Goal: Task Accomplishment & Management: Complete application form

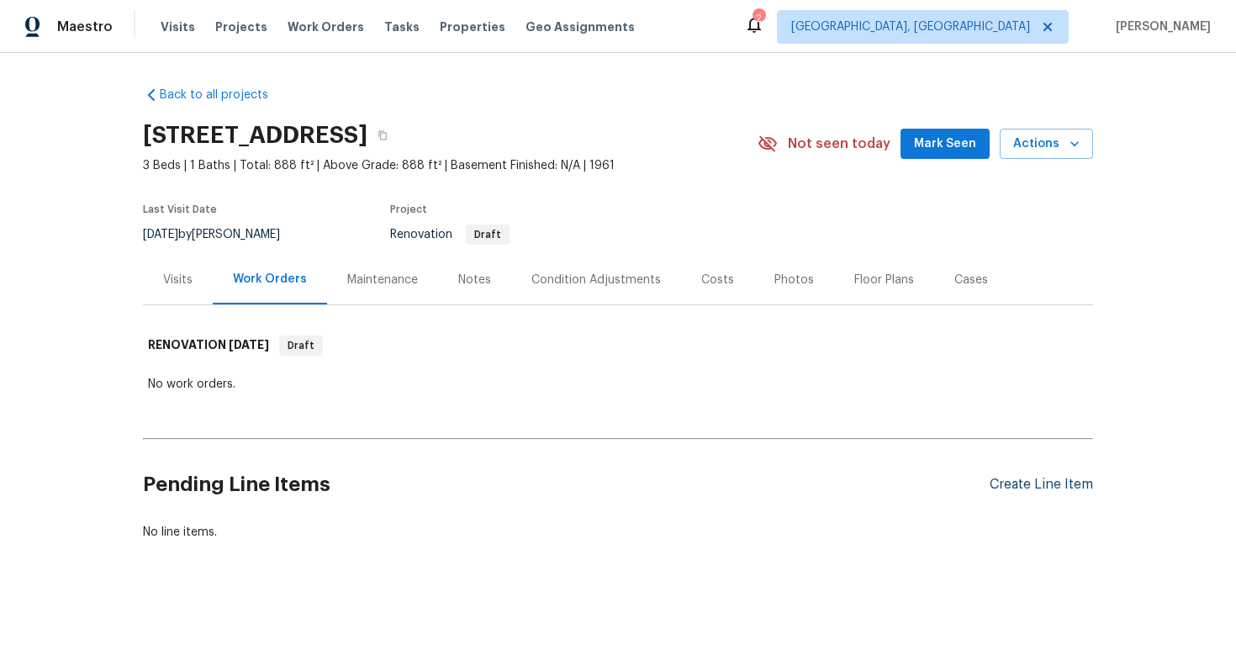
click at [1025, 485] on div "Create Line Item" at bounding box center [1040, 485] width 103 height 16
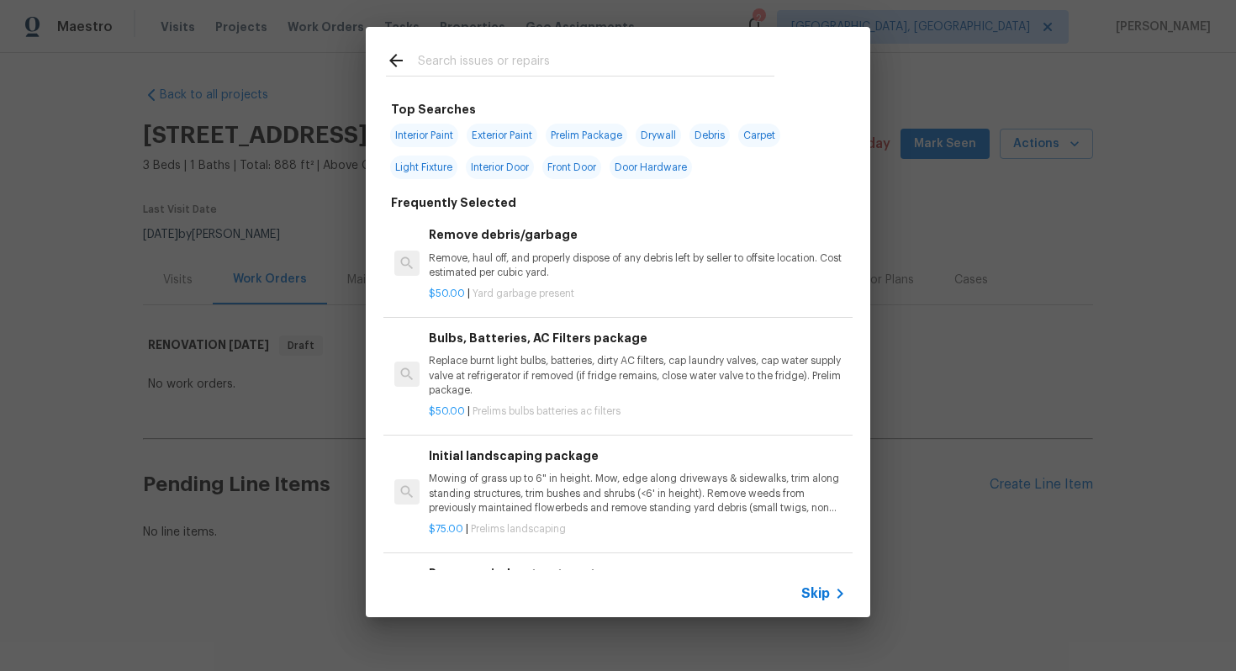
click at [818, 589] on span "Skip" at bounding box center [815, 593] width 29 height 17
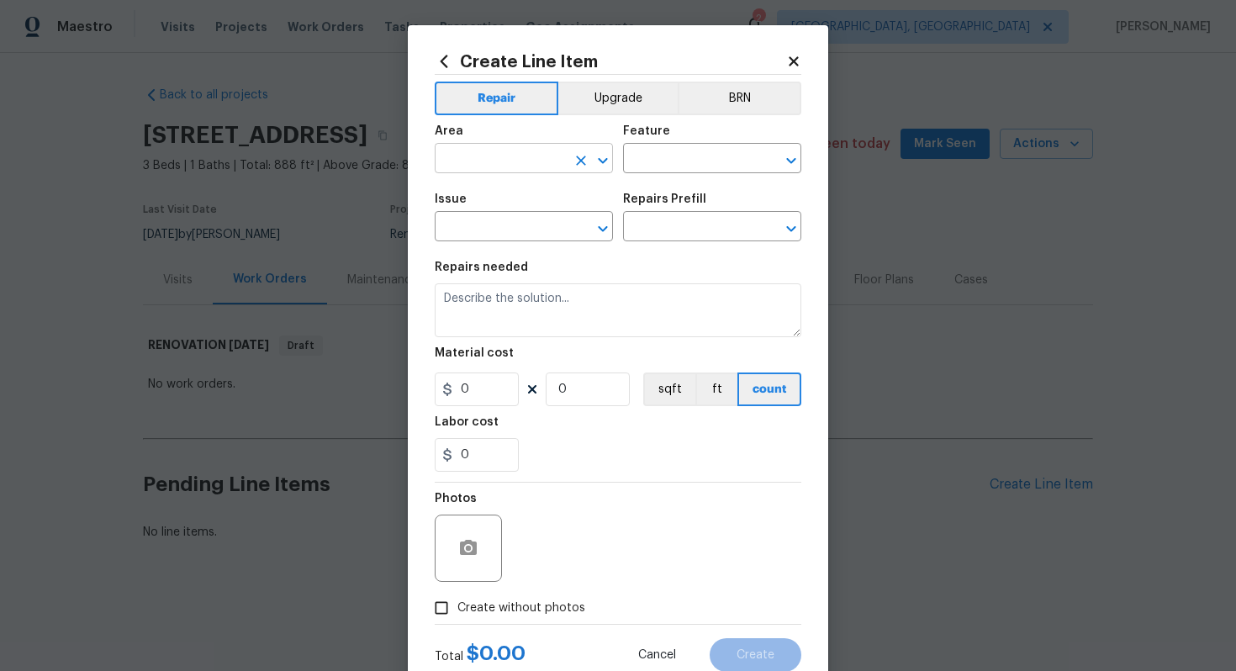
click at [487, 163] on input "text" at bounding box center [500, 160] width 131 height 26
click at [464, 198] on li "Kitchen" at bounding box center [524, 198] width 178 height 28
type input "Kitchen"
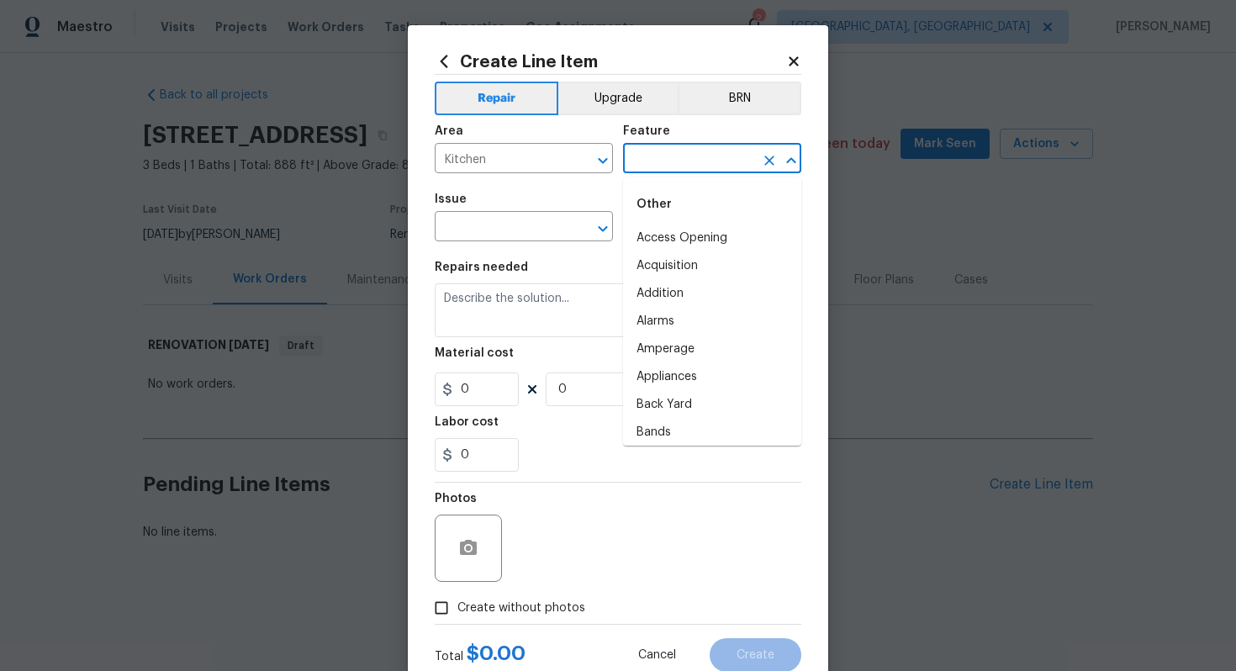
click at [697, 162] on input "text" at bounding box center [688, 160] width 131 height 26
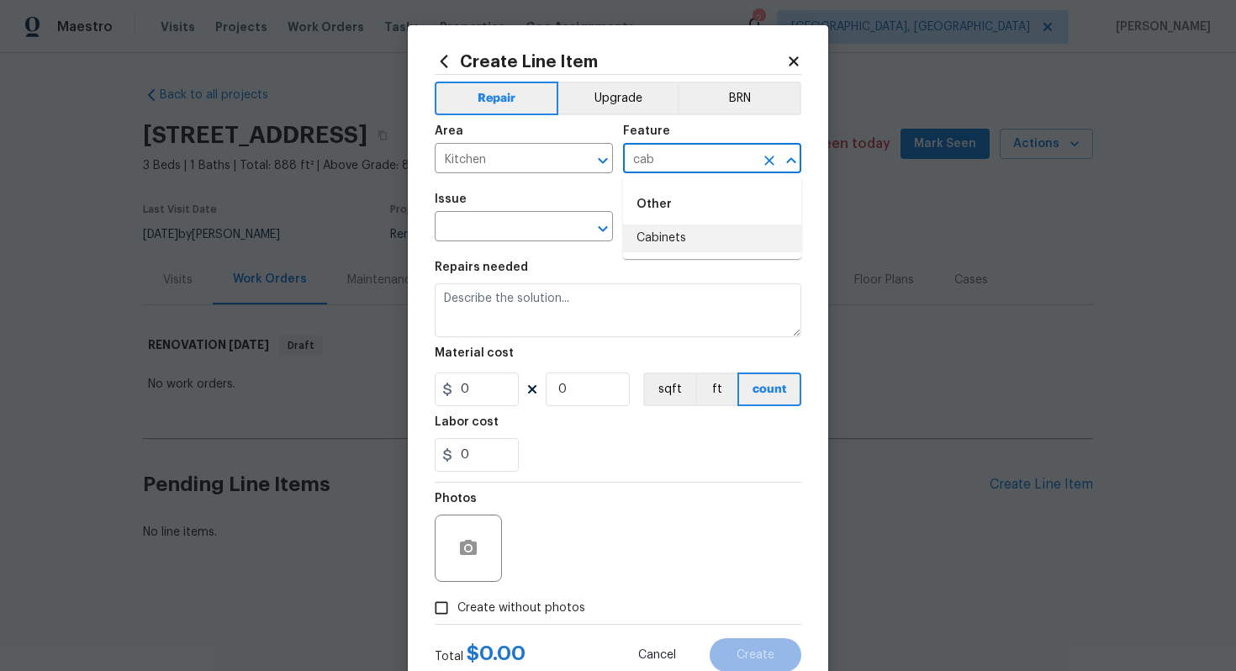
click at [662, 232] on li "Cabinets" at bounding box center [712, 238] width 178 height 28
type input "Cabinets"
click at [515, 233] on input "text" at bounding box center [500, 228] width 131 height 26
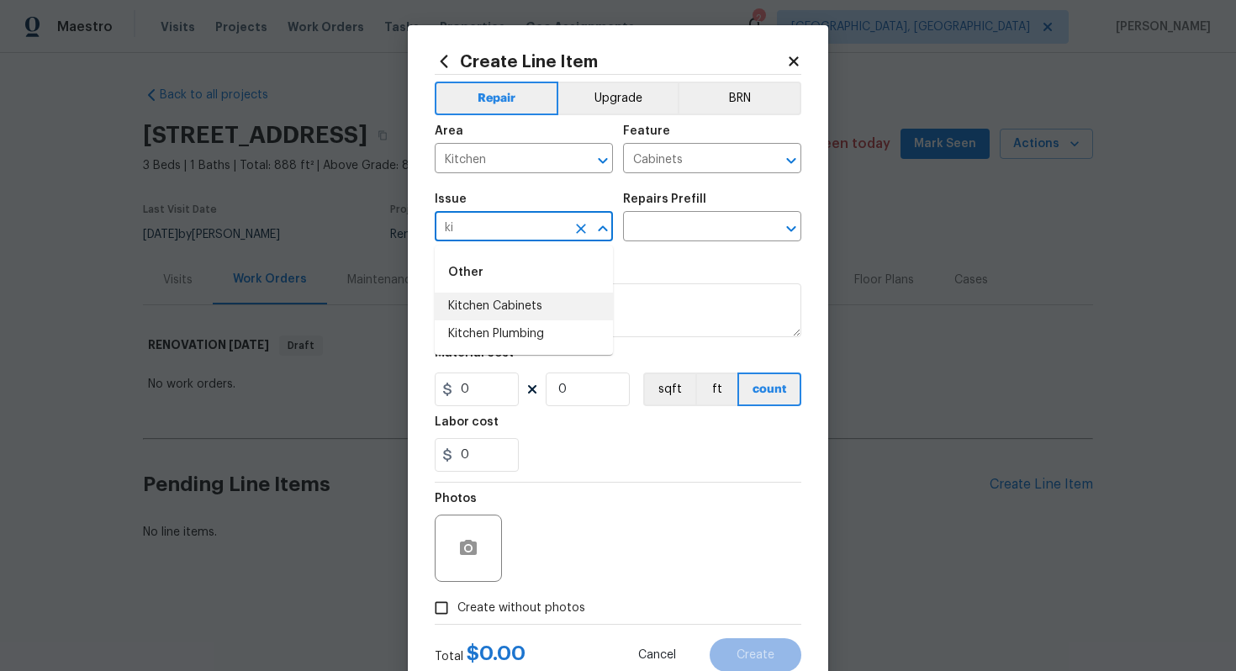
click at [519, 297] on li "Kitchen Cabinets" at bounding box center [524, 306] width 178 height 28
click at [645, 234] on input "text" at bounding box center [688, 228] width 131 height 26
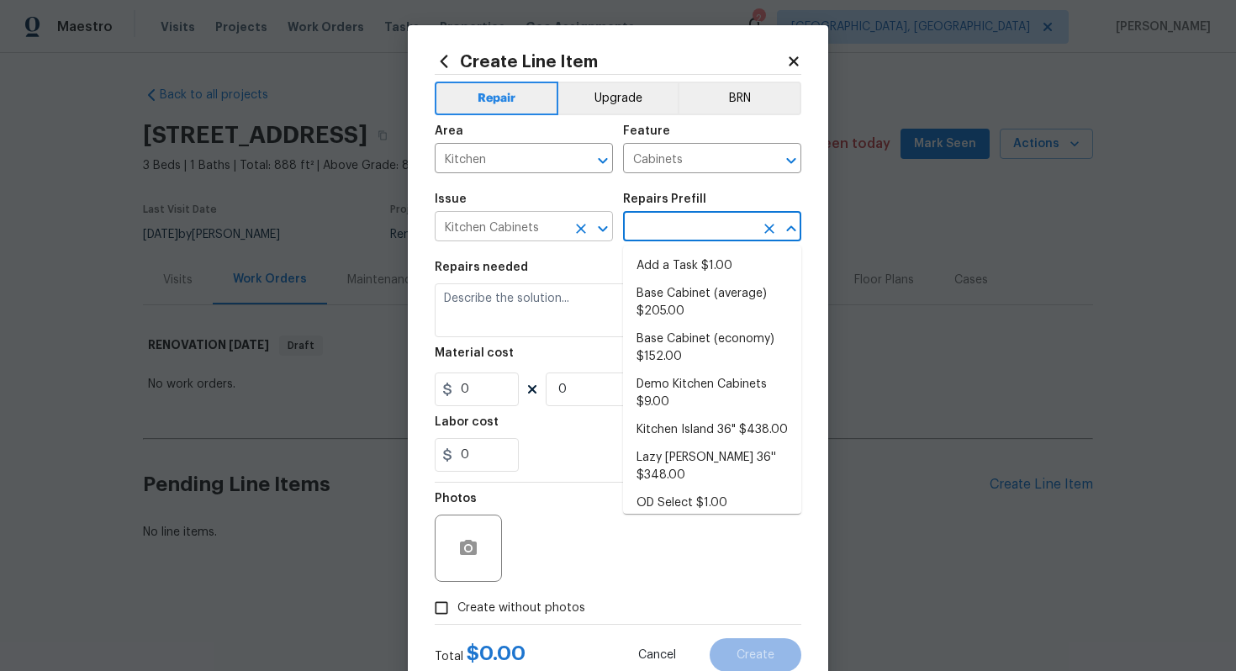
click at [503, 228] on input "Kitchen Cabinets" at bounding box center [500, 228] width 131 height 26
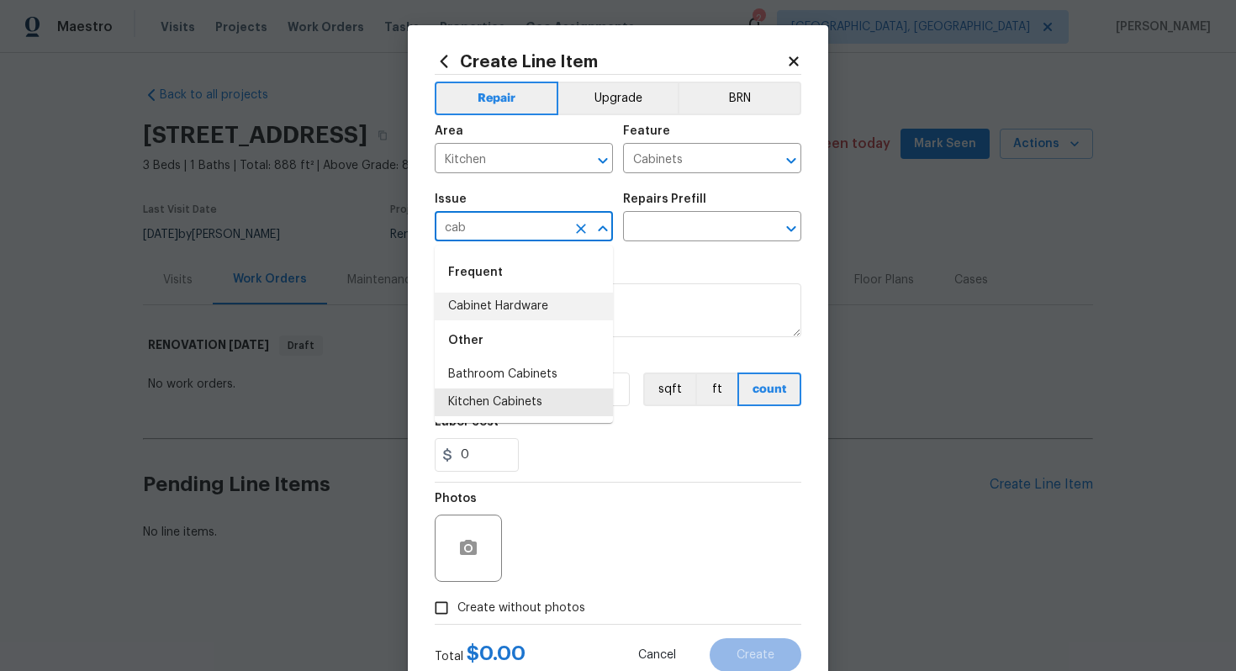
click at [525, 310] on li "Cabinet Hardware" at bounding box center [524, 306] width 178 height 28
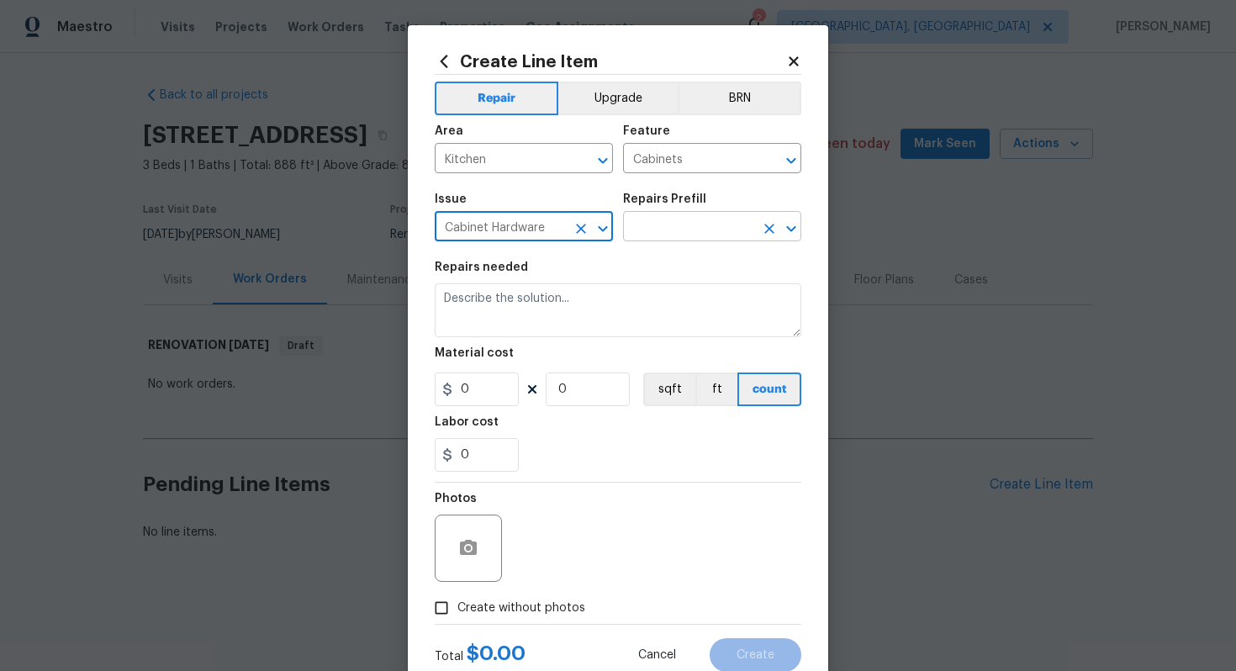
type input "Cabinet Hardware"
click at [703, 222] on input "text" at bounding box center [688, 228] width 131 height 26
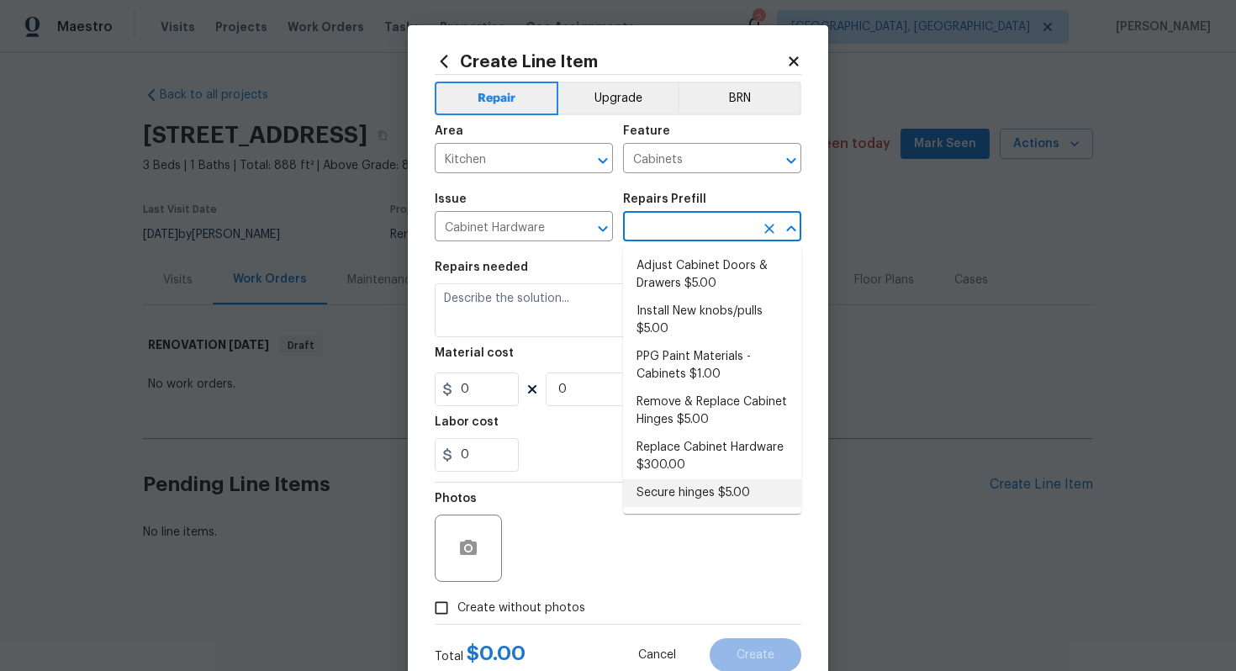
click at [671, 482] on li "Secure hinges $5.00" at bounding box center [712, 493] width 178 height 28
type input "Secure hinges $5.00"
type textarea "Secure hinges."
type input "5"
type input "1"
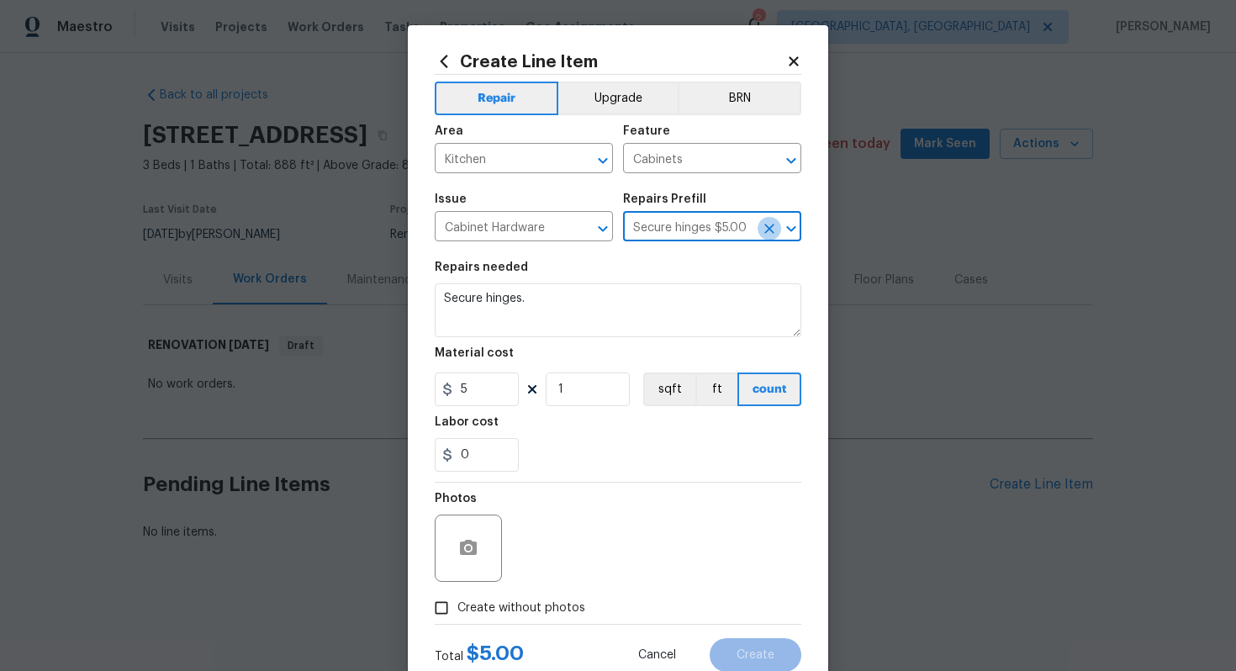
click at [773, 219] on button "Clear" at bounding box center [769, 229] width 24 height 24
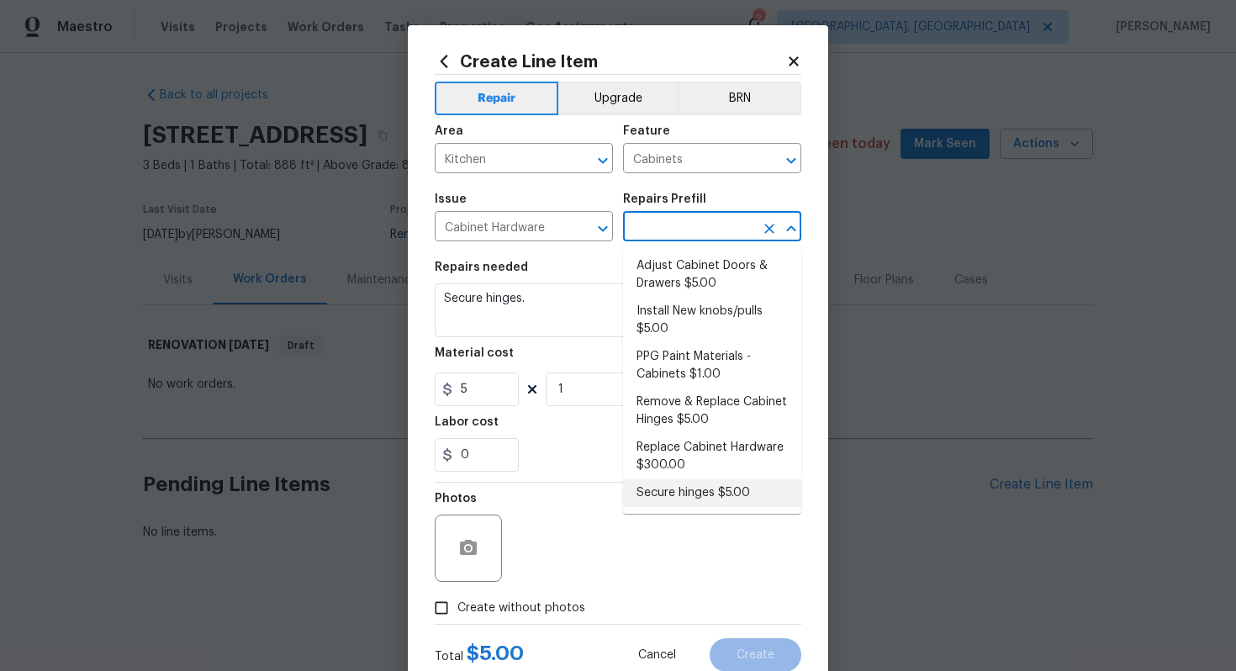
click at [725, 219] on input "text" at bounding box center [688, 228] width 131 height 26
click at [693, 446] on li "Replace Cabinet Hardware $300.00" at bounding box center [712, 456] width 178 height 45
type input "Replace Cabinet Hardware $300.00"
type textarea "Replace cabinet hardware with new hinges and pulls. HPM to provide specs"
type input "300"
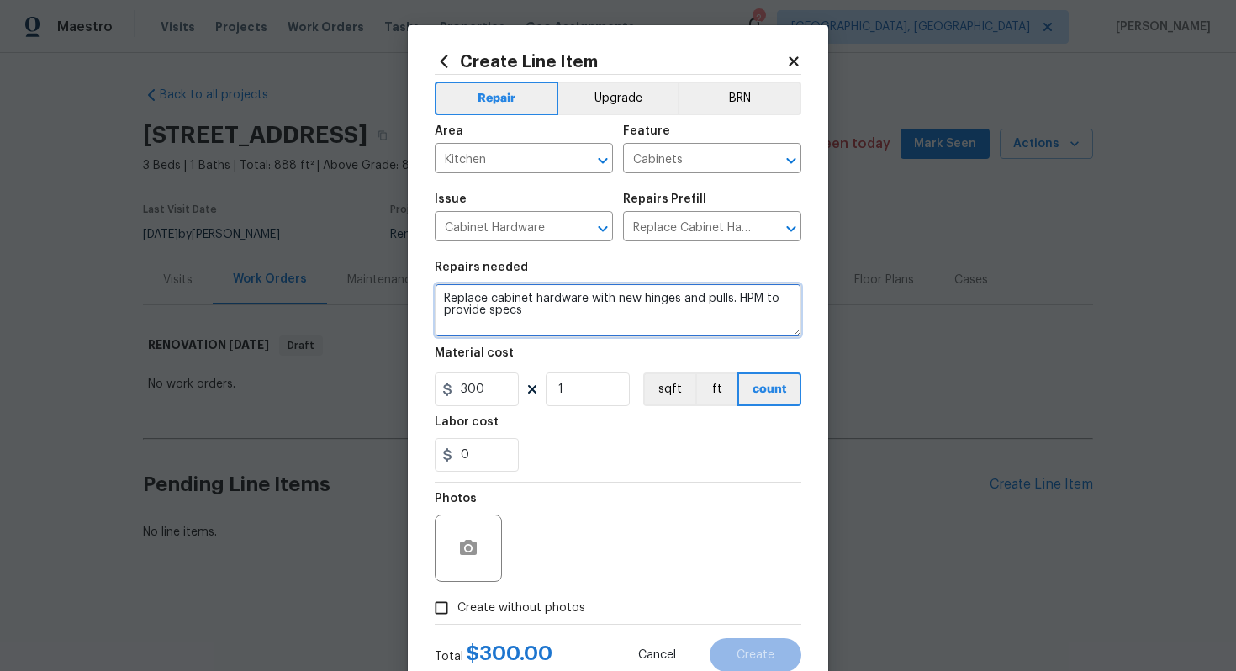
click at [544, 312] on textarea "Replace cabinet hardware with new hinges and pulls. HPM to provide specs" at bounding box center [618, 310] width 366 height 54
click at [439, 296] on textarea "Replace cabinet hardware with new hinges and pulls. HPM to provide specs" at bounding box center [618, 310] width 366 height 54
type textarea "#sala - Replace cabinet hardware with new hinges and pulls. HPM to provide specs"
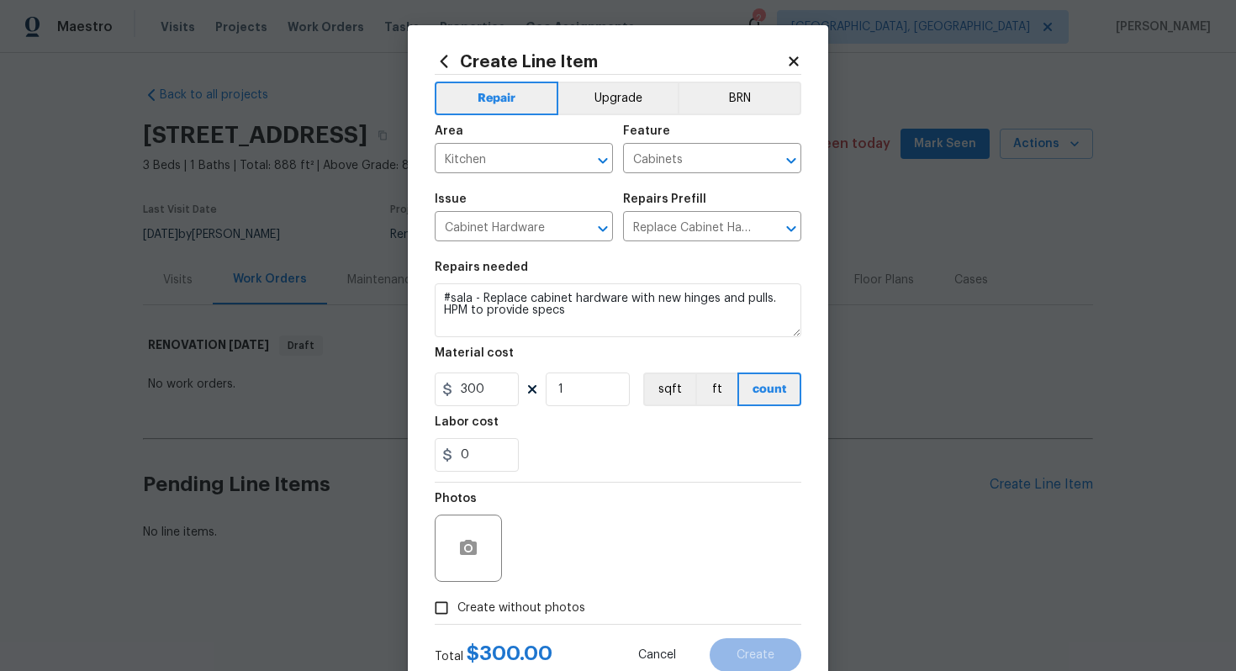
click at [514, 614] on span "Create without photos" at bounding box center [521, 608] width 128 height 18
click at [457, 614] on input "Create without photos" at bounding box center [441, 608] width 32 height 32
checkbox input "true"
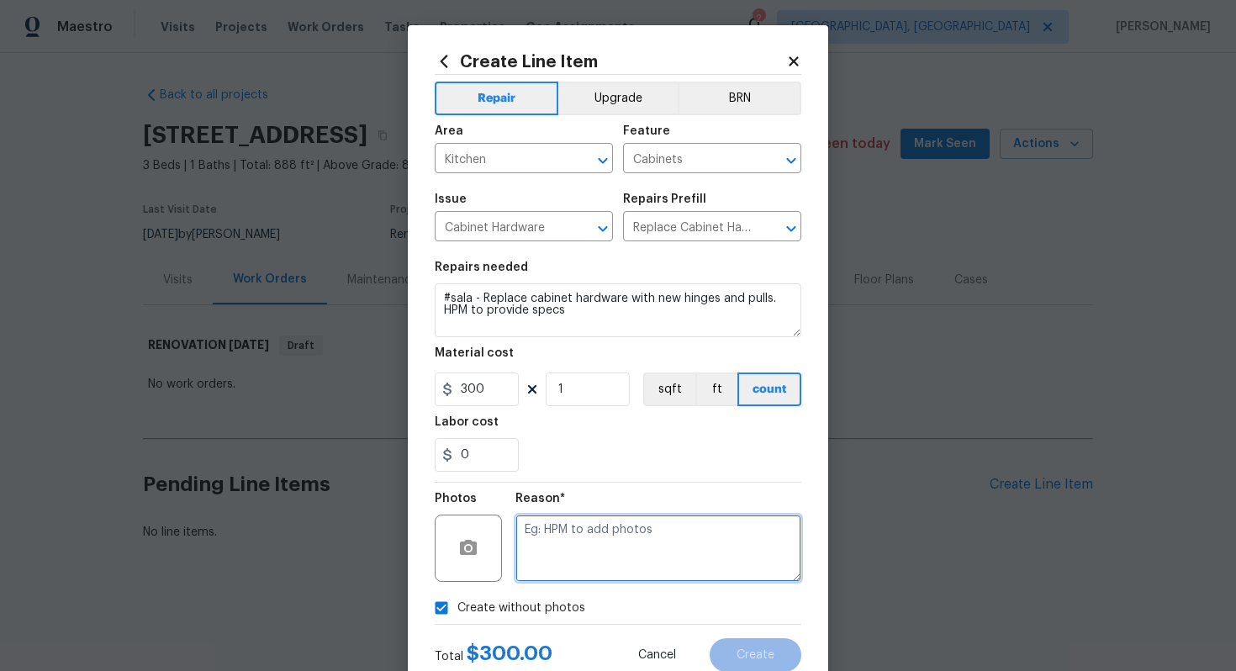
click at [624, 538] on textarea at bounding box center [658, 547] width 286 height 67
type textarea "n/a"
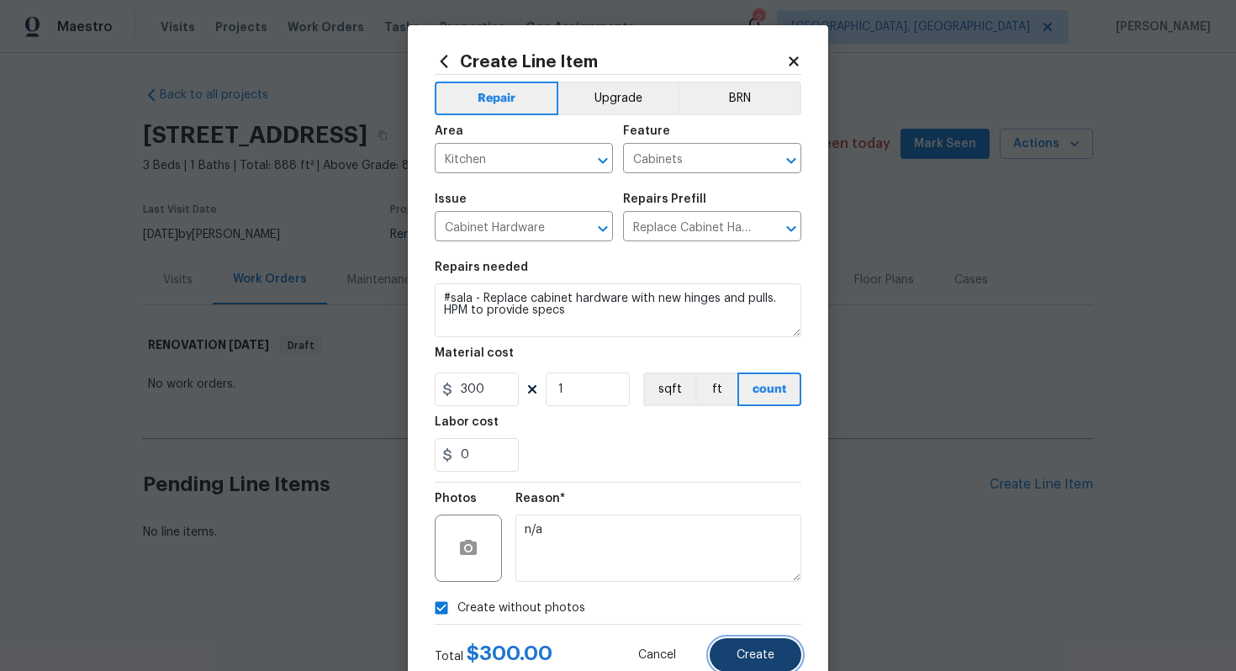
click at [776, 653] on button "Create" at bounding box center [755, 655] width 92 height 34
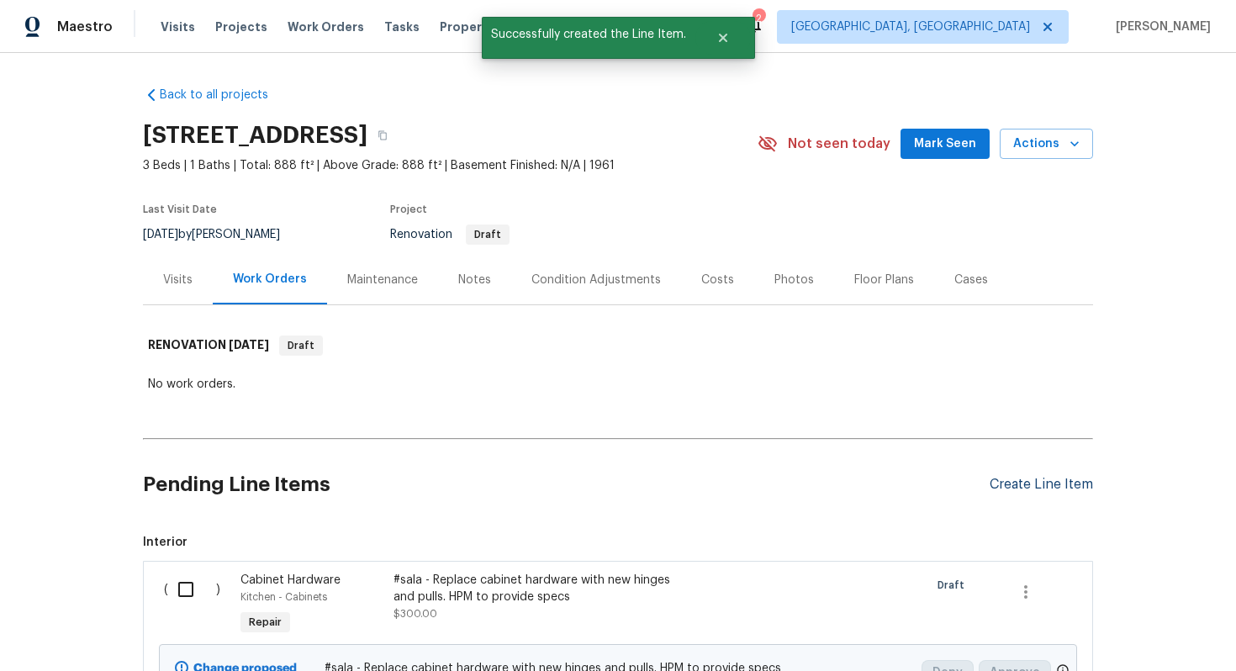
click at [1040, 483] on div "Create Line Item" at bounding box center [1040, 485] width 103 height 16
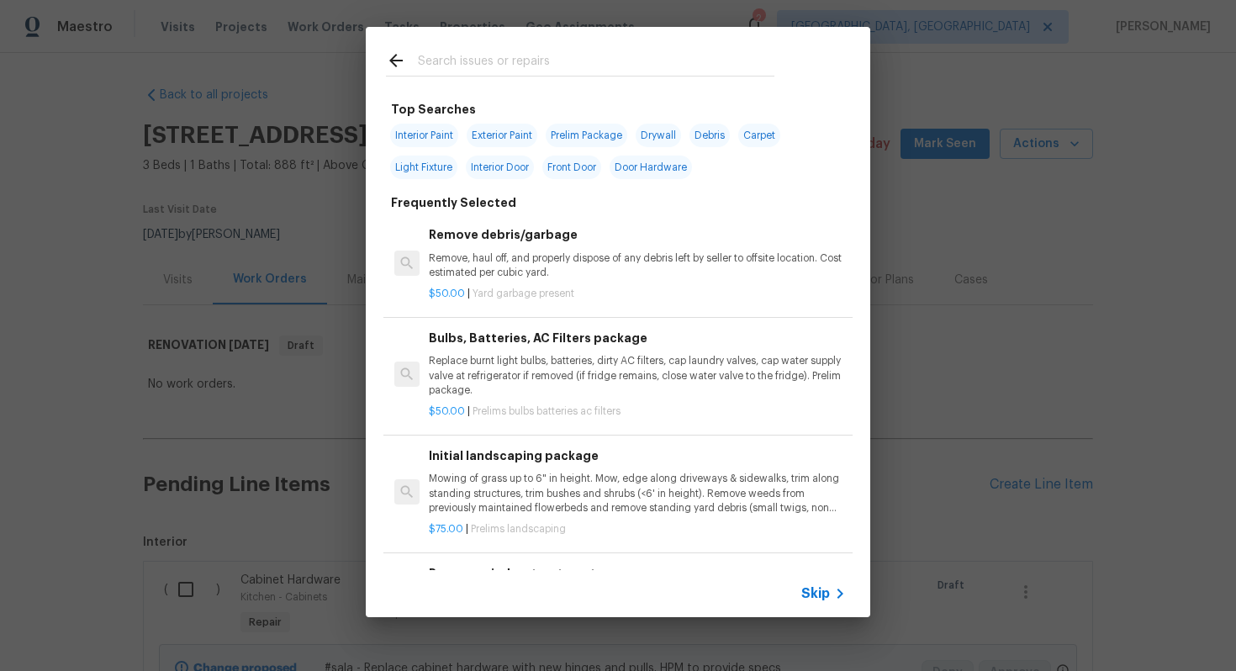
click at [808, 601] on span "Skip" at bounding box center [815, 593] width 29 height 17
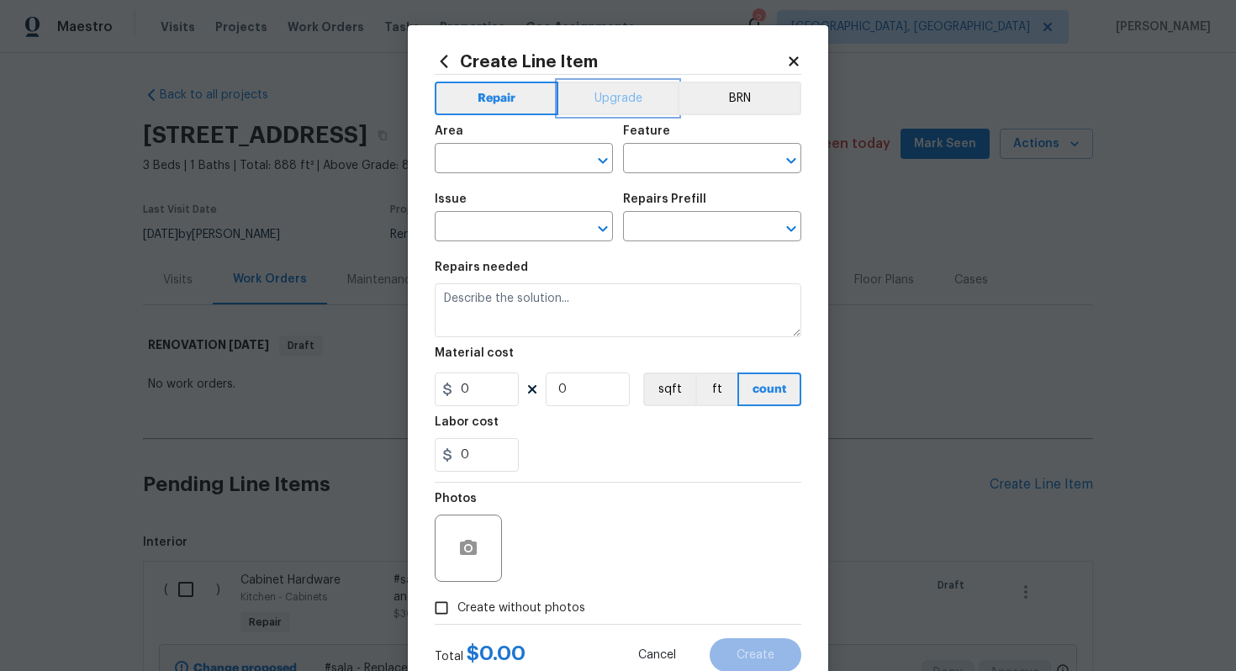
click at [628, 99] on button "Upgrade" at bounding box center [618, 99] width 120 height 34
click at [502, 87] on button "Repair" at bounding box center [496, 99] width 122 height 34
click at [489, 164] on input "text" at bounding box center [500, 160] width 131 height 26
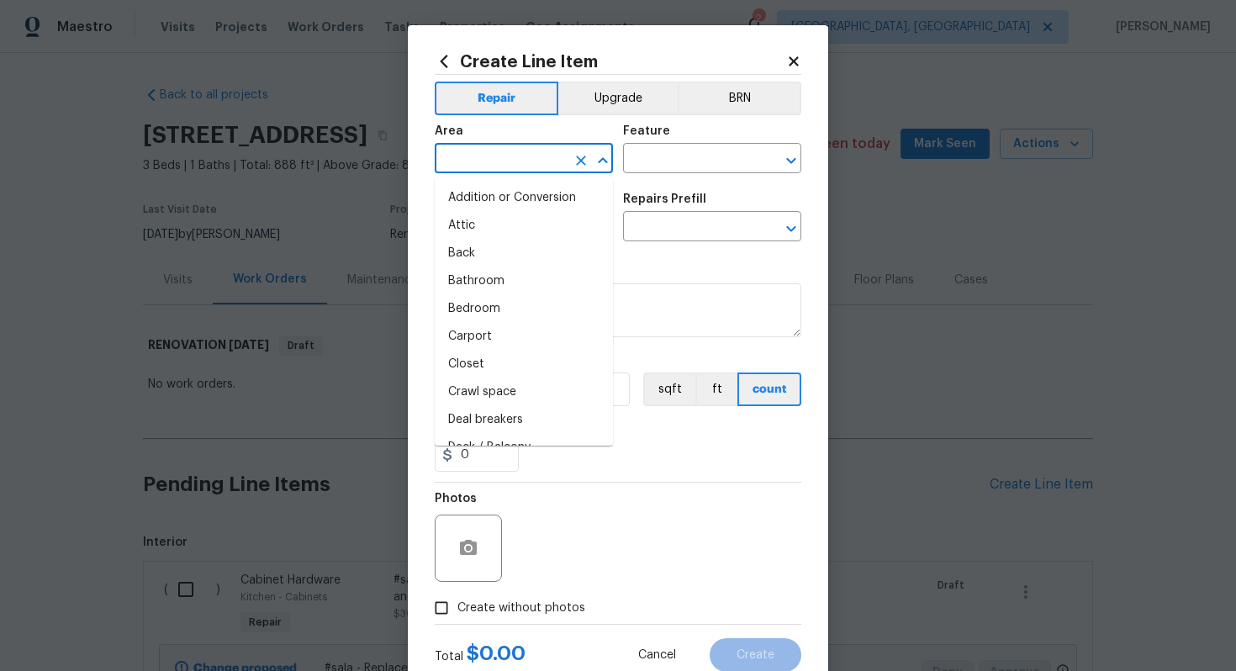
type input "e"
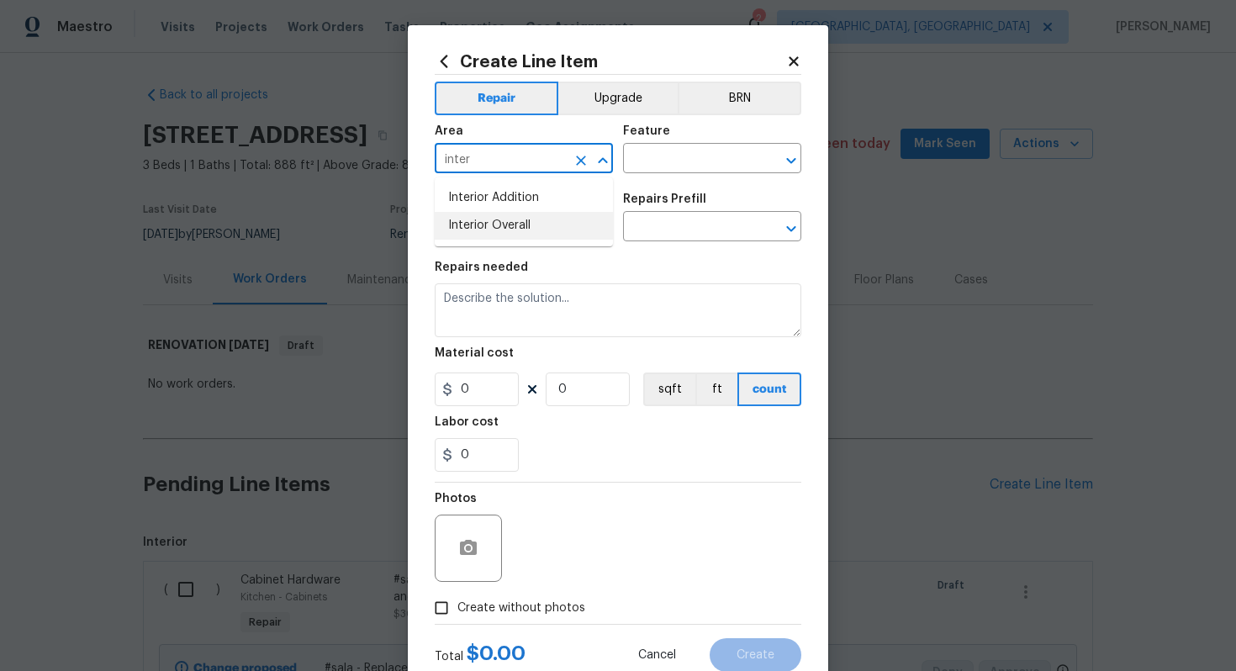
click at [504, 224] on li "Interior Overall" at bounding box center [524, 226] width 178 height 28
type input "Interior Overall"
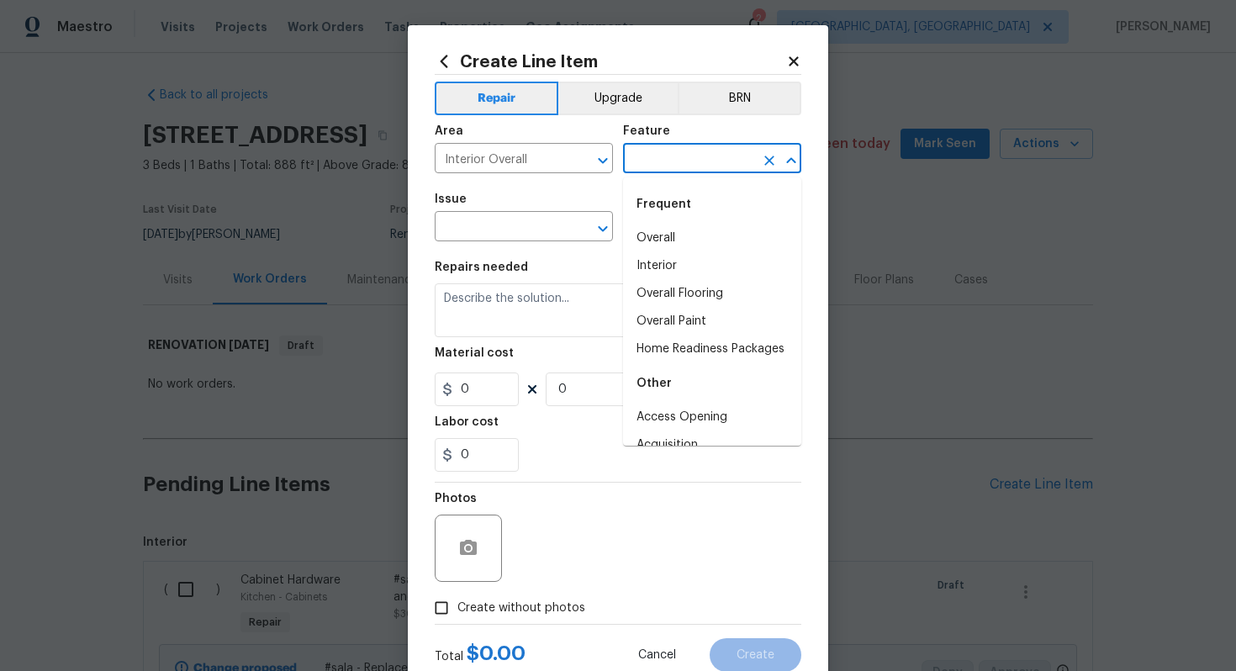
click at [672, 163] on input "text" at bounding box center [688, 160] width 131 height 26
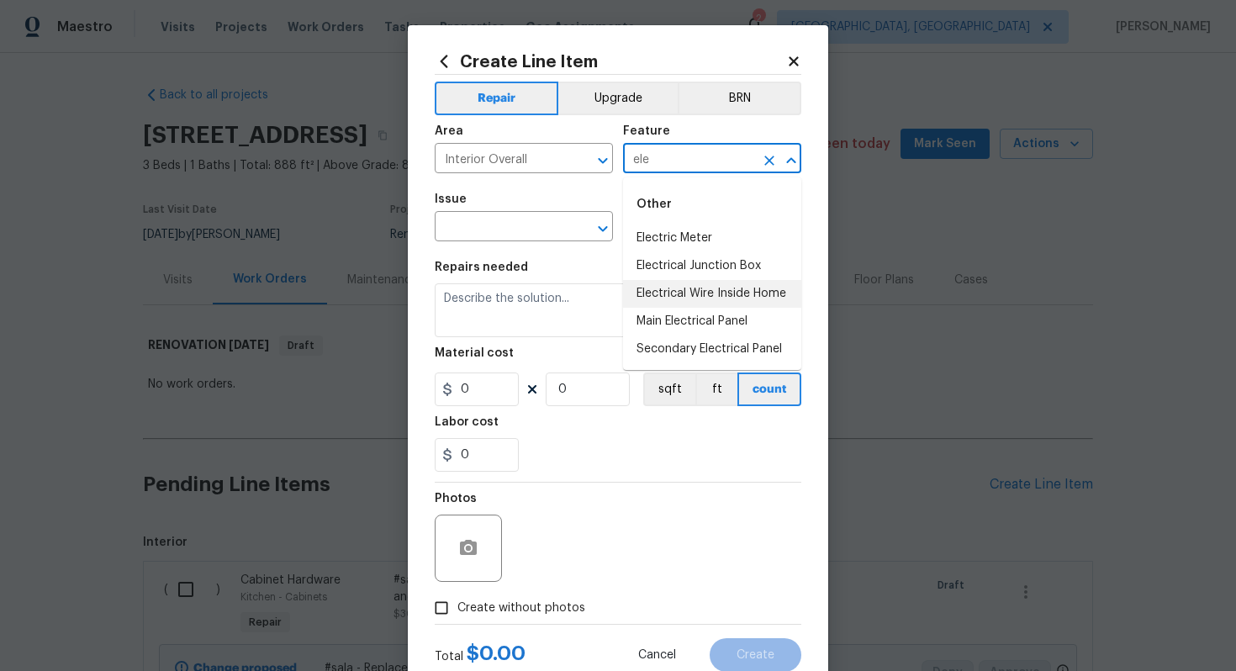
click at [697, 296] on li "Electrical Wire Inside Home" at bounding box center [712, 294] width 178 height 28
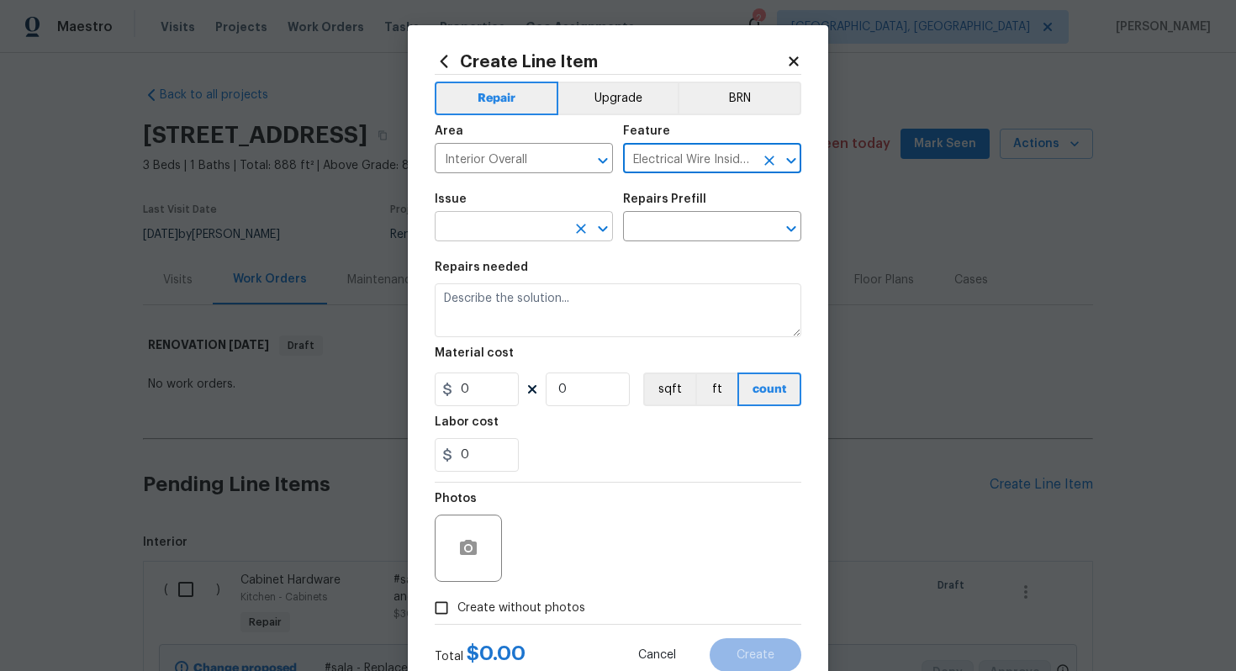
type input "Electrical Wire Inside Home"
click at [471, 222] on input "text" at bounding box center [500, 228] width 131 height 26
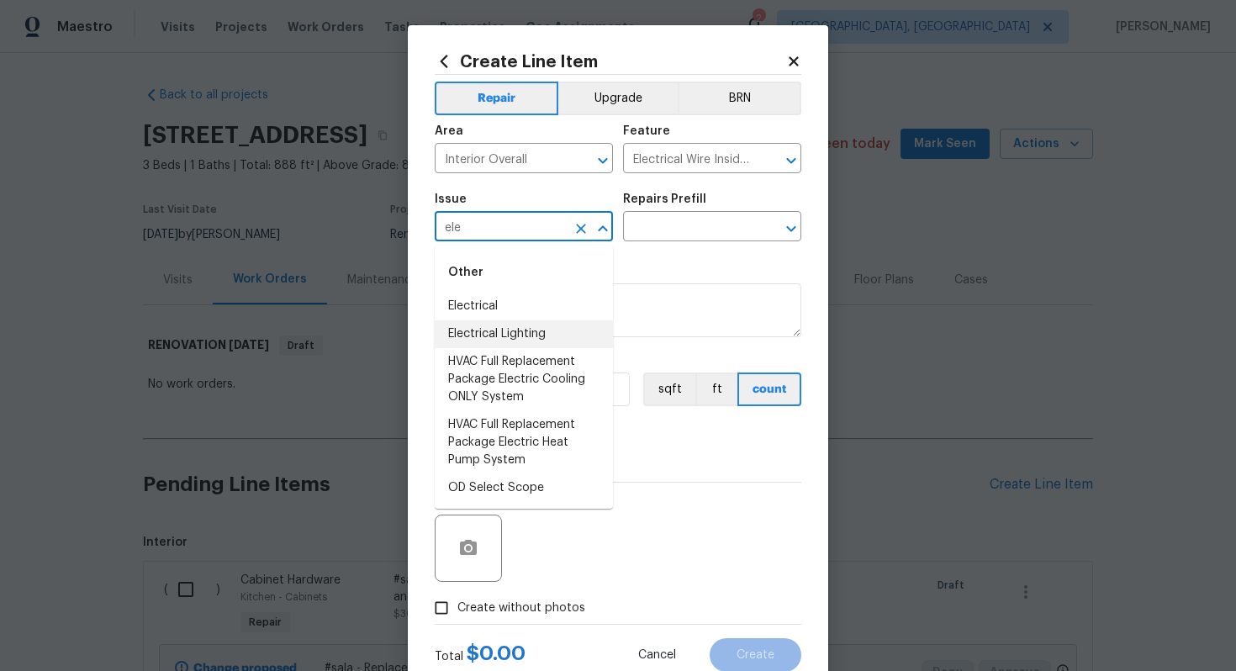
click at [529, 333] on li "Electrical Lighting" at bounding box center [524, 334] width 178 height 28
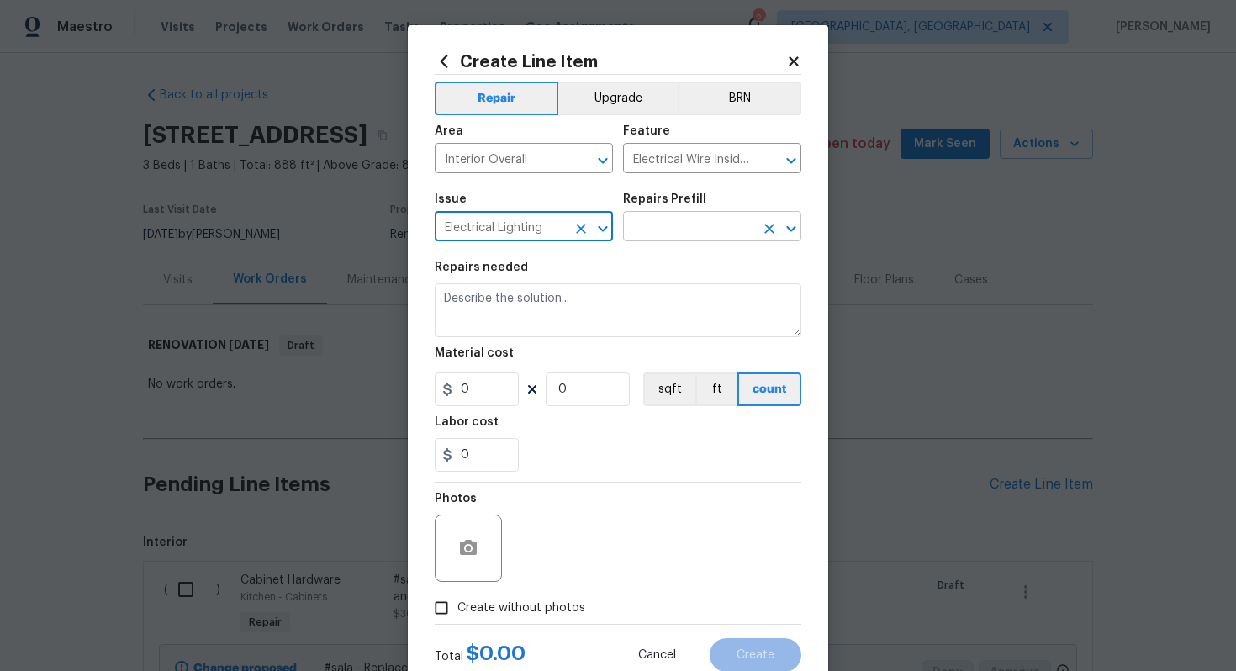
type input "Electrical Lighting"
click at [679, 217] on input "text" at bounding box center [688, 228] width 131 height 26
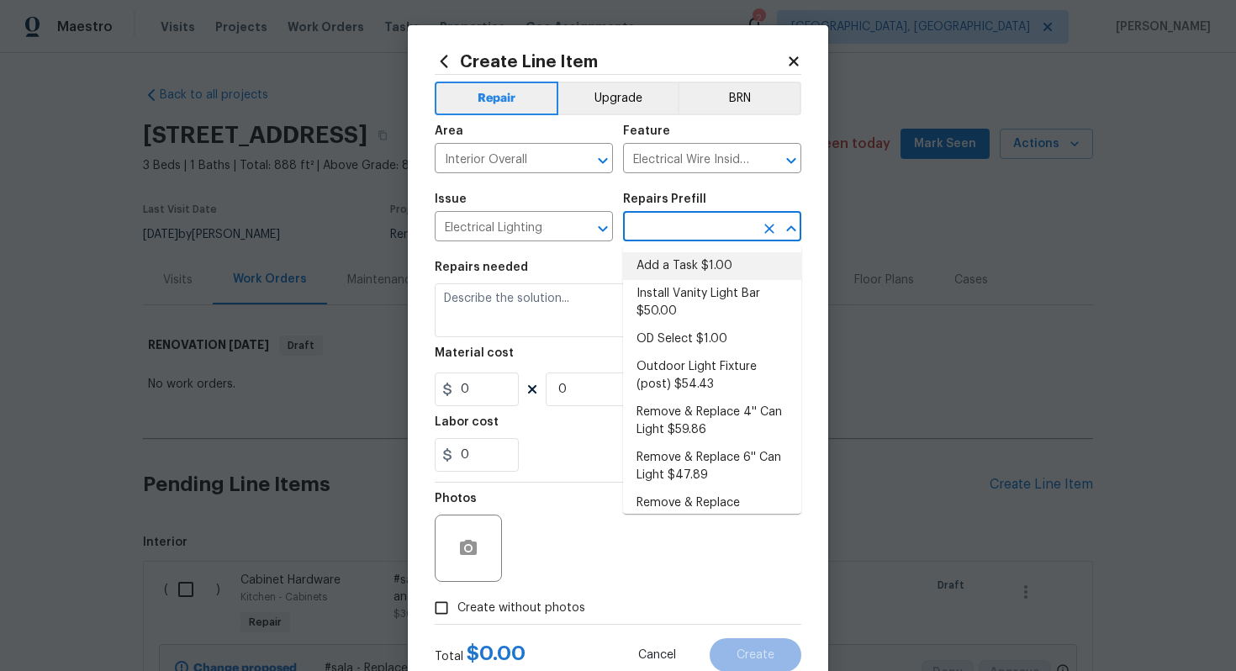
click at [671, 260] on li "Add a Task $1.00" at bounding box center [712, 266] width 178 height 28
type input "Add a Task $1.00"
type textarea "HPM to detail"
type input "1"
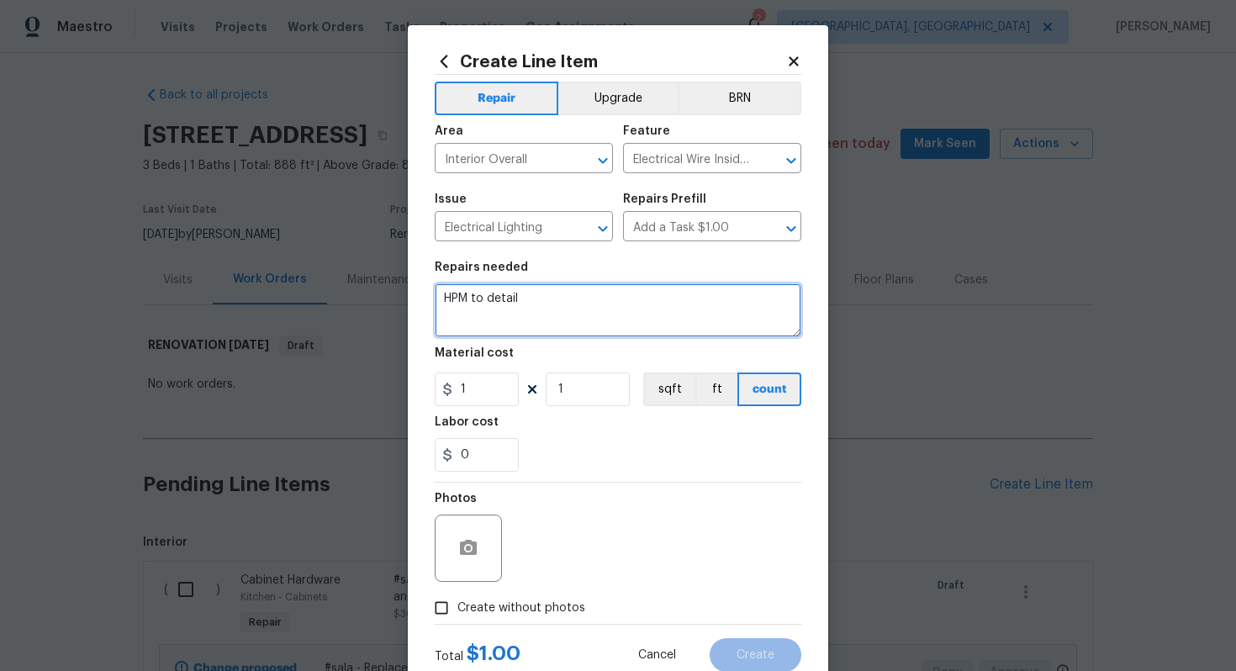
click at [589, 325] on textarea "HPM to detail" at bounding box center [618, 310] width 366 height 54
paste textarea "Replace all Lighting"
type textarea "#sala - Replace all Lighting"
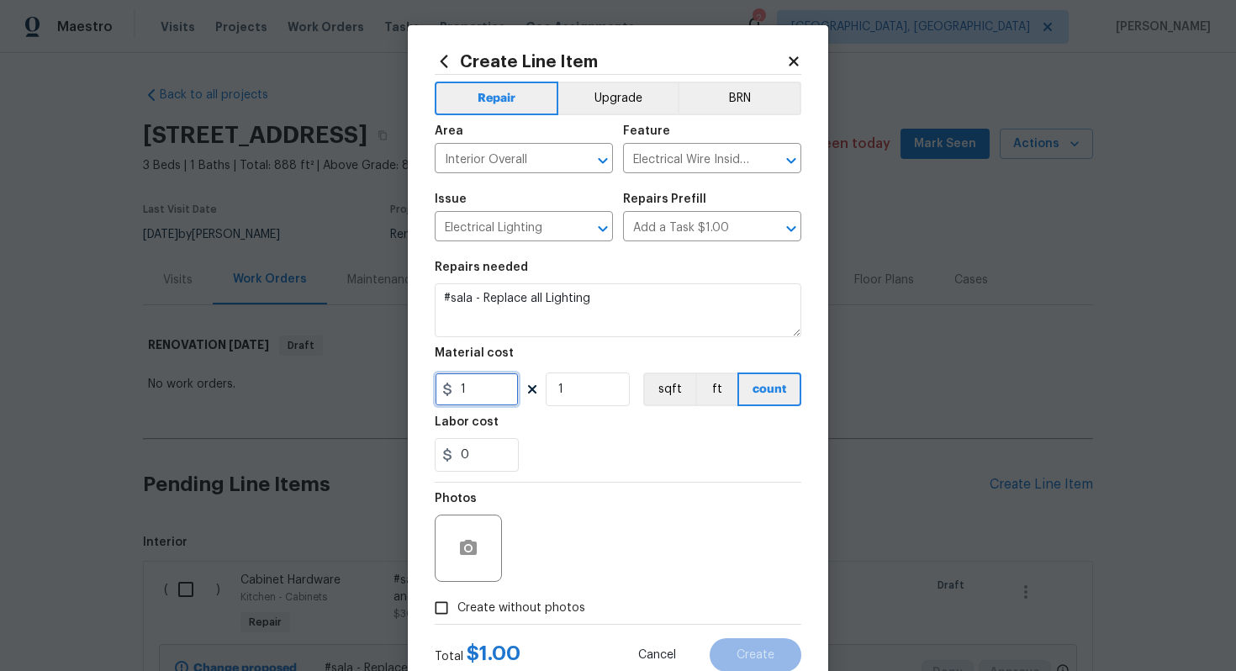
click at [474, 393] on input "1" at bounding box center [477, 389] width 84 height 34
click at [765, 232] on icon "Clear" at bounding box center [769, 229] width 10 height 10
type input "Add a Task $1.00"
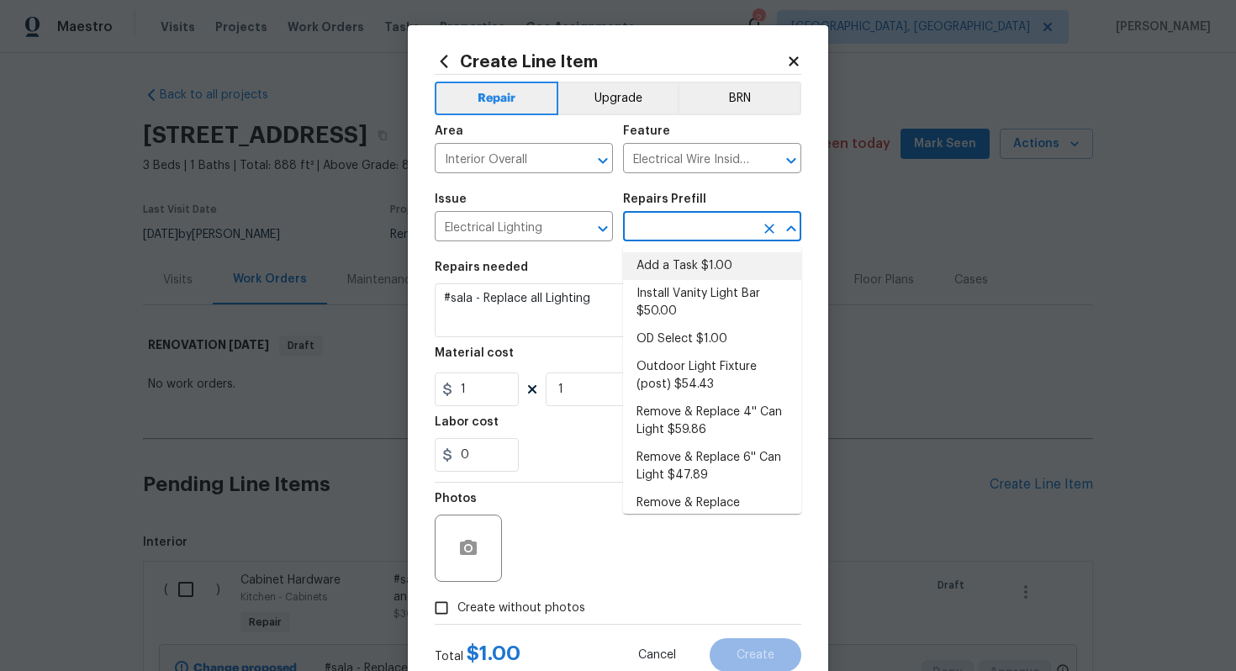
click at [672, 230] on input "text" at bounding box center [688, 228] width 131 height 26
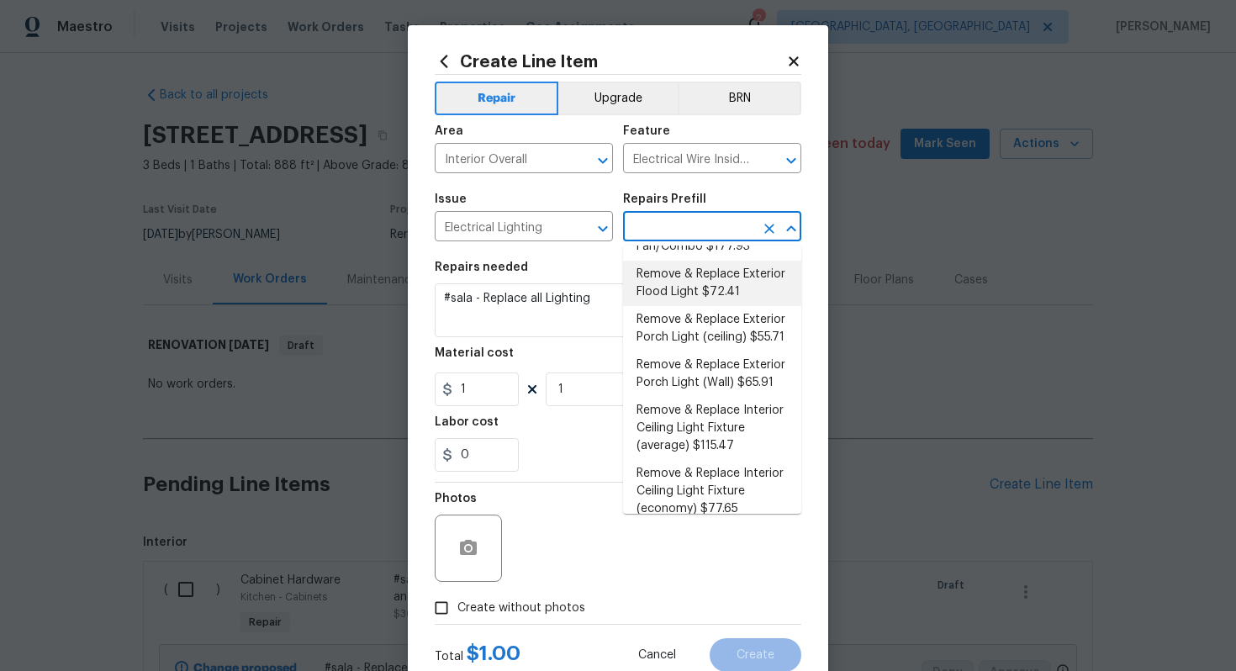
scroll to position [344, 0]
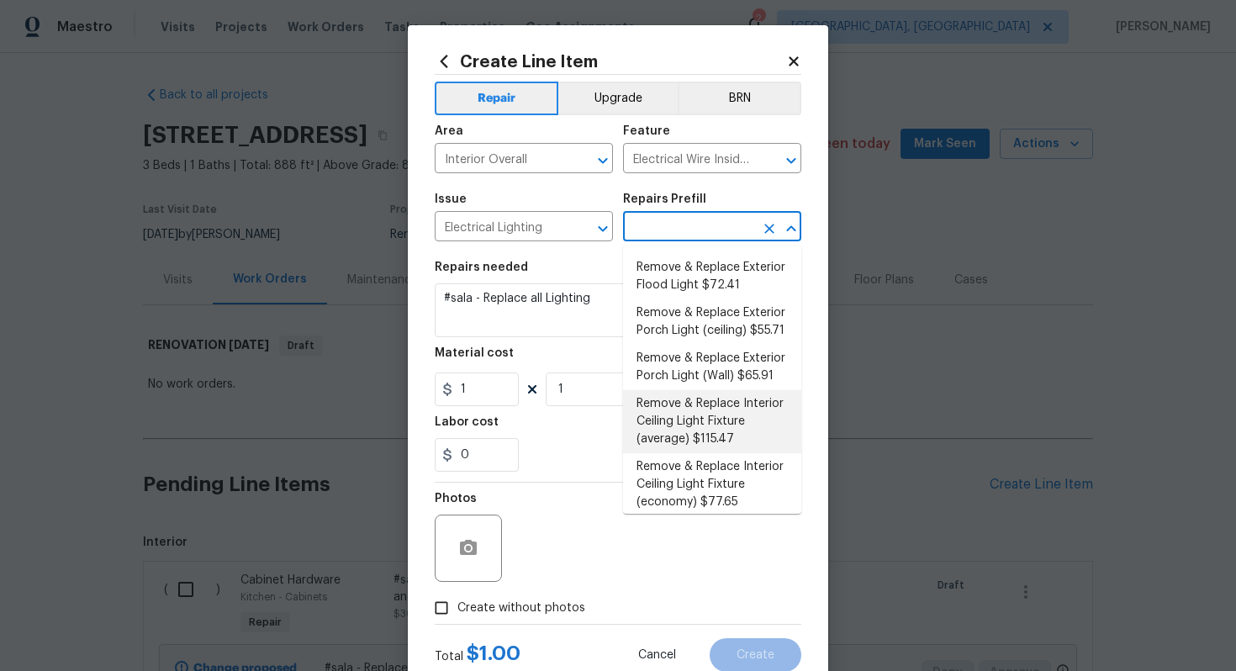
click at [674, 411] on li "Remove & Replace Interior Ceiling Light Fixture (average) $115.47" at bounding box center [712, 421] width 178 height 63
type input "Remove & Replace Interior Ceiling Light Fixture (average) $115.47"
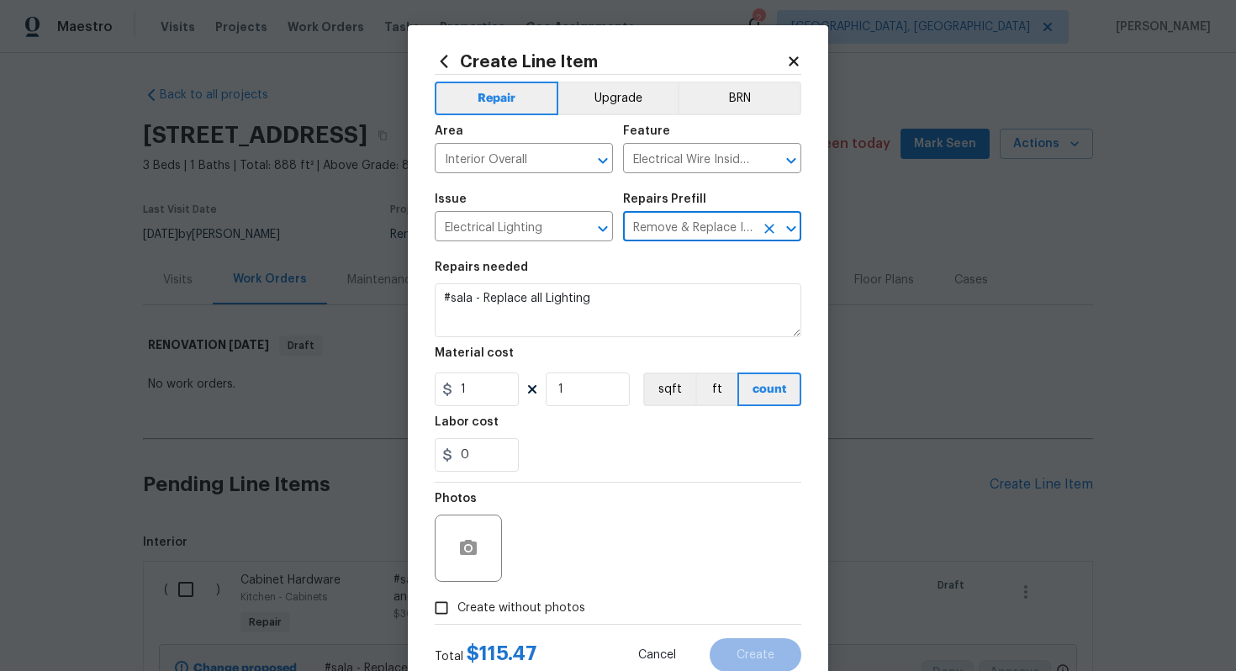
type textarea "Remove the existing interior ceiling light fixture and replace it with new AVER…"
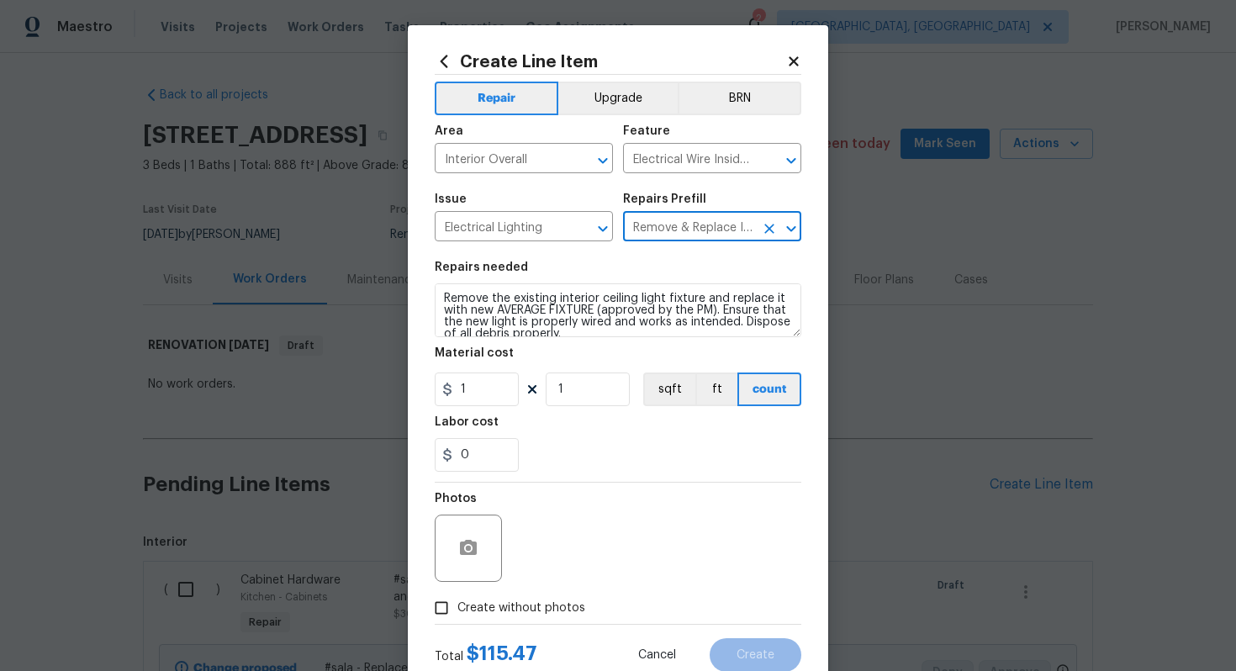
type input "115.47"
click at [583, 397] on input "1" at bounding box center [587, 389] width 84 height 34
type input "15"
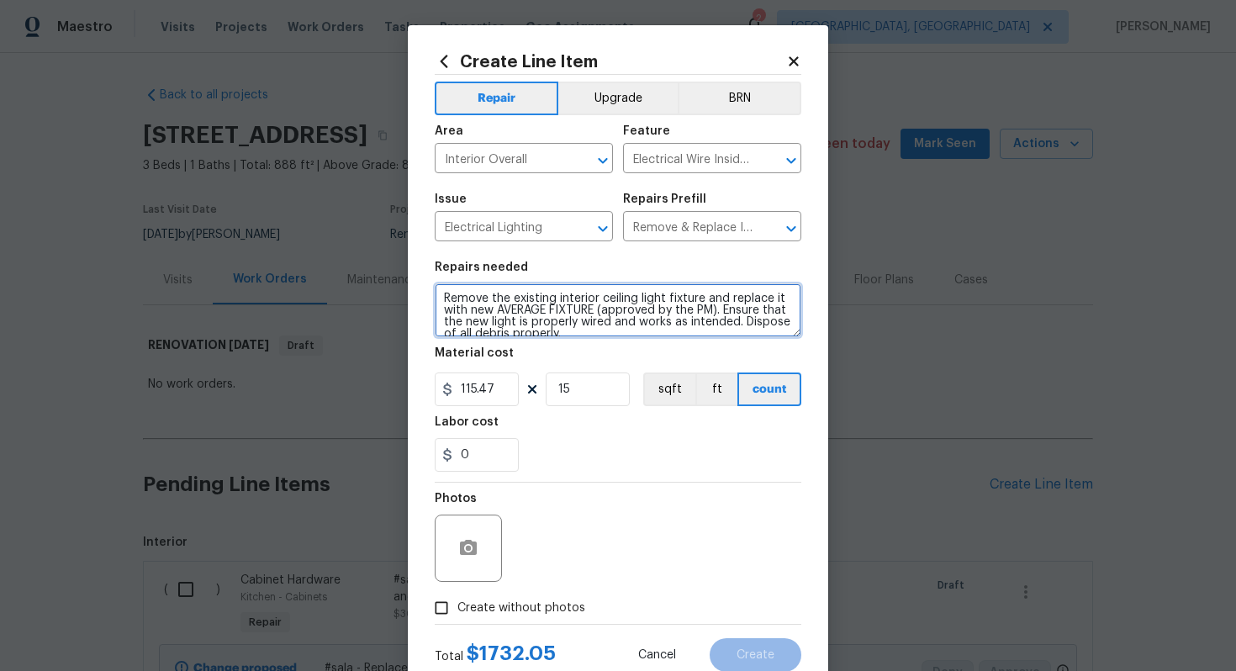
click at [440, 298] on textarea "Remove the existing interior ceiling light fixture and replace it with new AVER…" at bounding box center [618, 310] width 366 height 54
type textarea "#sala - Remove the existing interior ceiling light fixture and replace it with …"
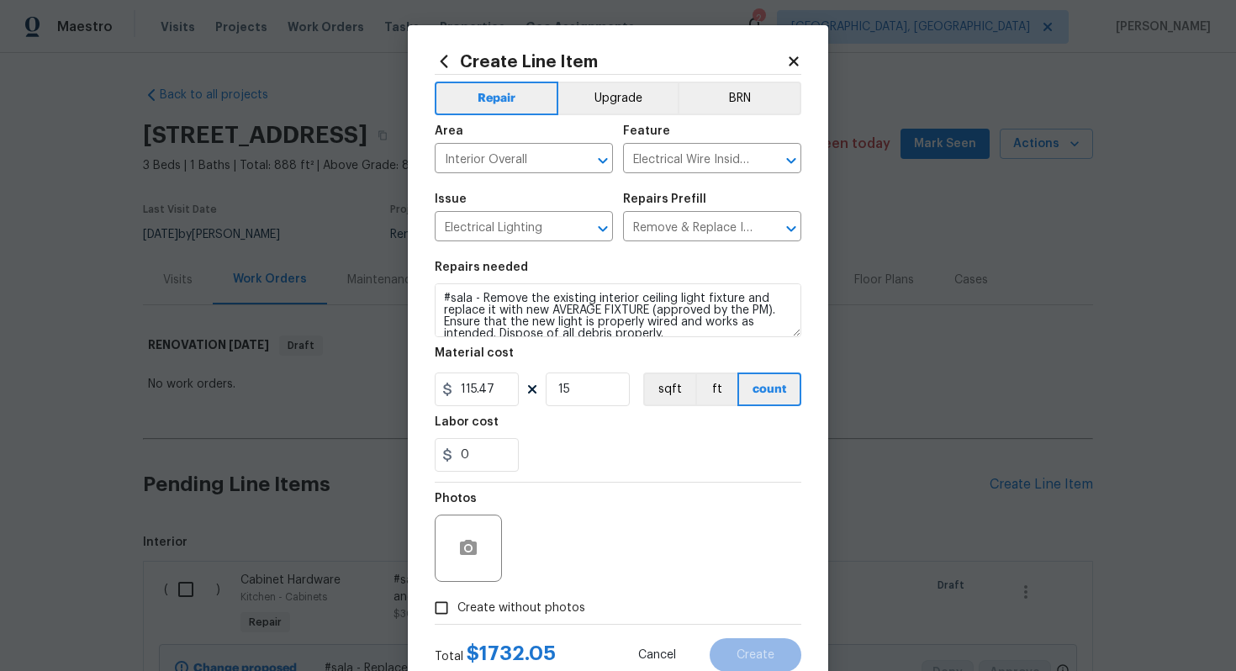
click at [542, 611] on span "Create without photos" at bounding box center [521, 608] width 128 height 18
click at [457, 611] on input "Create without photos" at bounding box center [441, 608] width 32 height 32
checkbox input "true"
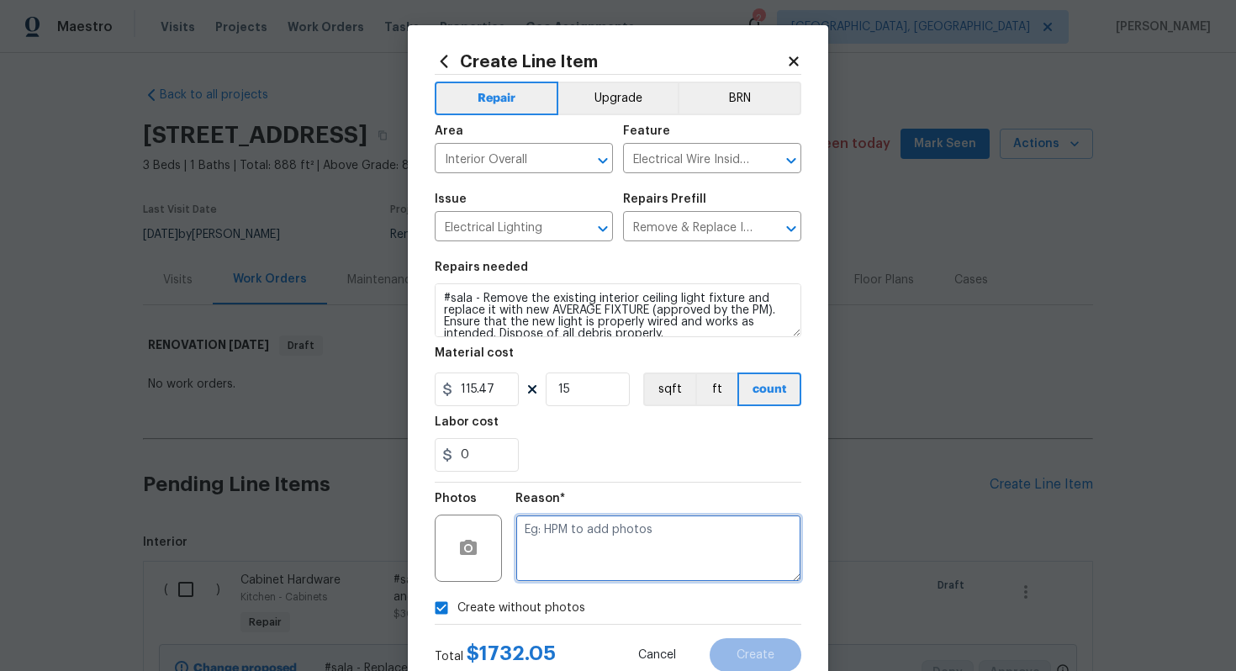
click at [566, 568] on textarea at bounding box center [658, 547] width 286 height 67
type textarea "n/a"
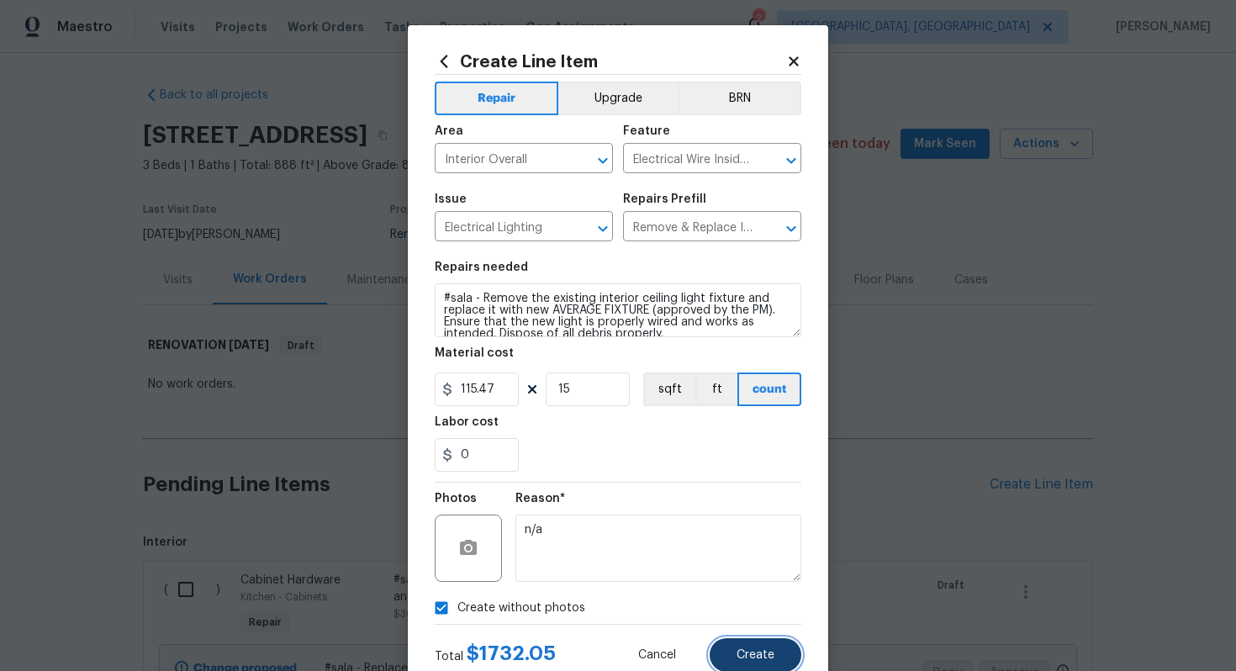
click at [765, 659] on span "Create" at bounding box center [755, 655] width 38 height 13
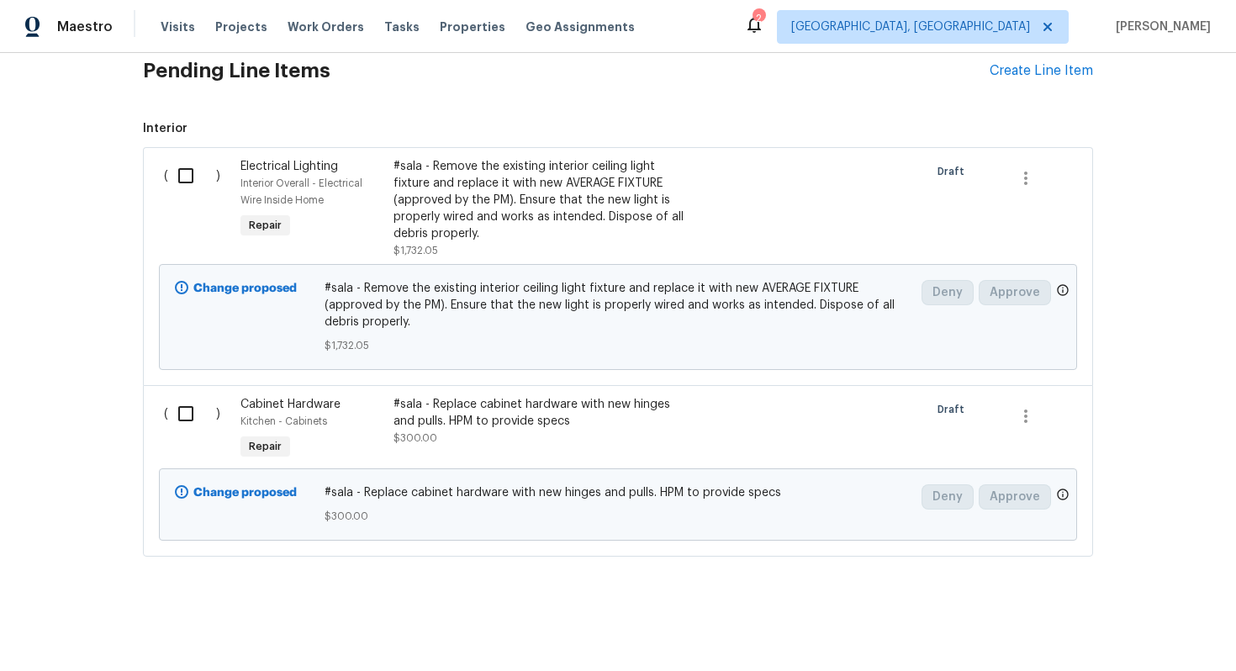
scroll to position [0, 0]
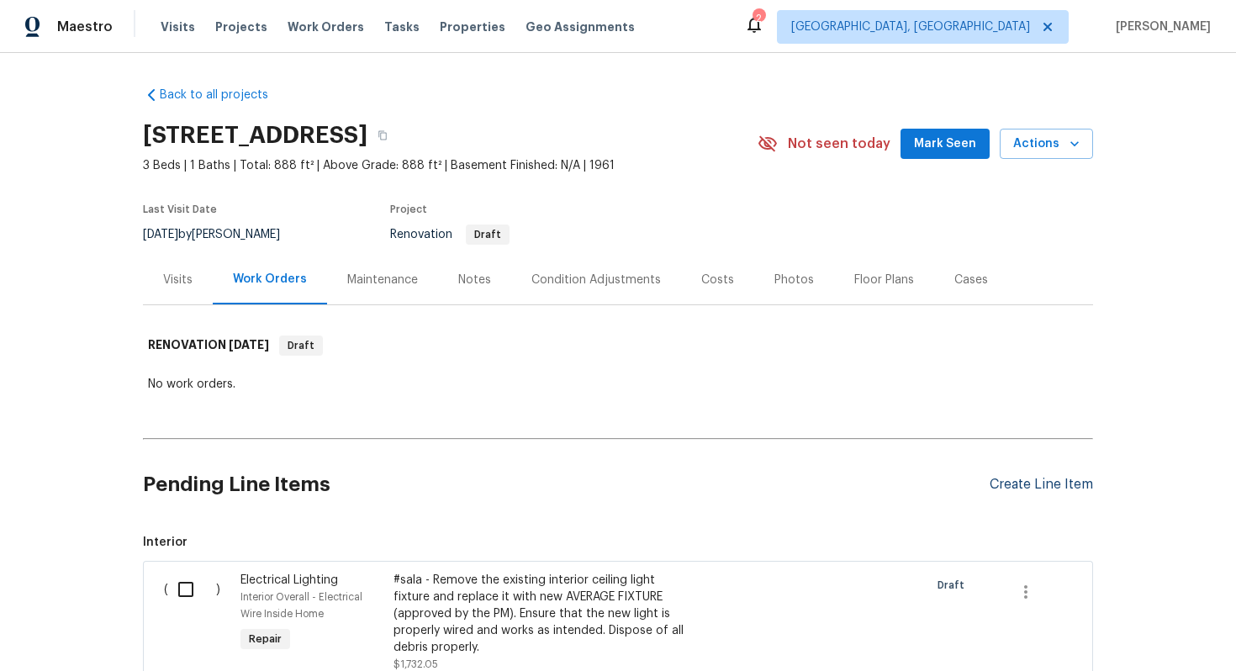
click at [1035, 487] on div "Create Line Item" at bounding box center [1040, 485] width 103 height 16
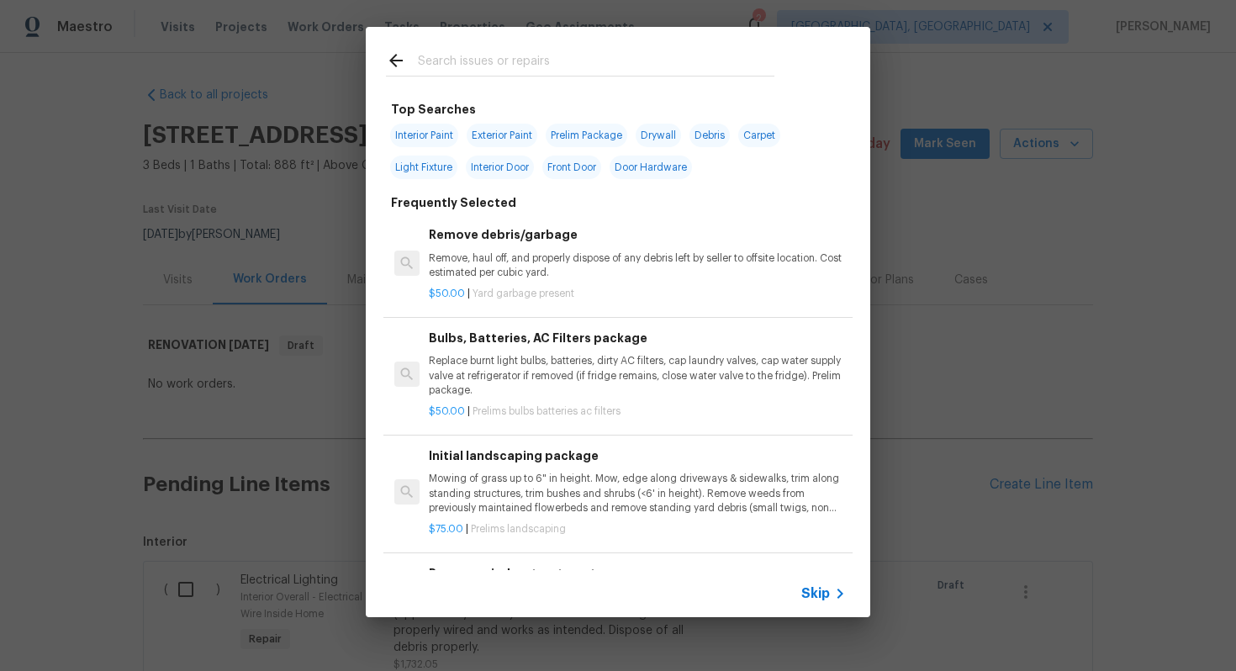
click at [813, 587] on span "Skip" at bounding box center [815, 593] width 29 height 17
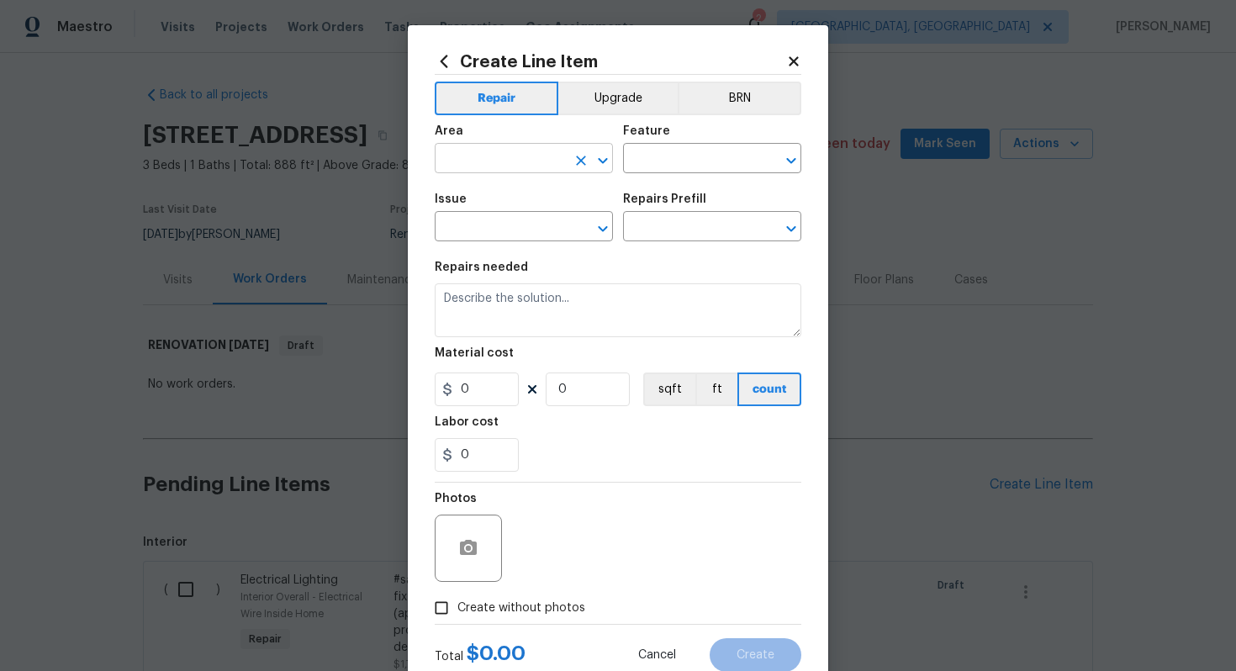
click at [512, 156] on input "text" at bounding box center [500, 160] width 131 height 26
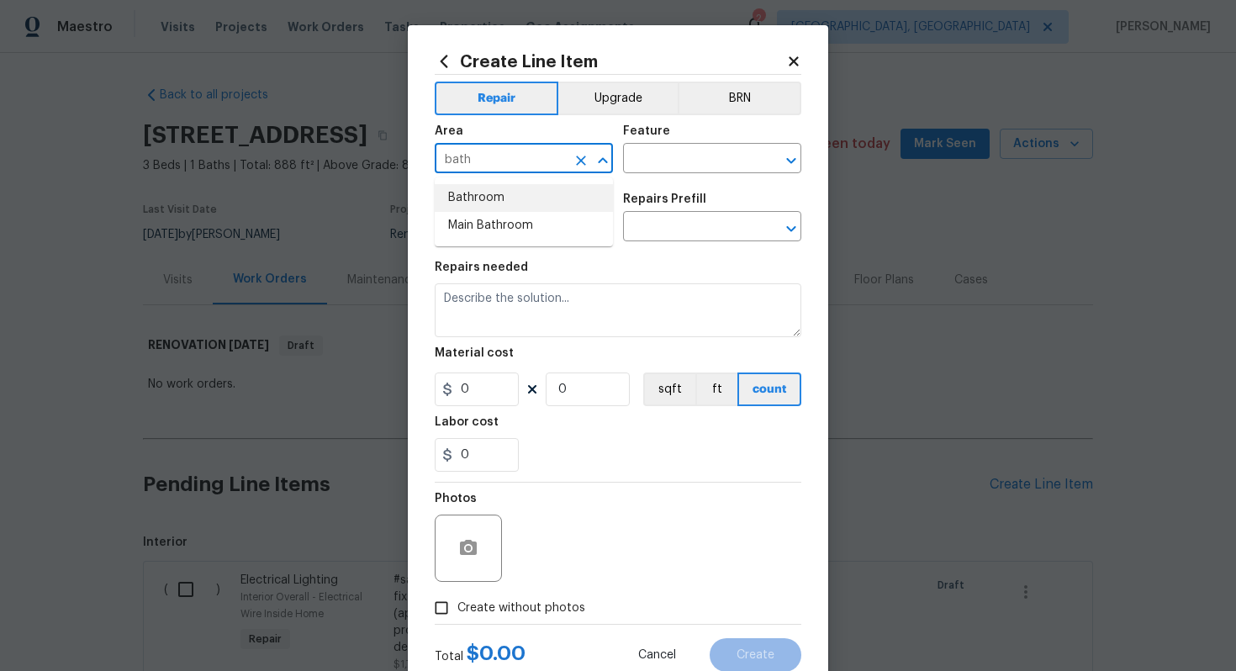
click at [498, 206] on li "Bathroom" at bounding box center [524, 198] width 178 height 28
type input "Bathroom"
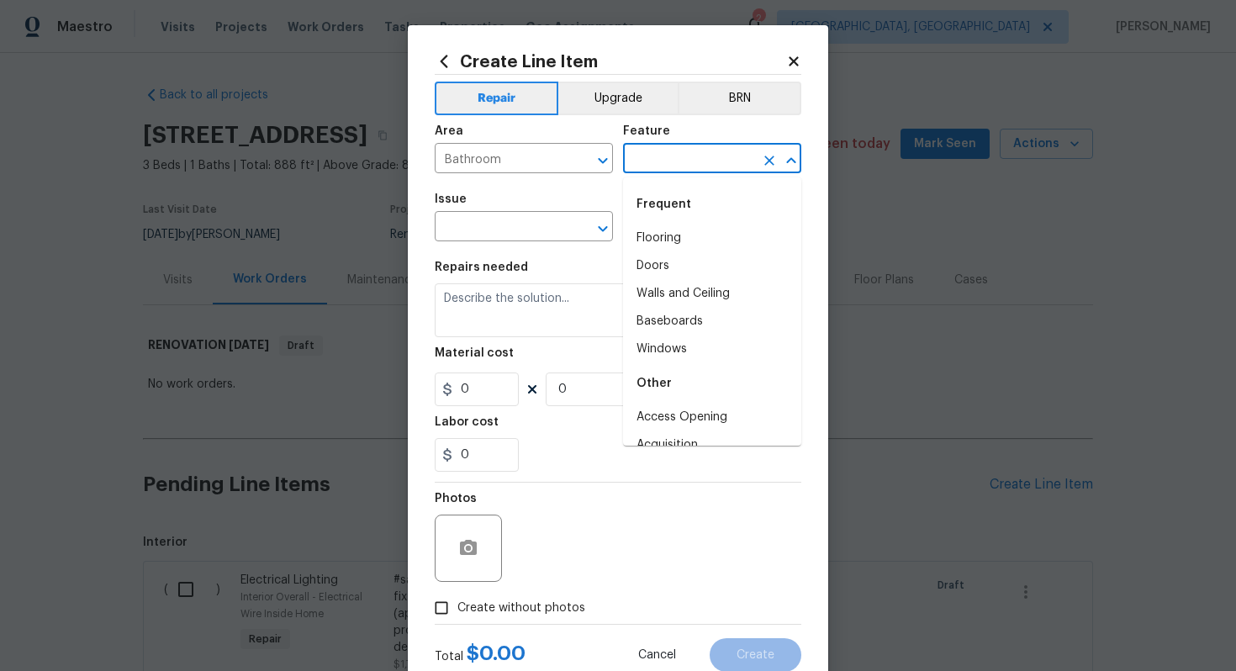
click at [677, 170] on input "text" at bounding box center [688, 160] width 131 height 26
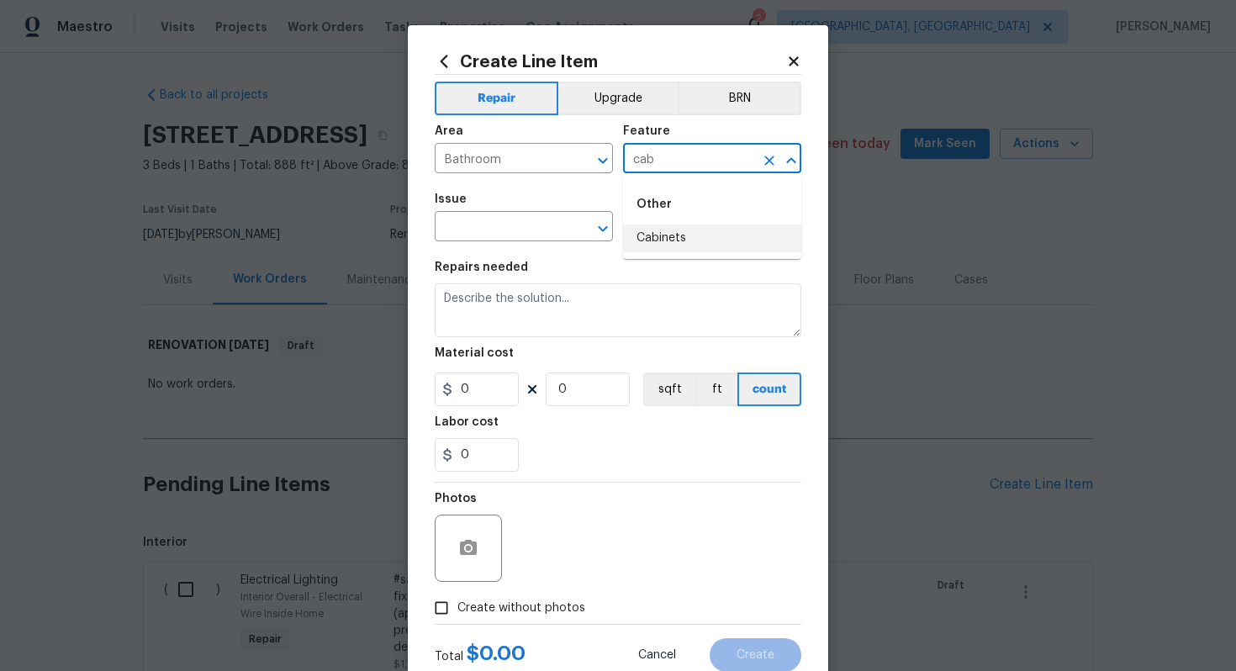
click at [662, 243] on li "Cabinets" at bounding box center [712, 238] width 178 height 28
type input "Cabinets"
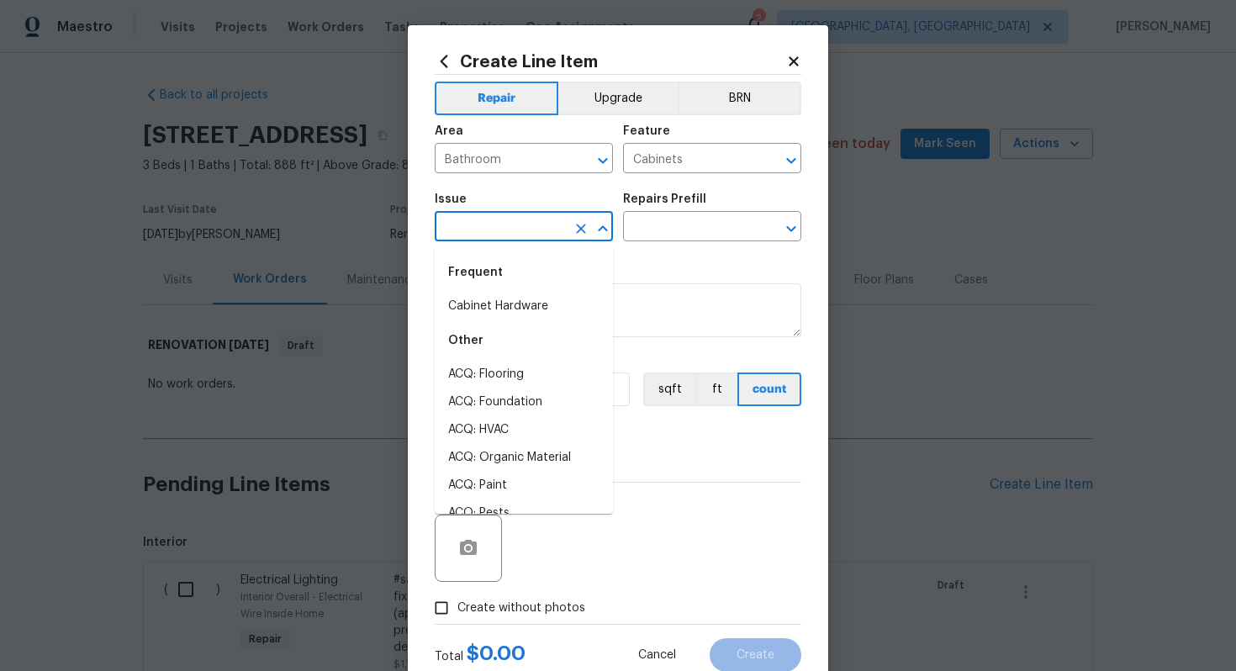
click at [486, 234] on input "text" at bounding box center [500, 228] width 131 height 26
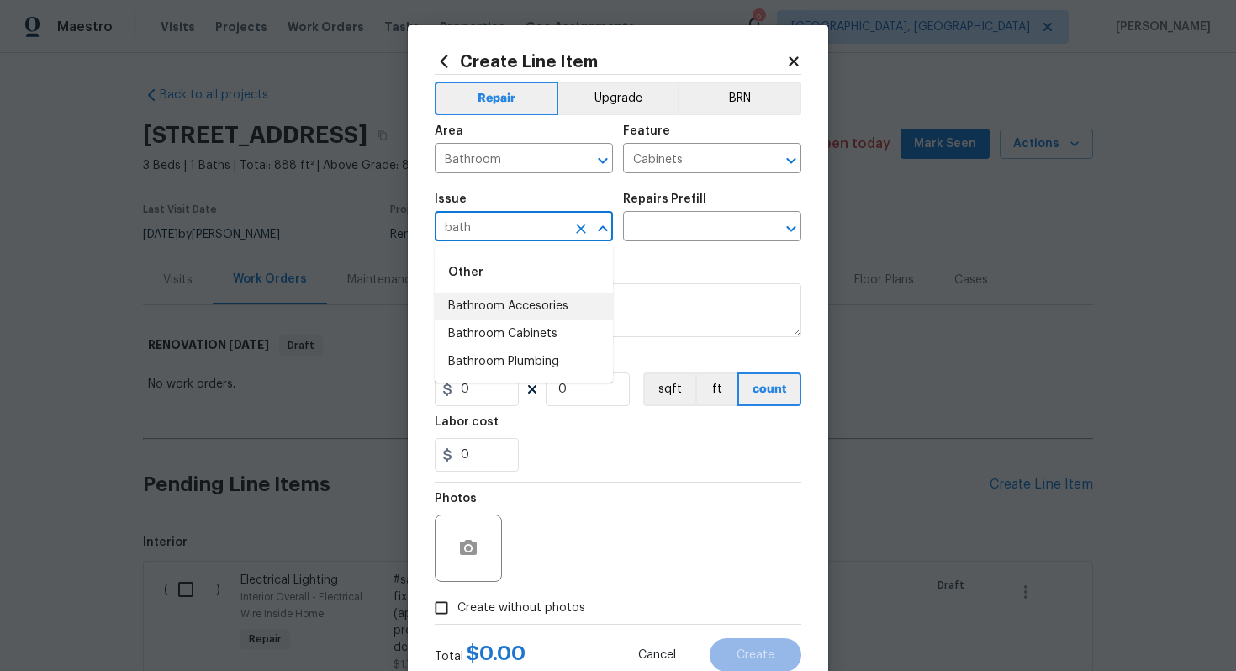
click at [514, 317] on li "Bathroom Accesories" at bounding box center [524, 306] width 178 height 28
type input "Bathroom Accesories"
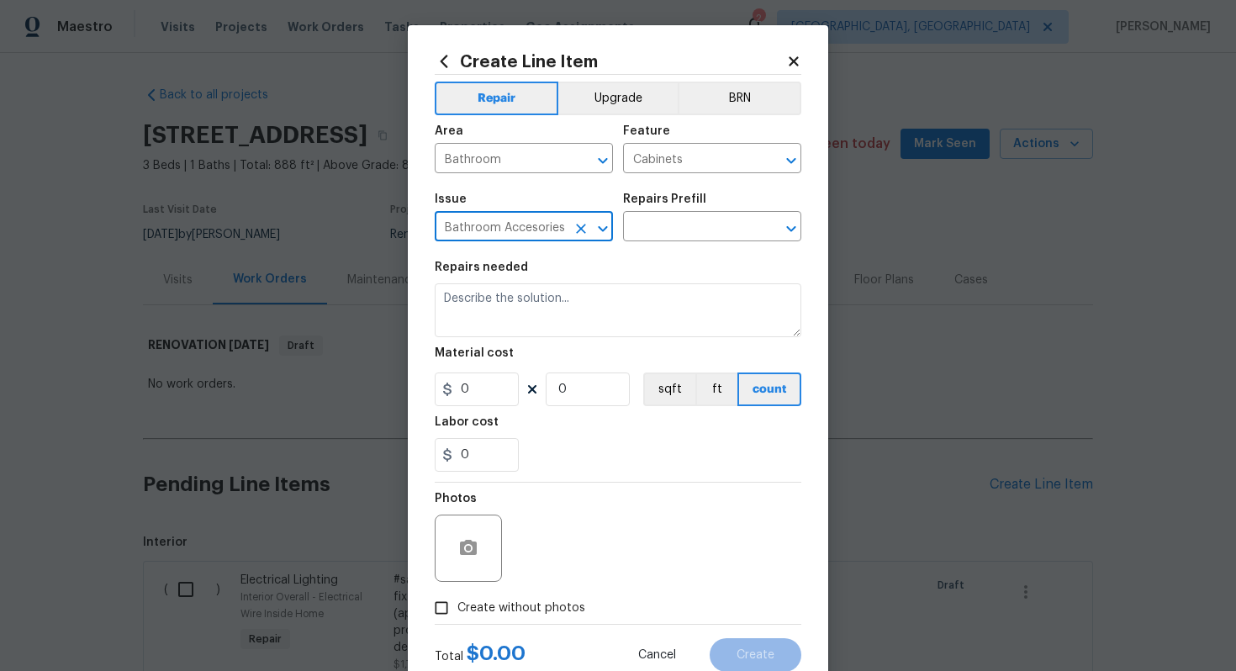
click at [578, 231] on icon "Clear" at bounding box center [581, 229] width 10 height 10
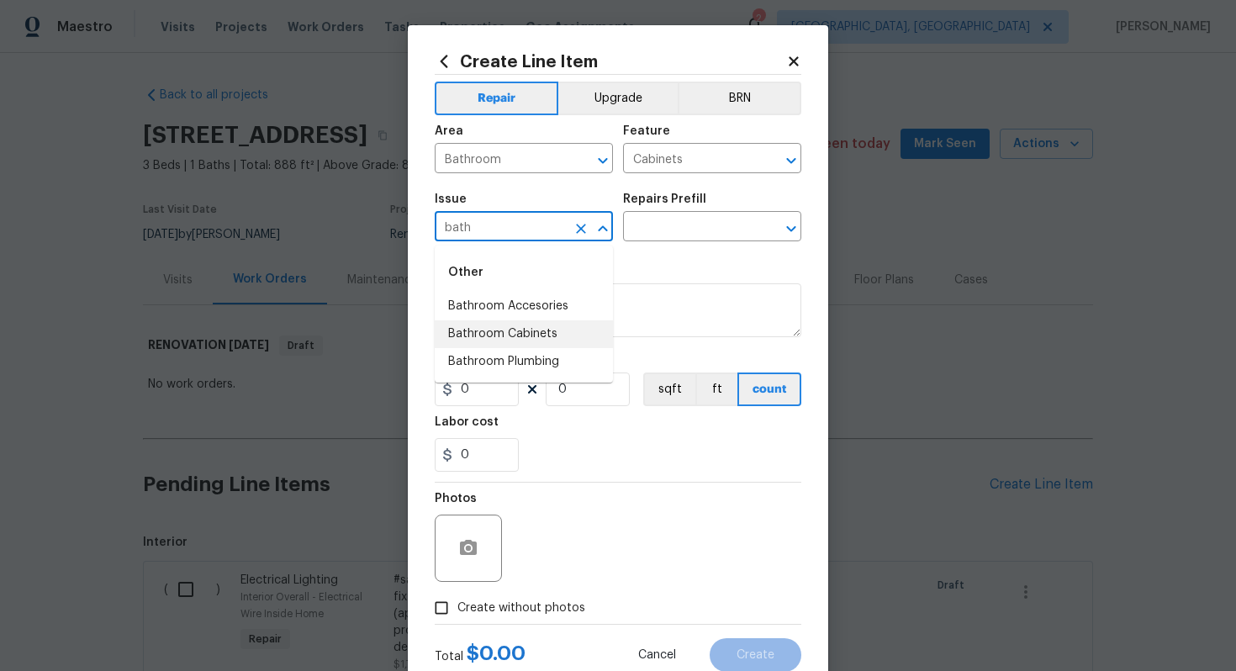
click at [561, 330] on li "Bathroom Cabinets" at bounding box center [524, 334] width 178 height 28
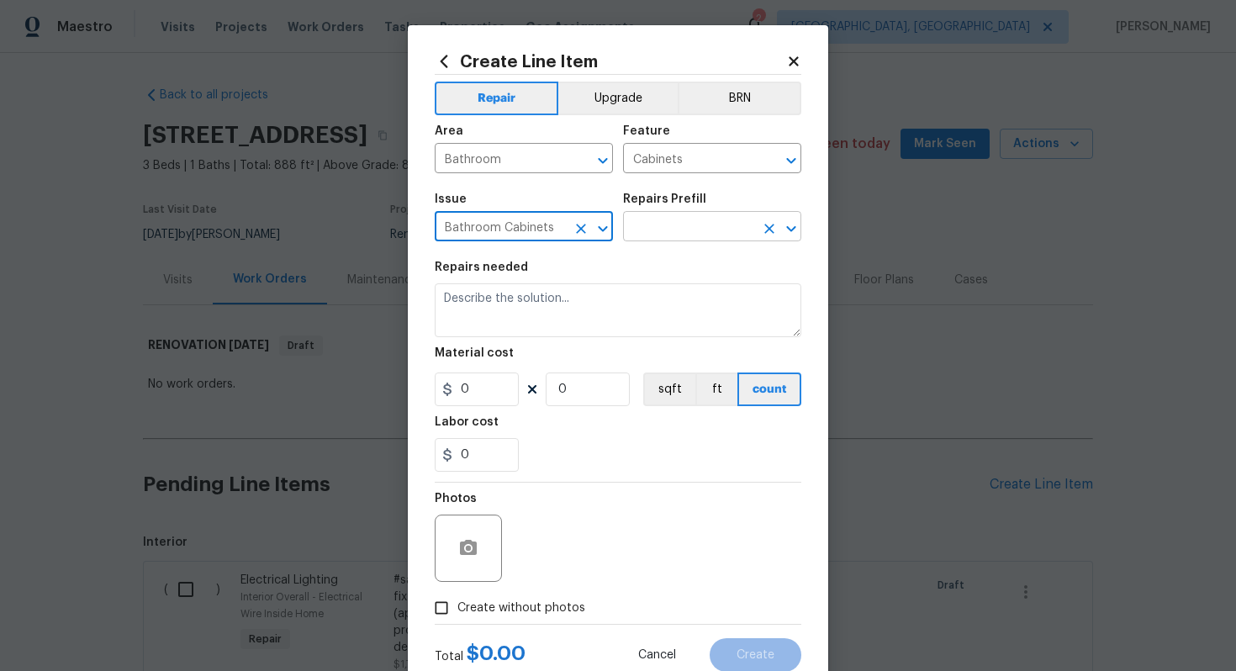
type input "Bathroom Cabinets"
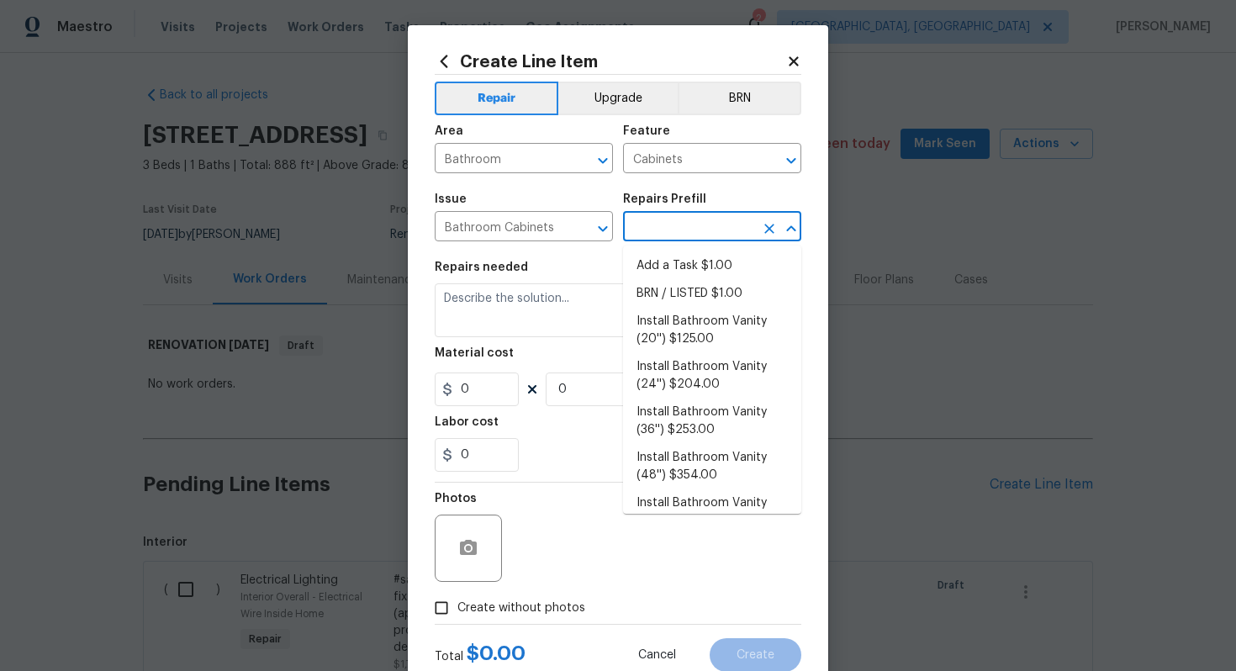
click at [640, 220] on input "text" at bounding box center [688, 228] width 131 height 26
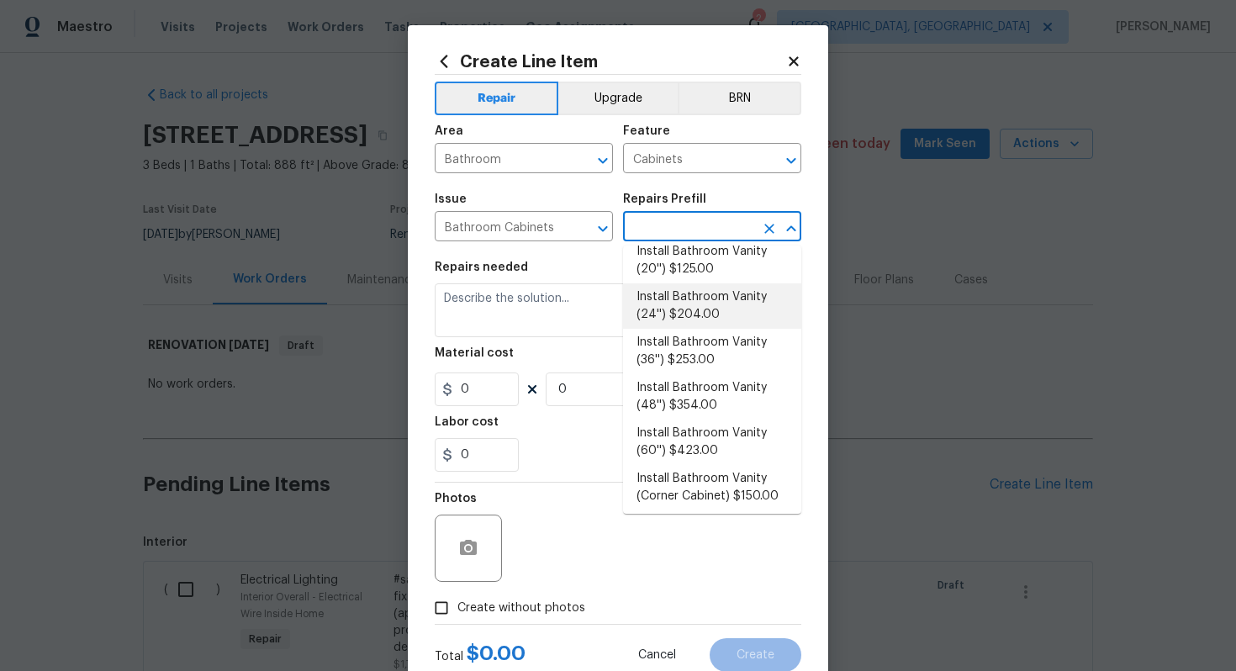
scroll to position [123, 0]
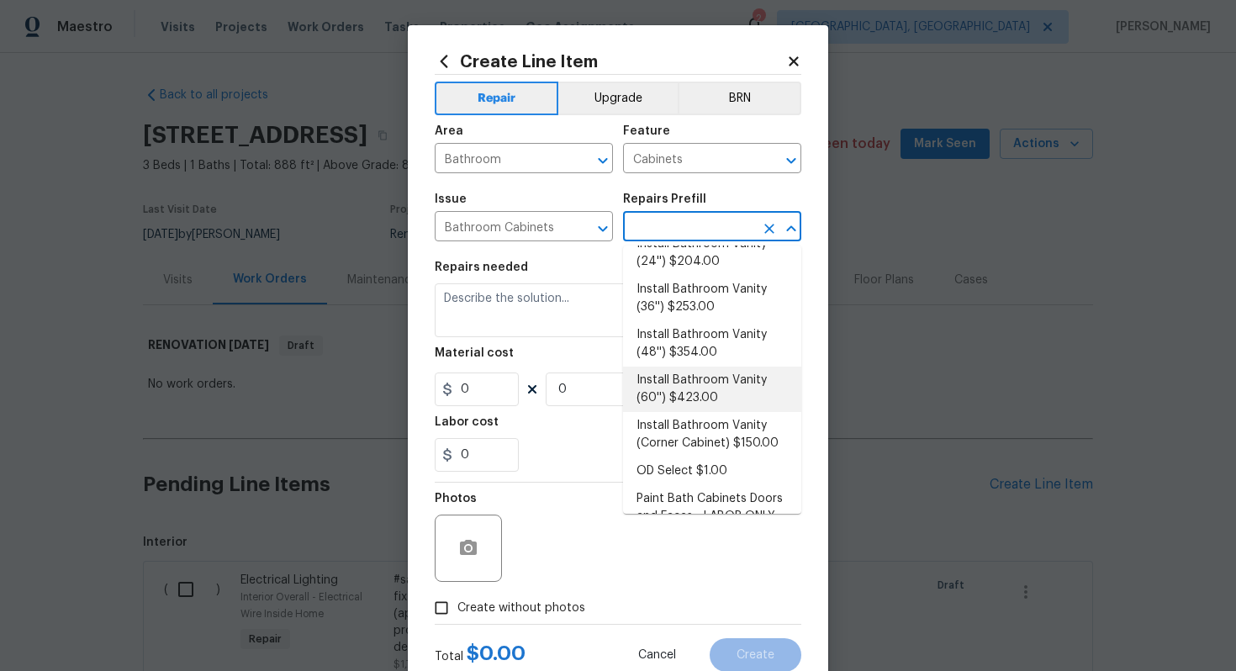
click at [690, 398] on li "Install Bathroom Vanity (60'') $423.00" at bounding box center [712, 388] width 178 height 45
type input "Install Bathroom Vanity (60'') $423.00"
type textarea "Remove the existing bathroom vanity (if present) and install a new 60'' bathroo…"
type input "423"
type input "1"
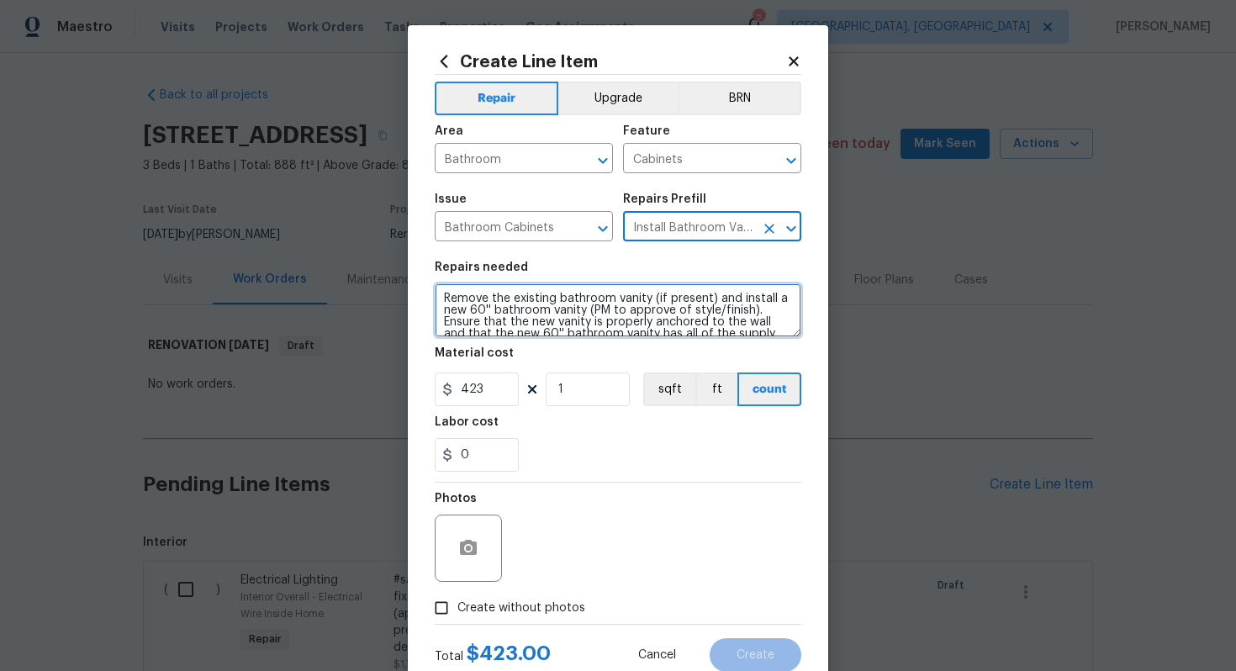
click at [436, 298] on textarea "Remove the existing bathroom vanity (if present) and install a new 60'' bathroo…" at bounding box center [618, 310] width 366 height 54
type textarea "#sala - Remove the existing bathroom vanity (if present) and install a new 60''…"
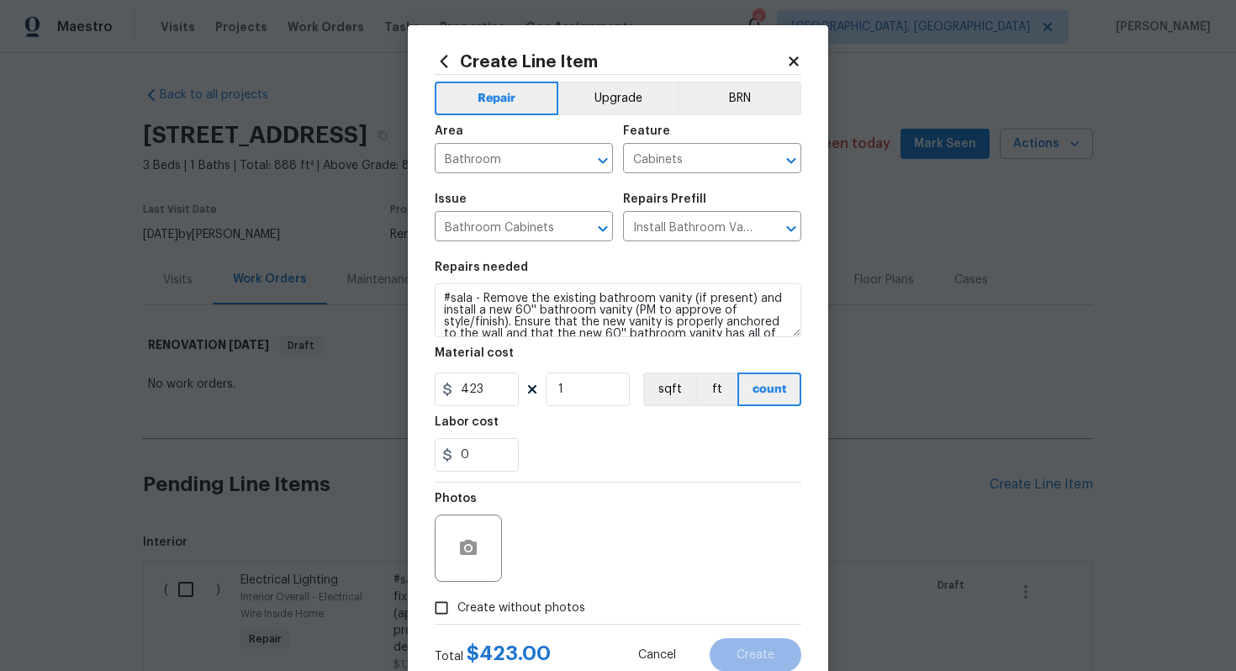
click at [527, 615] on span "Create without photos" at bounding box center [521, 608] width 128 height 18
click at [457, 615] on input "Create without photos" at bounding box center [441, 608] width 32 height 32
checkbox input "true"
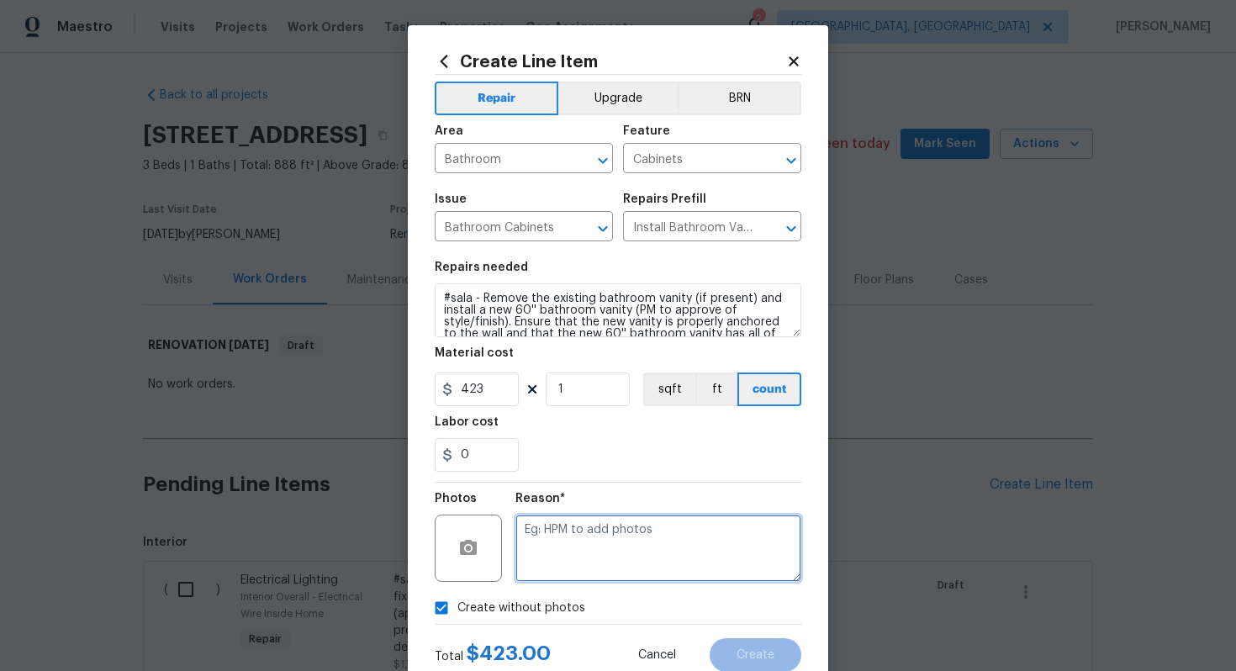
click at [587, 553] on textarea at bounding box center [658, 547] width 286 height 67
type textarea "n/a"
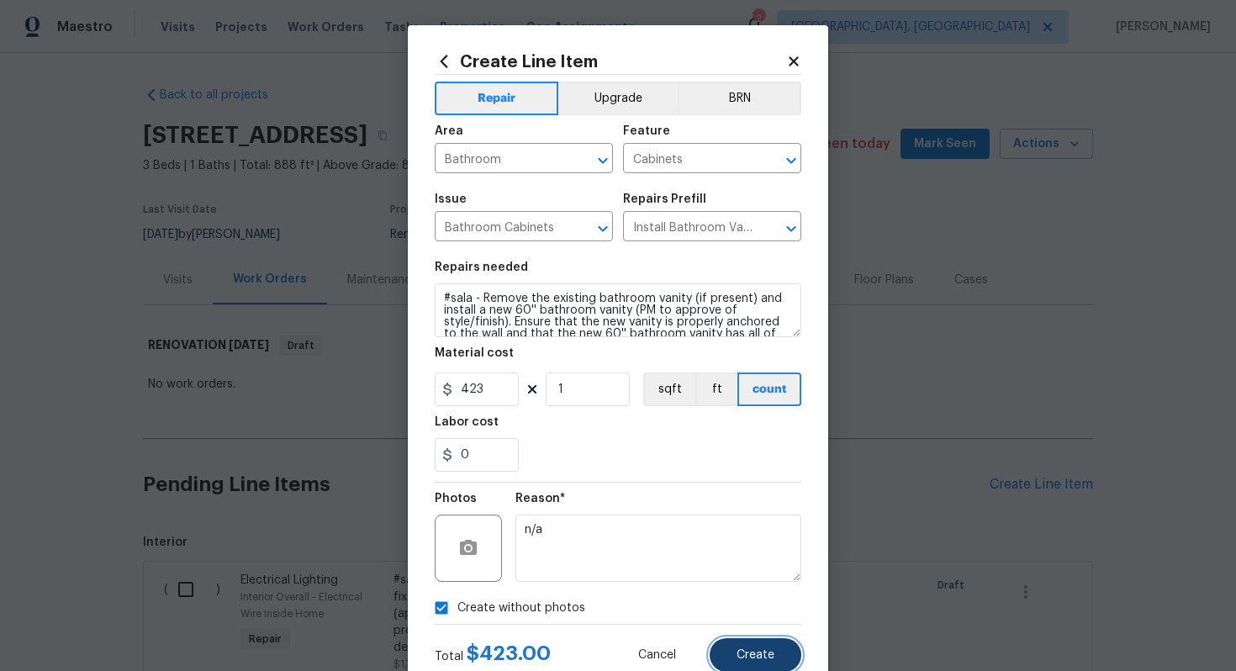
click at [748, 659] on span "Create" at bounding box center [755, 655] width 38 height 13
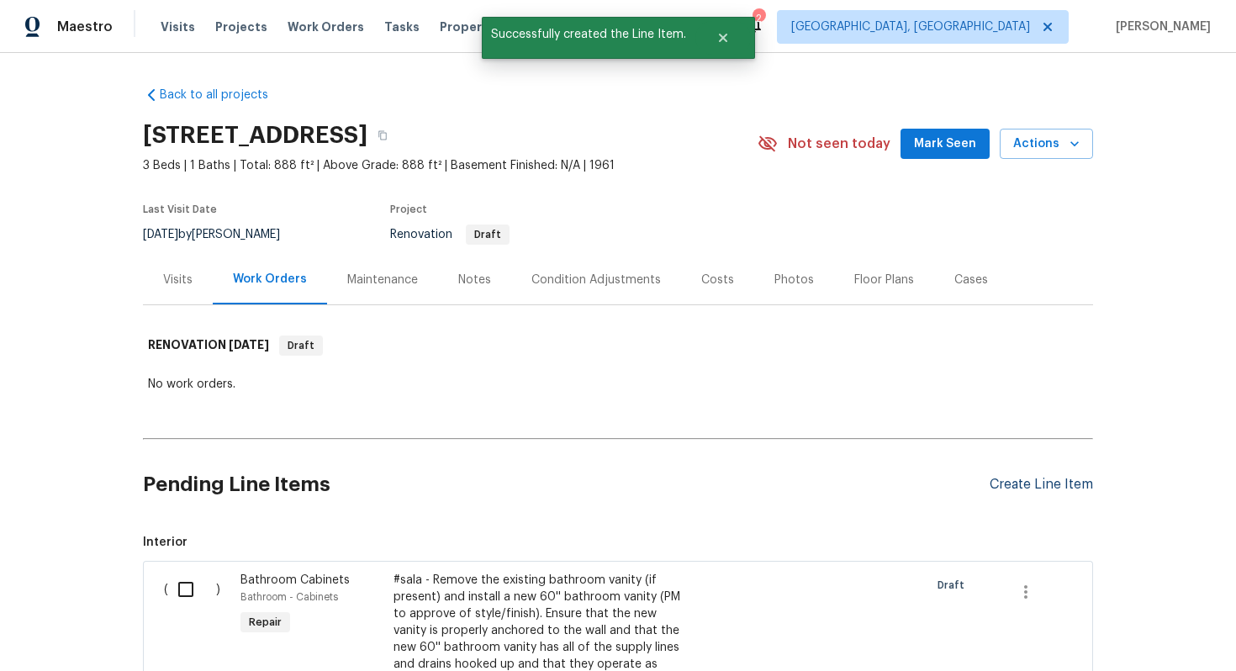
click at [1016, 479] on div "Create Line Item" at bounding box center [1040, 485] width 103 height 16
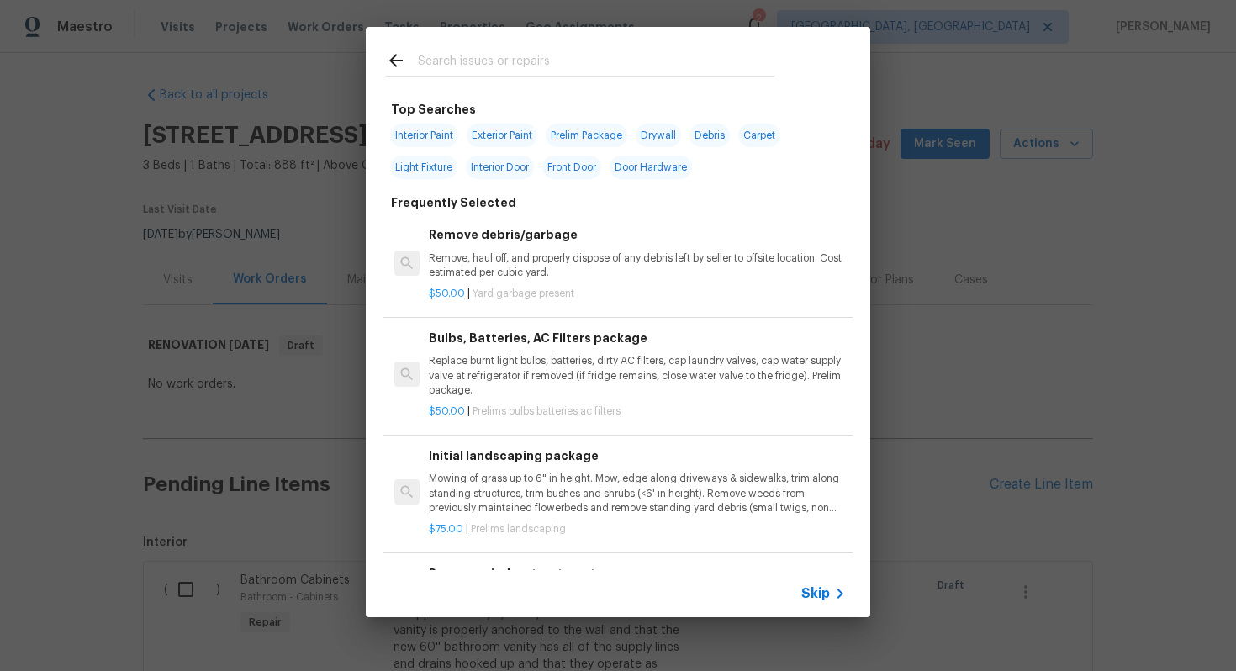
click at [831, 587] on icon at bounding box center [840, 593] width 20 height 20
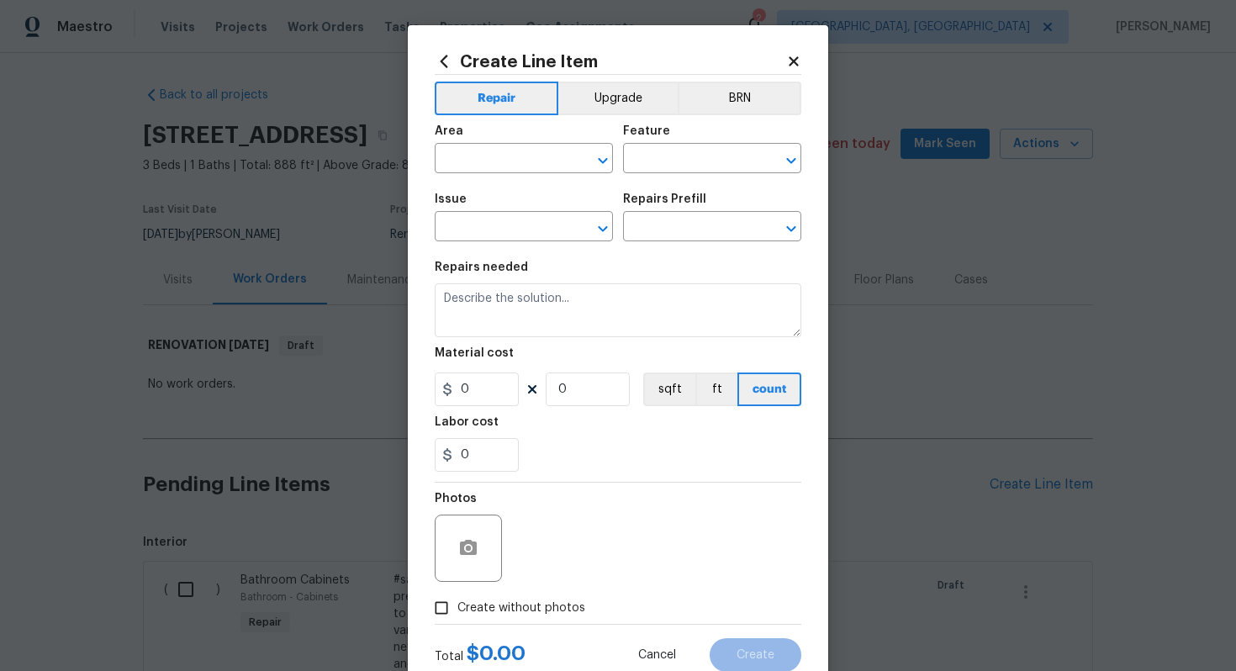
click at [598, 72] on div "Create Line Item Repair Upgrade BRN Area ​ Feature ​ Issue ​ Repairs Prefill ​ …" at bounding box center [618, 361] width 366 height 619
click at [598, 104] on button "Upgrade" at bounding box center [618, 99] width 120 height 34
click at [507, 94] on button "Repair" at bounding box center [496, 99] width 122 height 34
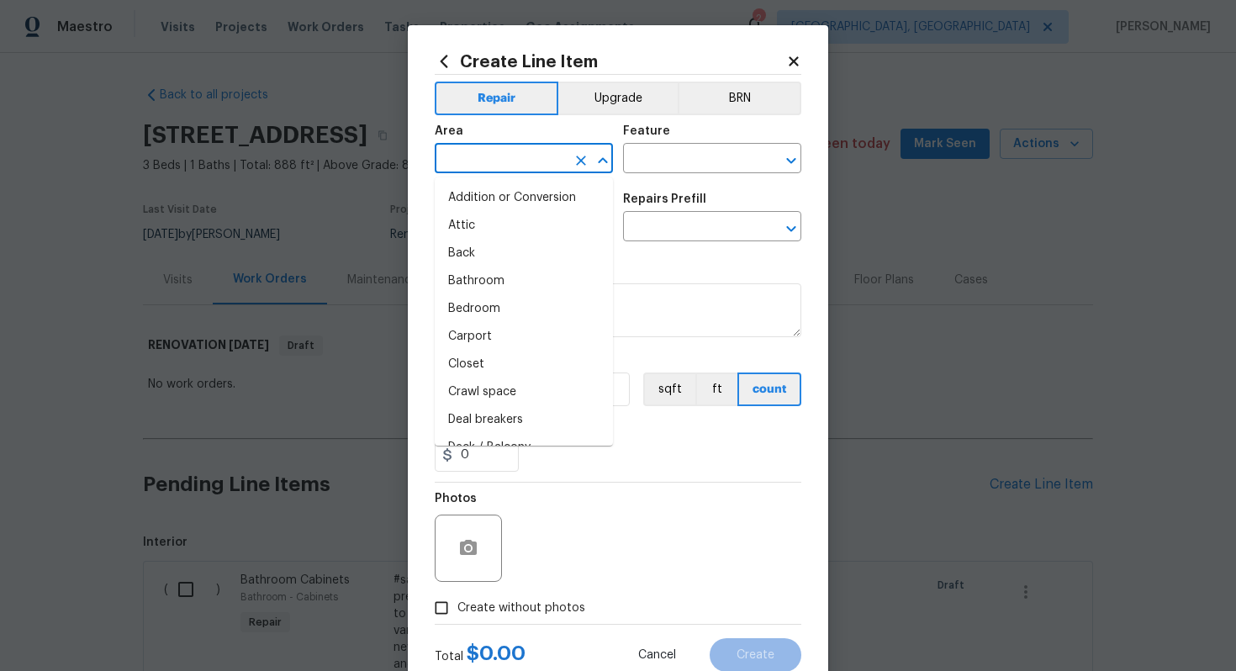
click at [503, 152] on input "text" at bounding box center [500, 160] width 131 height 26
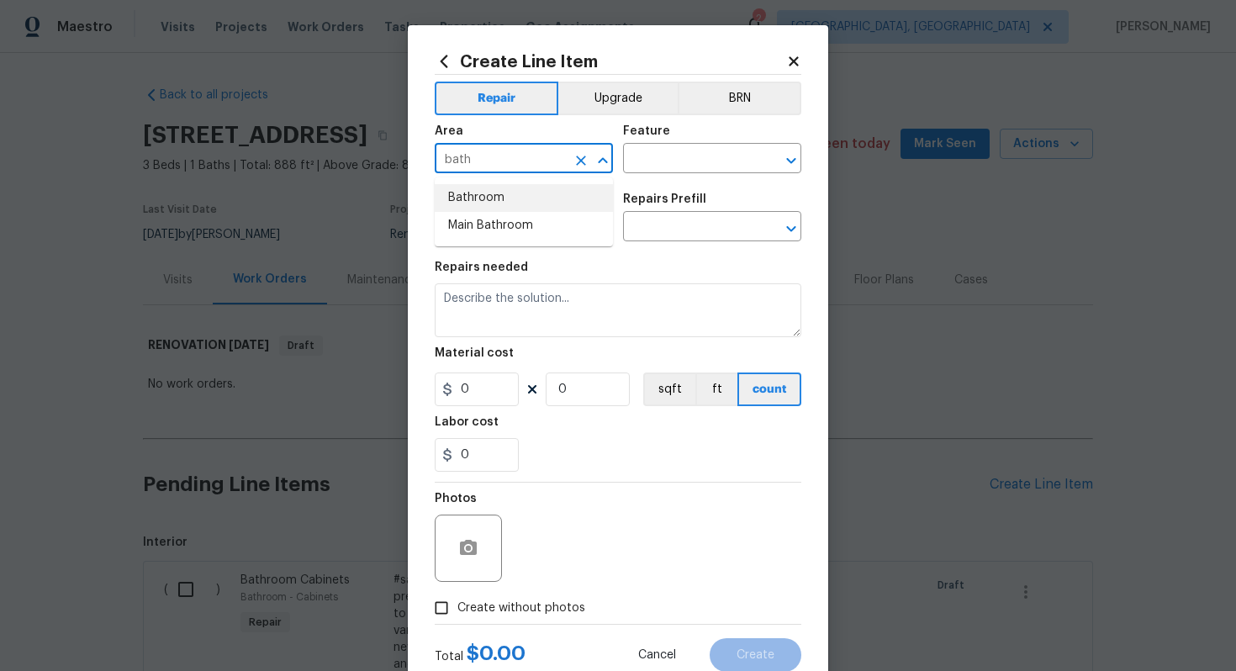
click at [501, 207] on li "Bathroom" at bounding box center [524, 198] width 178 height 28
type input "Bathroom"
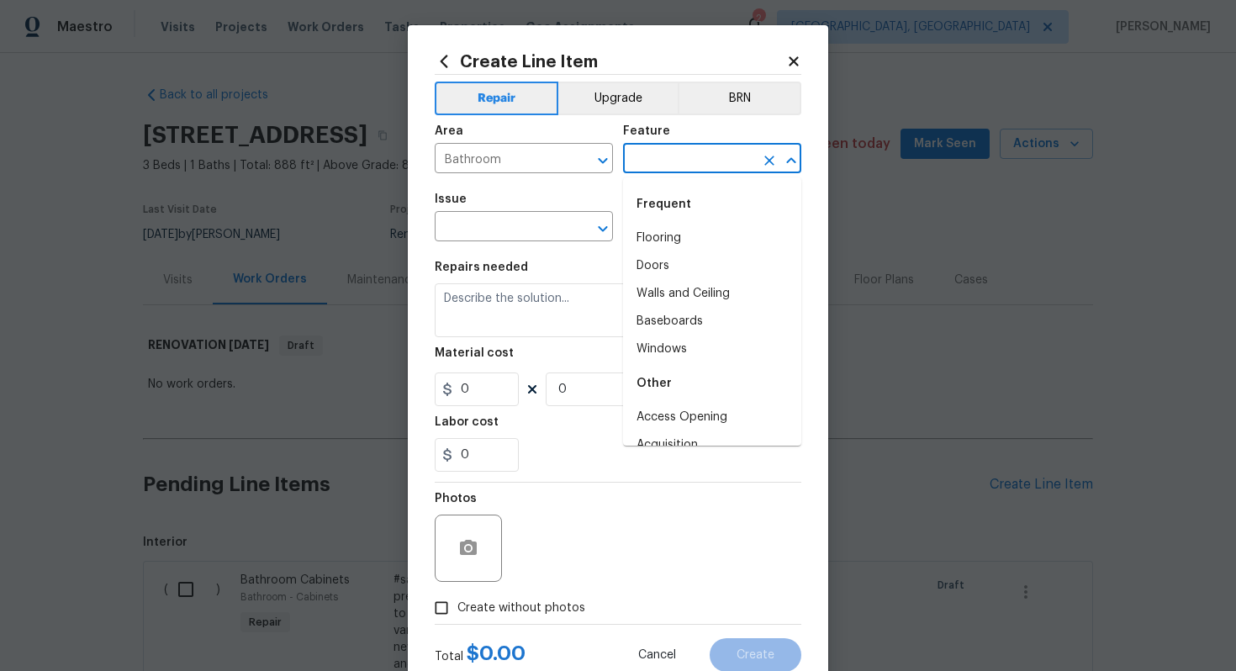
click at [658, 147] on input "text" at bounding box center [688, 160] width 131 height 26
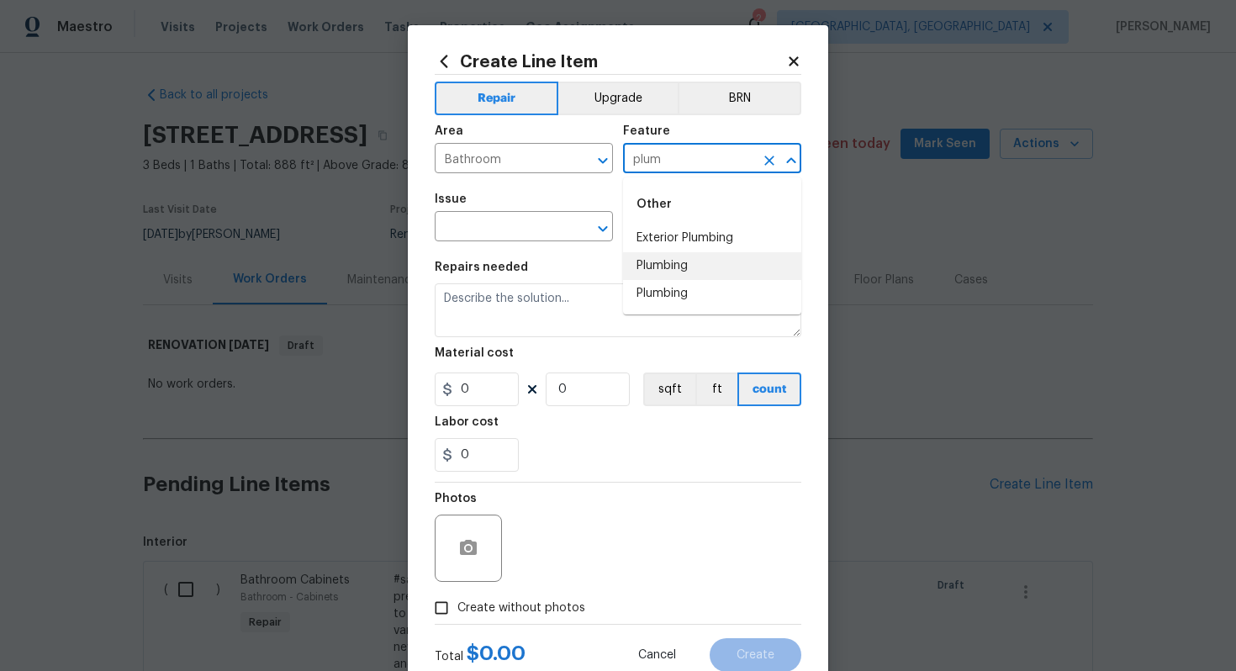
click at [661, 260] on li "Plumbing" at bounding box center [712, 266] width 178 height 28
type input "Plumbing"
click at [486, 234] on input "text" at bounding box center [500, 228] width 131 height 26
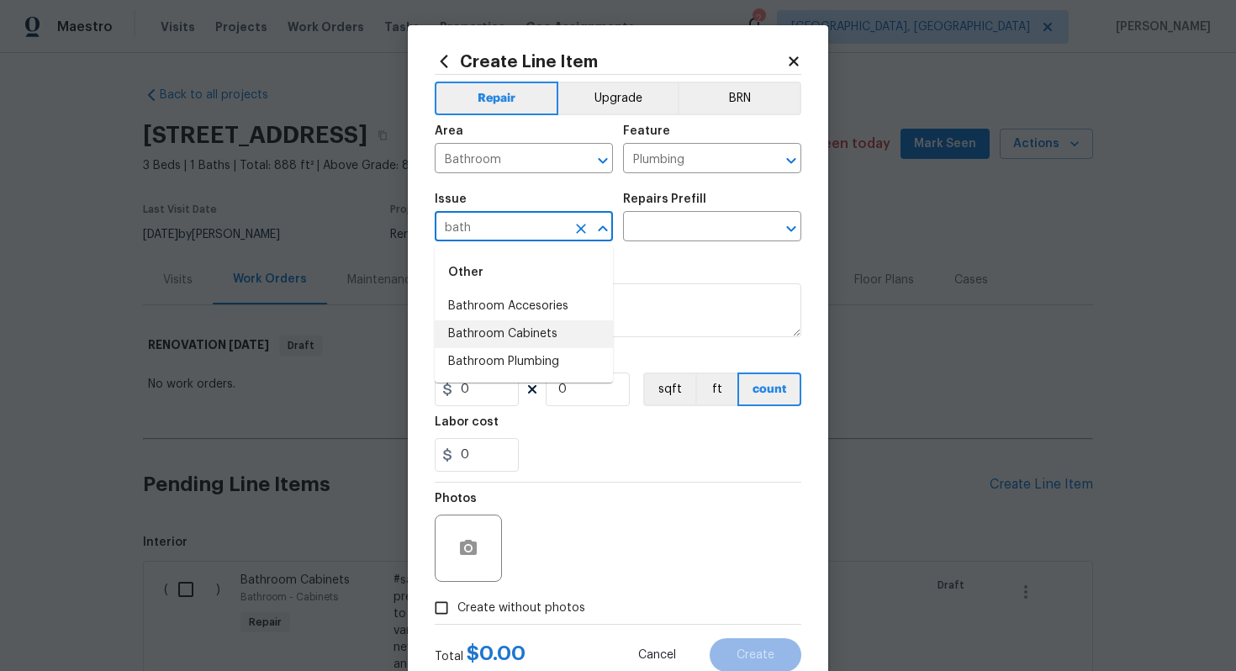
click at [507, 345] on li "Bathroom Cabinets" at bounding box center [524, 334] width 178 height 28
type input "Bathroom Cabinets"
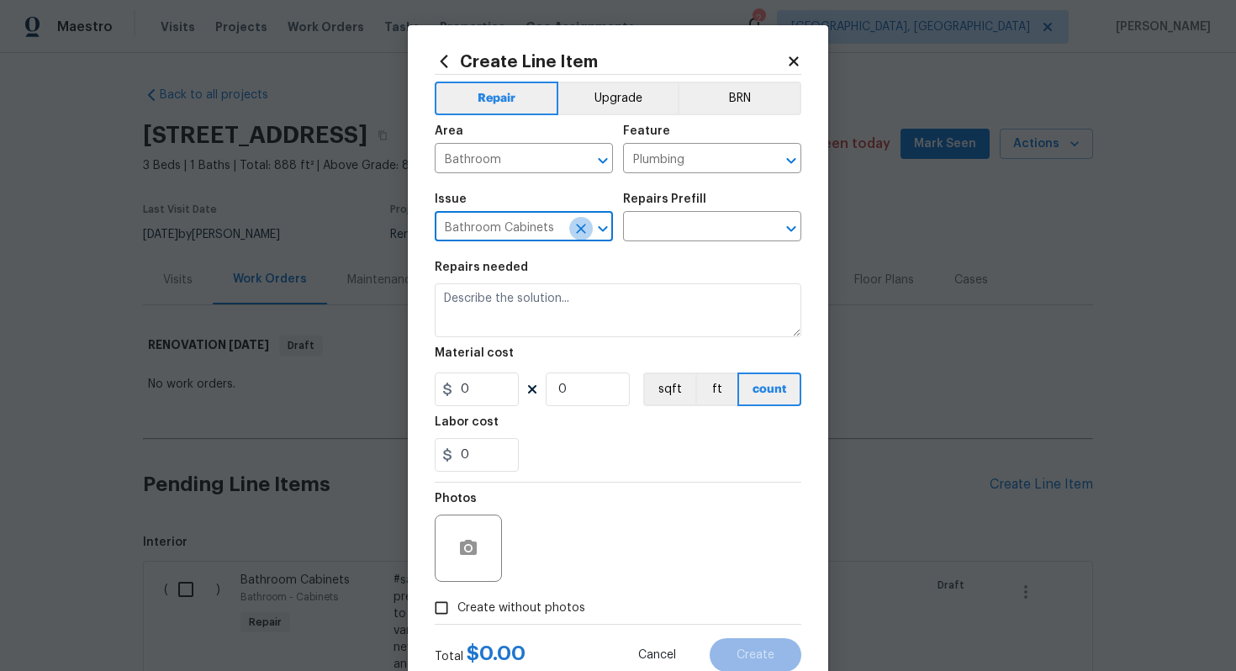
click at [588, 230] on icon "Clear" at bounding box center [580, 228] width 17 height 17
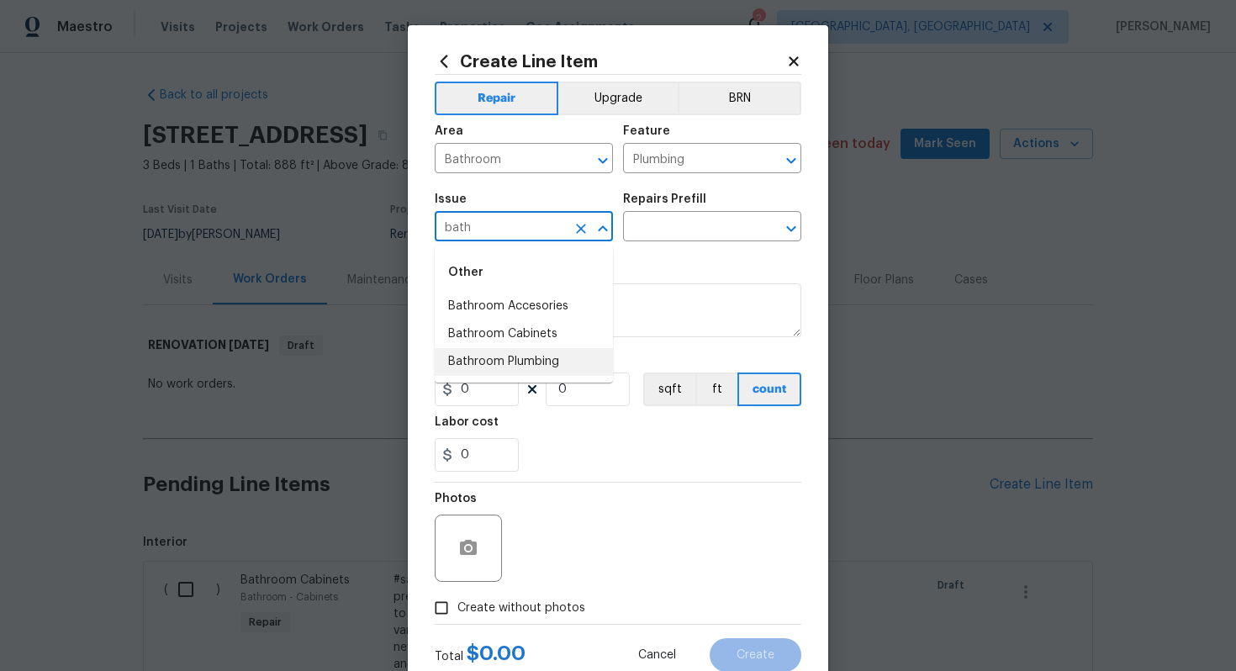
click at [530, 366] on li "Bathroom Plumbing" at bounding box center [524, 362] width 178 height 28
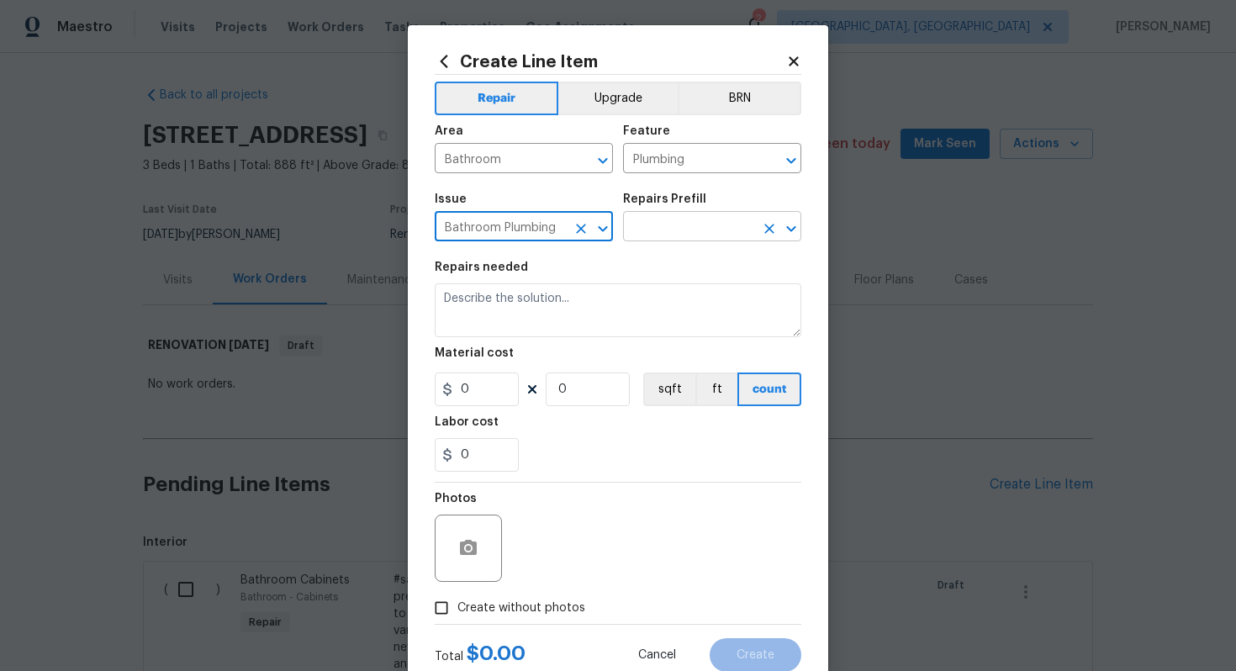
type input "Bathroom Plumbing"
click at [658, 230] on input "text" at bounding box center [688, 228] width 131 height 26
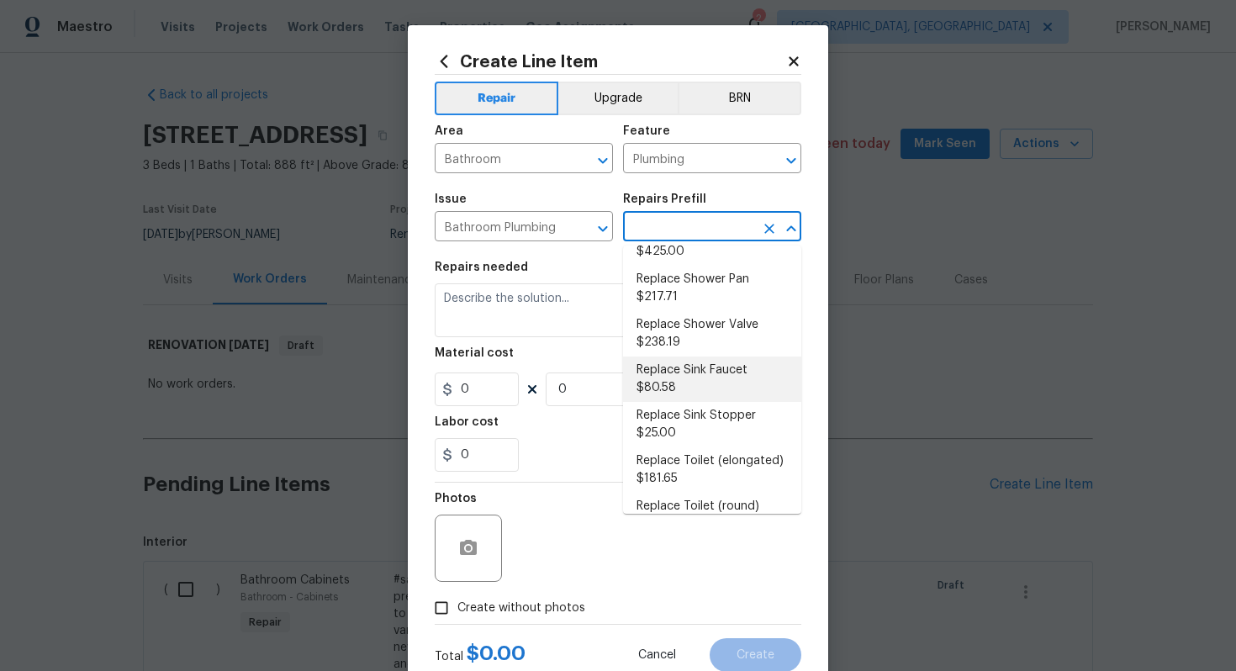
scroll to position [781, 0]
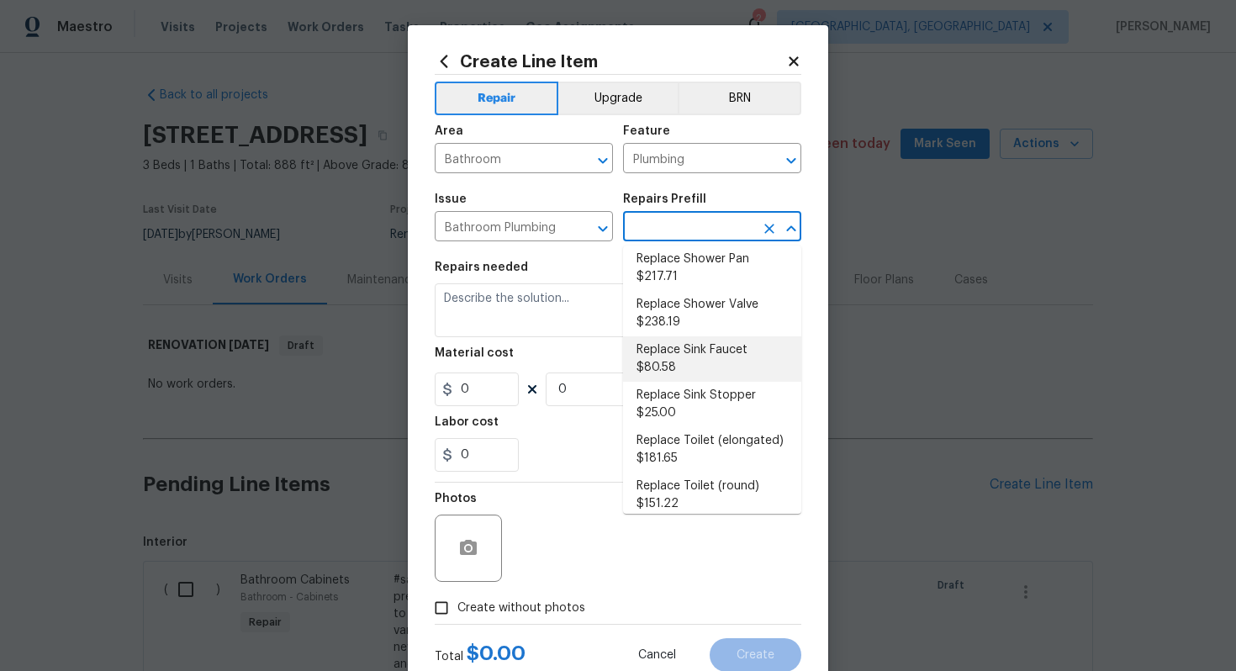
click at [675, 344] on li "Replace Sink Faucet $80.58" at bounding box center [712, 358] width 178 height 45
type input "Replace Sink Faucet $80.58"
type textarea "Remove and replace the existing sink faucet with new (PM to approve finish). En…"
type input "80.58"
type input "1"
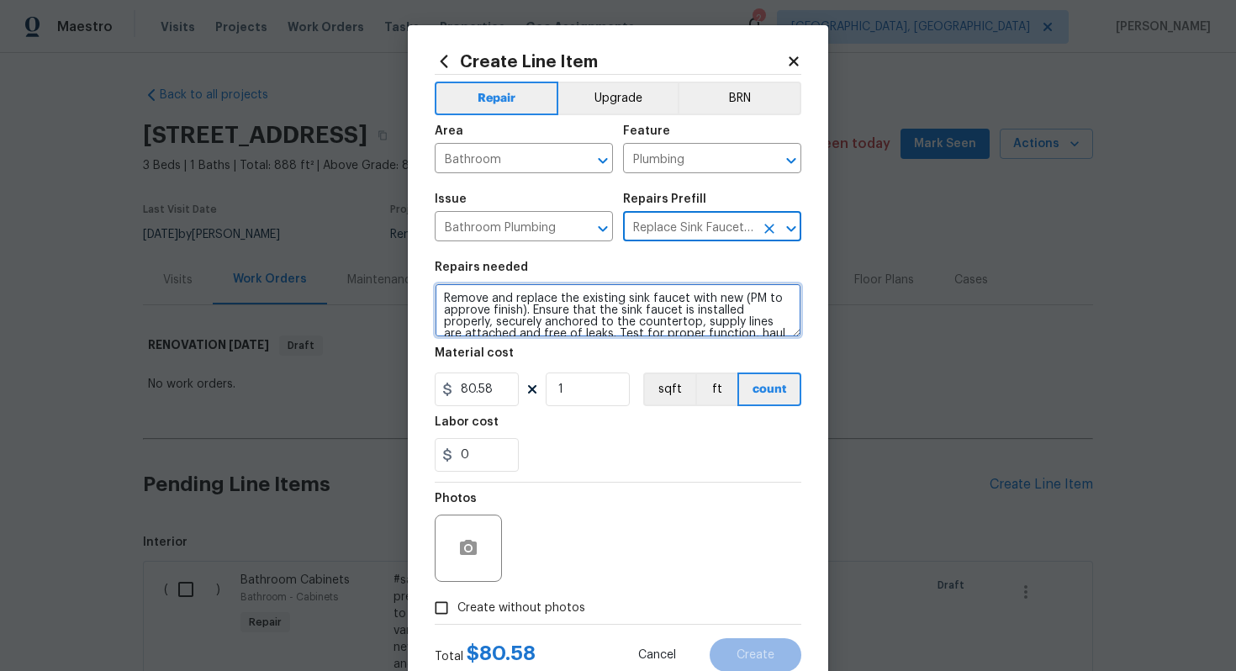
click at [438, 299] on textarea "Remove and replace the existing sink faucet with new (PM to approve finish). En…" at bounding box center [618, 310] width 366 height 54
type textarea "#sala - Remove and replace the existing sink faucet with new (PM to approve fin…"
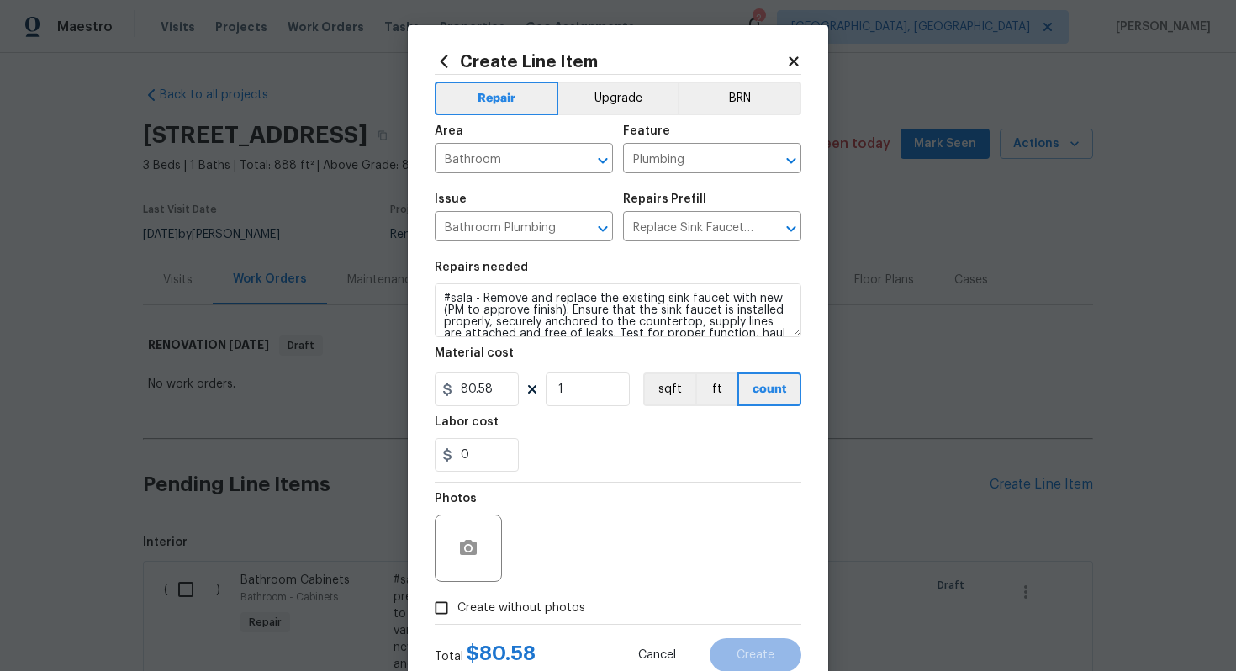
click at [510, 612] on span "Create without photos" at bounding box center [521, 608] width 128 height 18
click at [457, 612] on input "Create without photos" at bounding box center [441, 608] width 32 height 32
checkbox input "true"
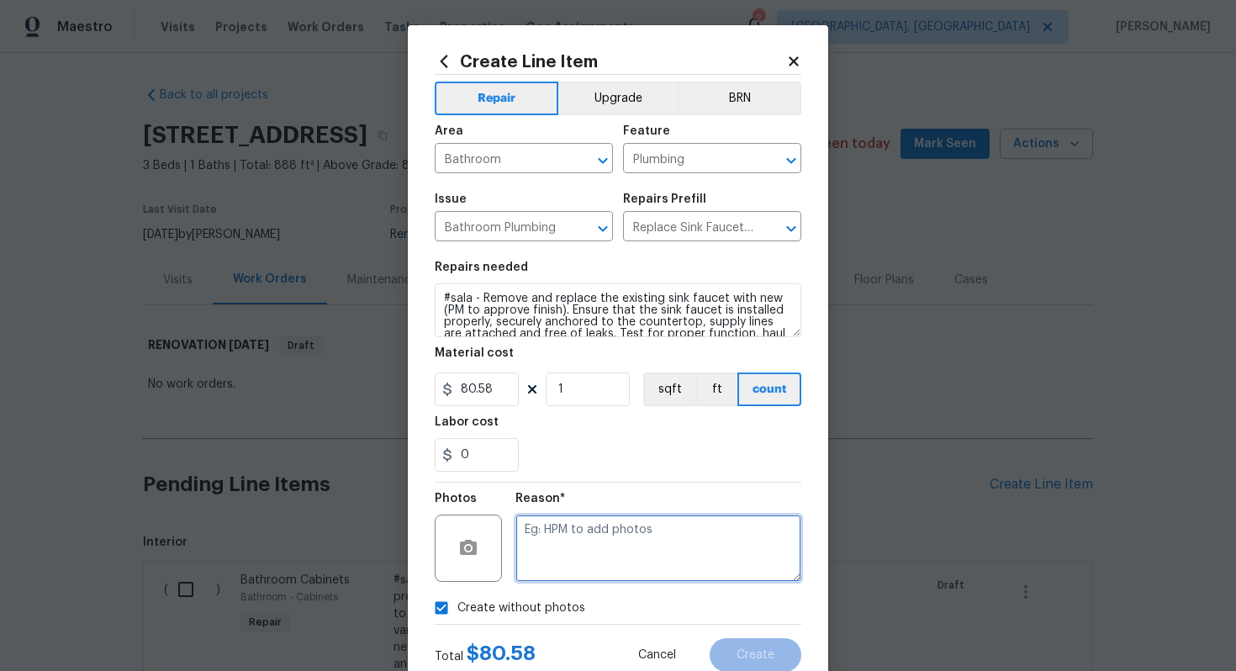
click at [577, 538] on textarea at bounding box center [658, 547] width 286 height 67
type textarea "n/a"
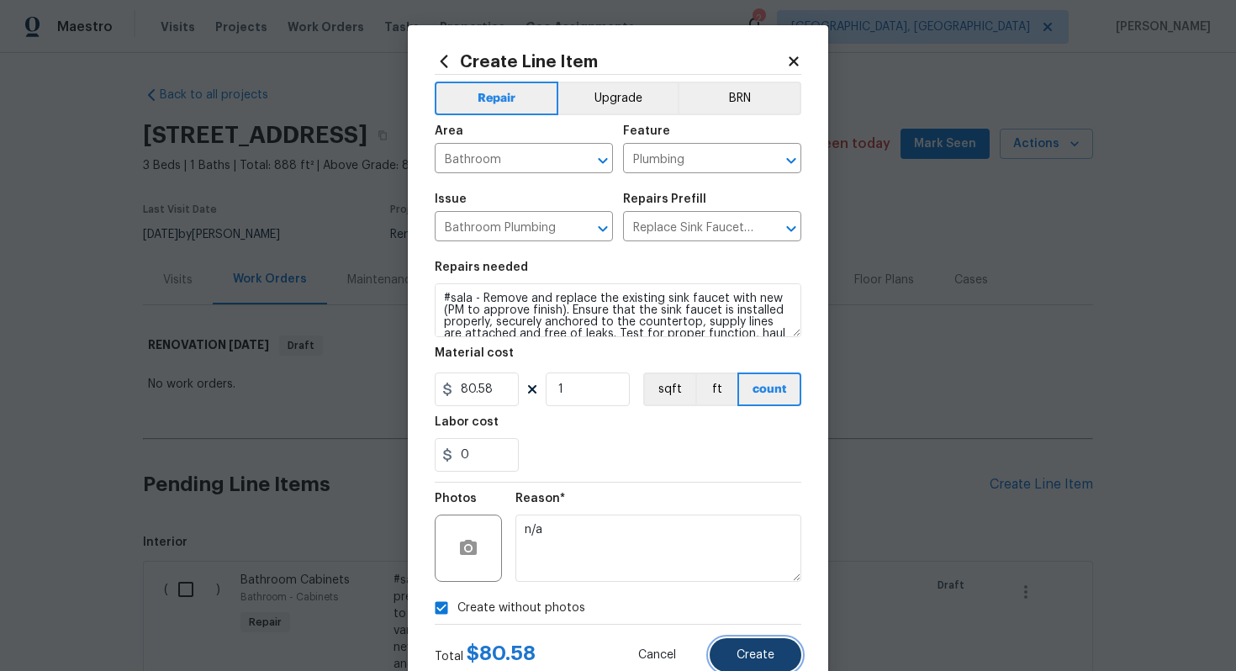
click at [755, 646] on button "Create" at bounding box center [755, 655] width 92 height 34
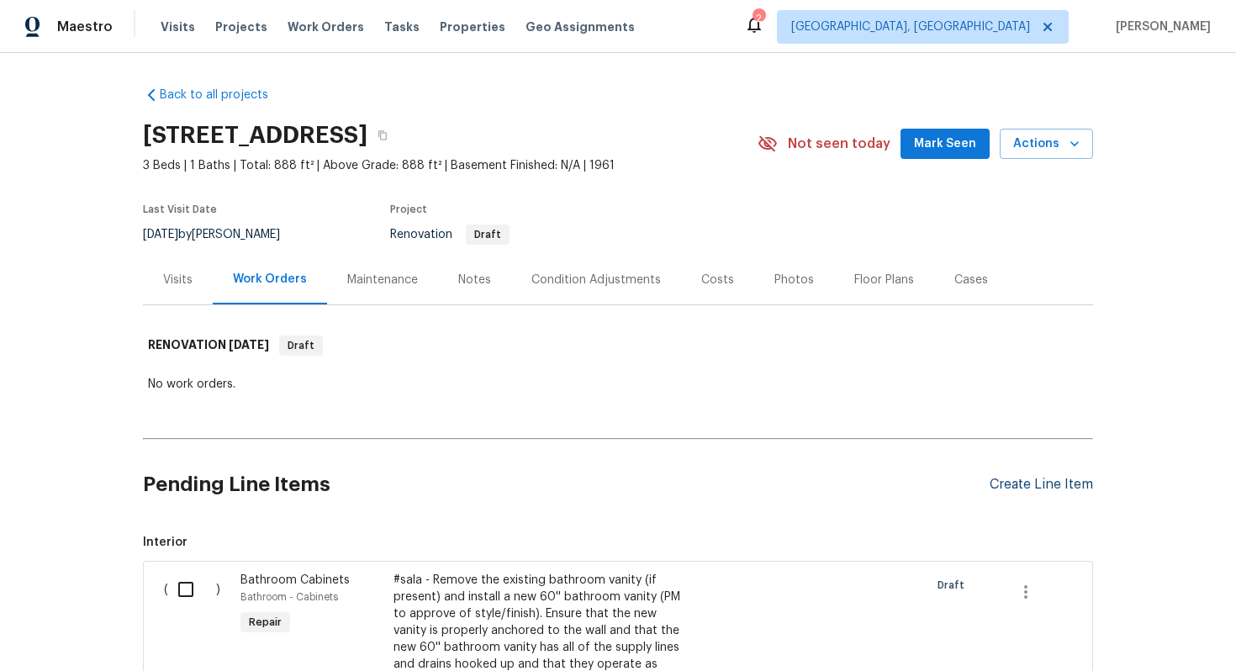
click at [1014, 477] on div "Create Line Item" at bounding box center [1040, 485] width 103 height 16
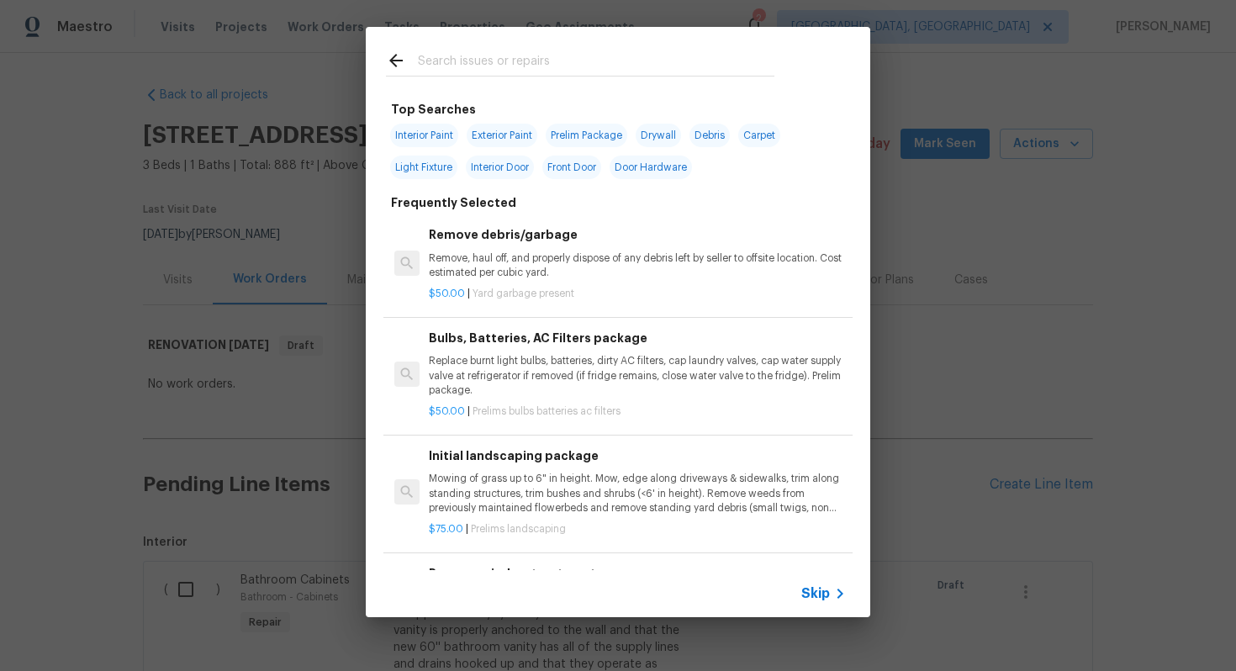
click at [819, 589] on span "Skip" at bounding box center [815, 593] width 29 height 17
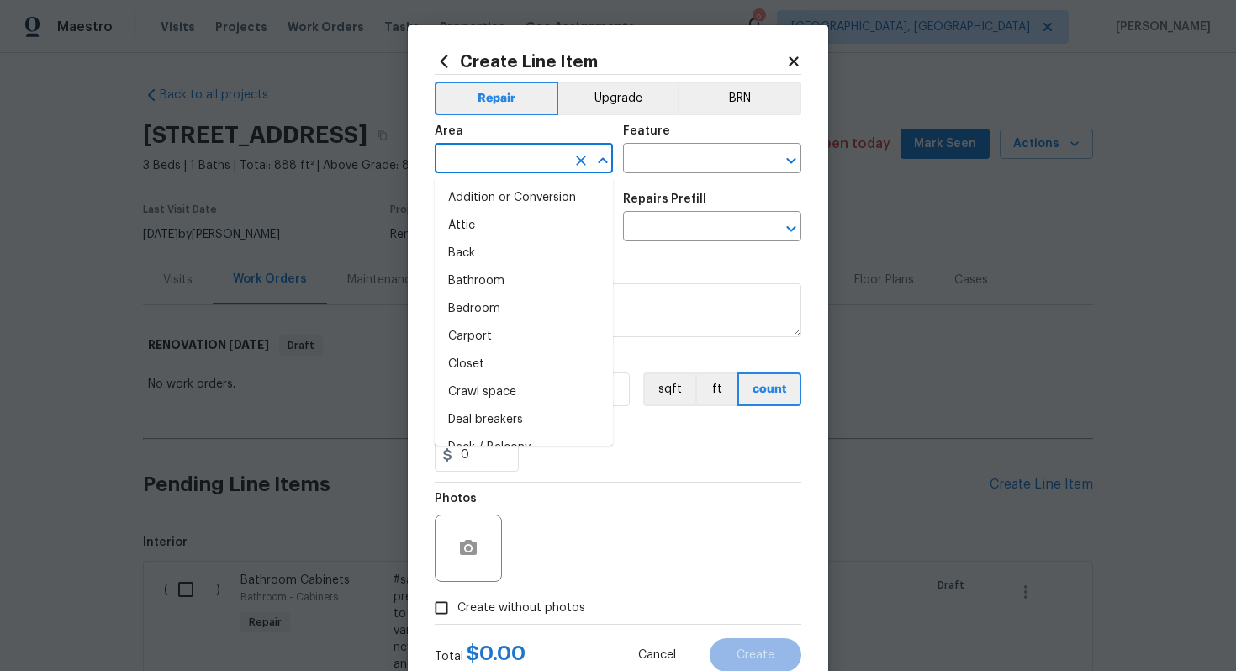
click at [505, 153] on input "text" at bounding box center [500, 160] width 131 height 26
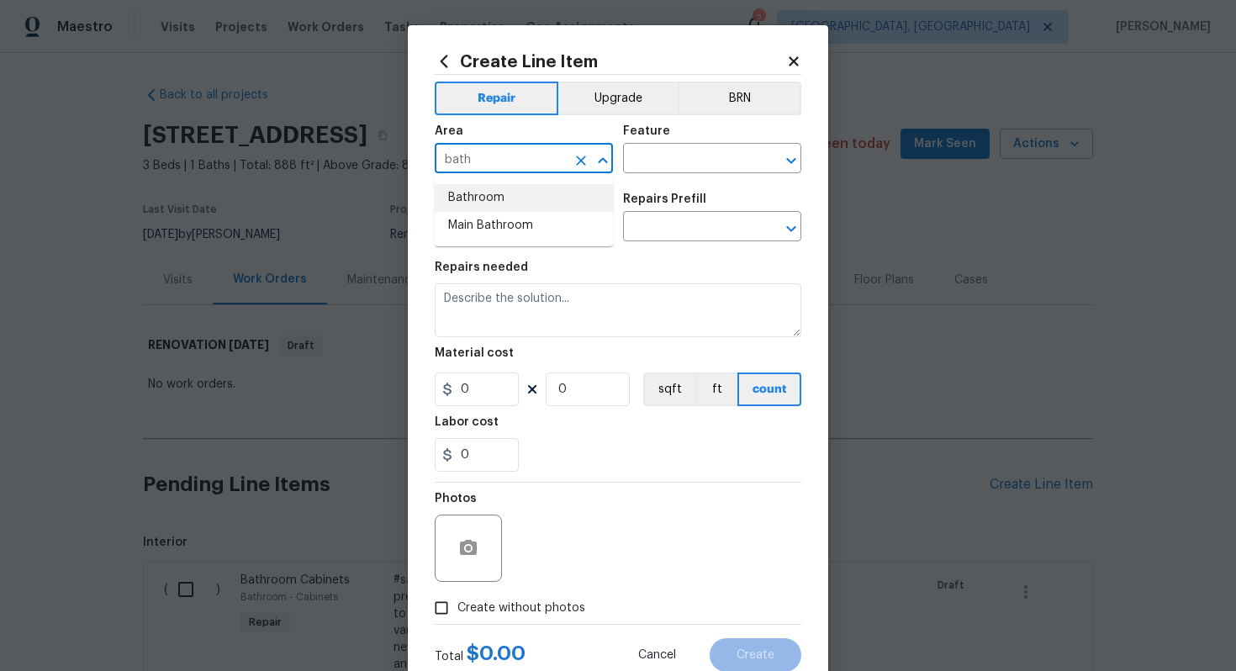
click at [477, 200] on li "Bathroom" at bounding box center [524, 198] width 178 height 28
type input "Bathroom"
click at [640, 161] on input "text" at bounding box center [688, 160] width 131 height 26
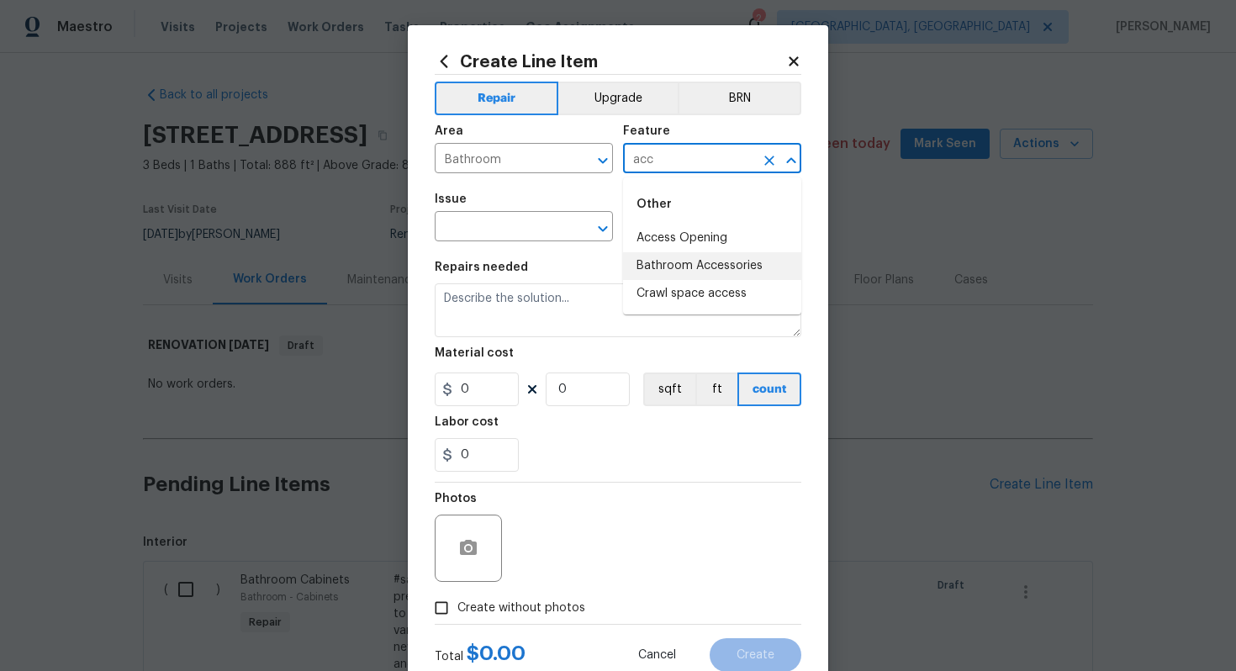
click at [693, 265] on li "Bathroom Accessories" at bounding box center [712, 266] width 178 height 28
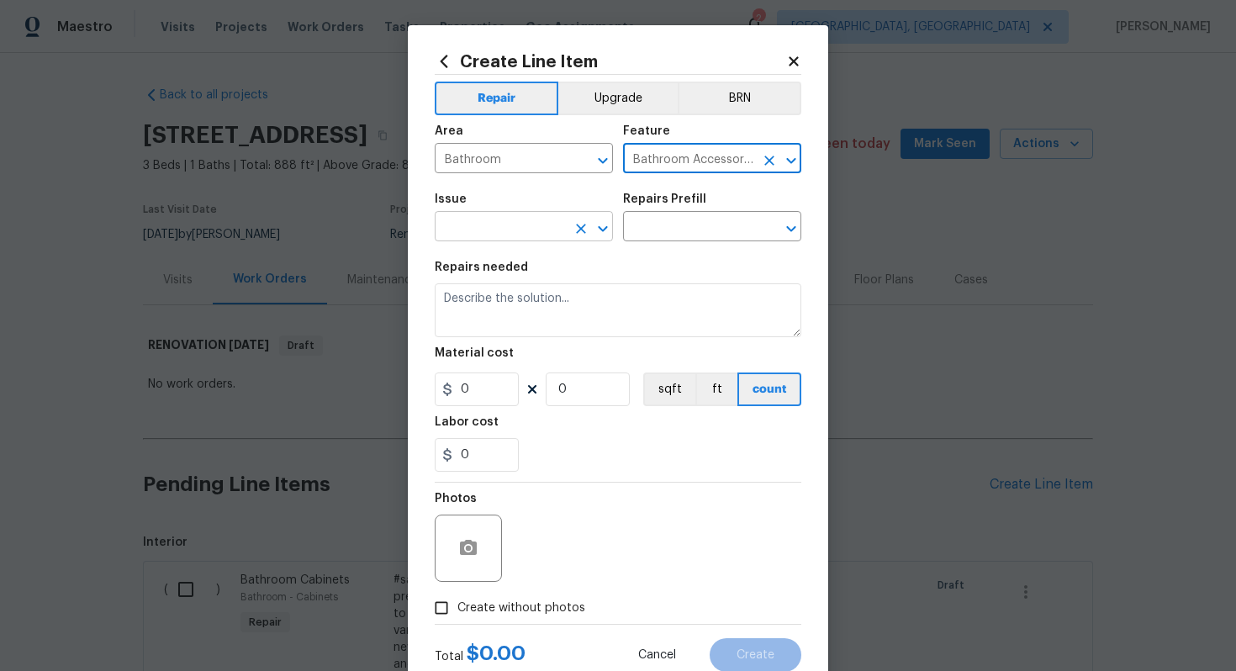
type input "Bathroom Accessories"
click at [519, 230] on input "text" at bounding box center [500, 228] width 131 height 26
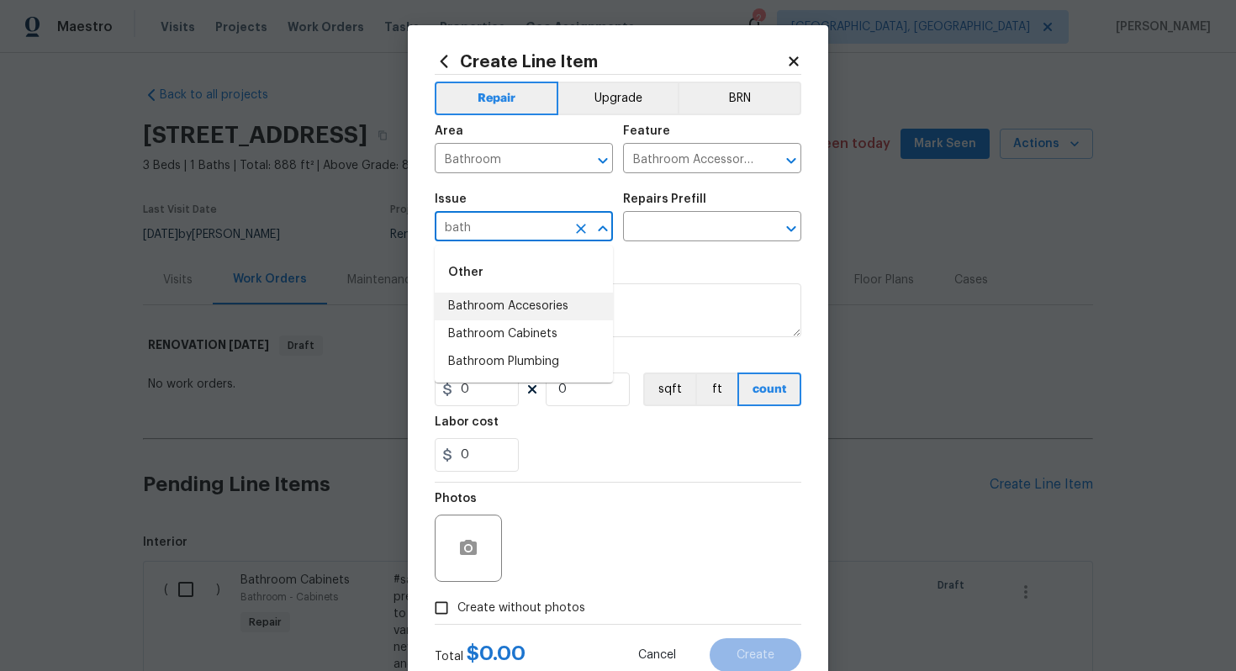
click at [540, 299] on li "Bathroom Accesories" at bounding box center [524, 306] width 178 height 28
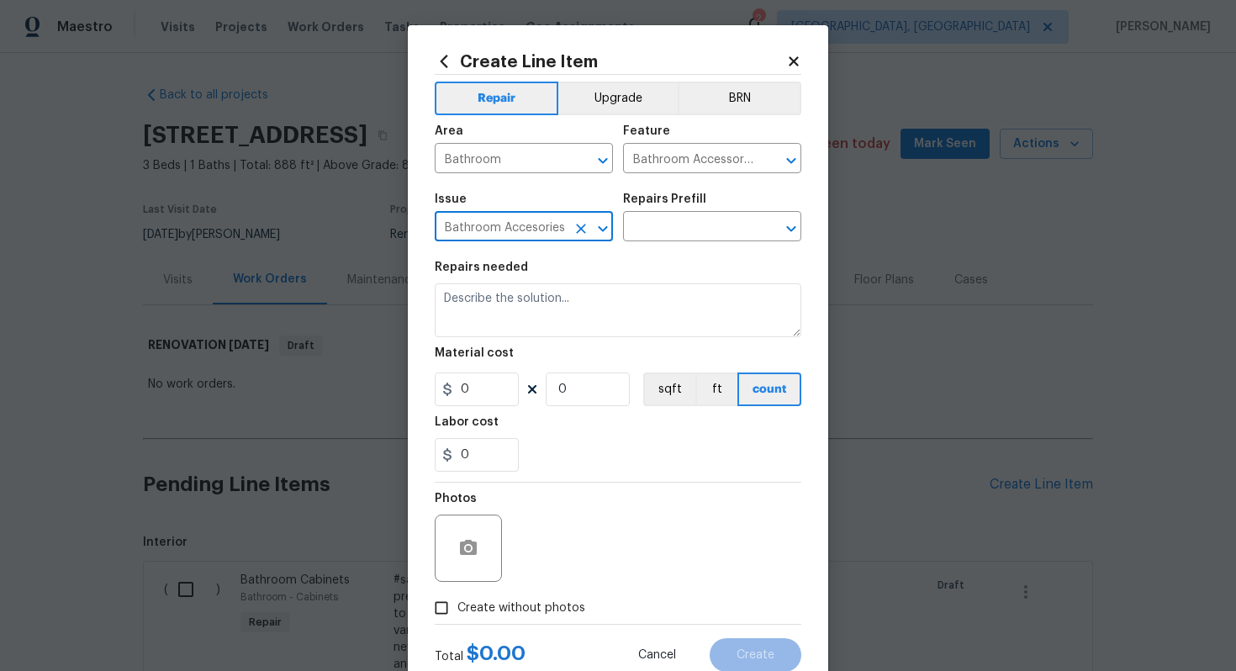
type input "Bathroom Accesories"
click at [671, 214] on div "Repairs Prefill" at bounding box center [712, 204] width 178 height 22
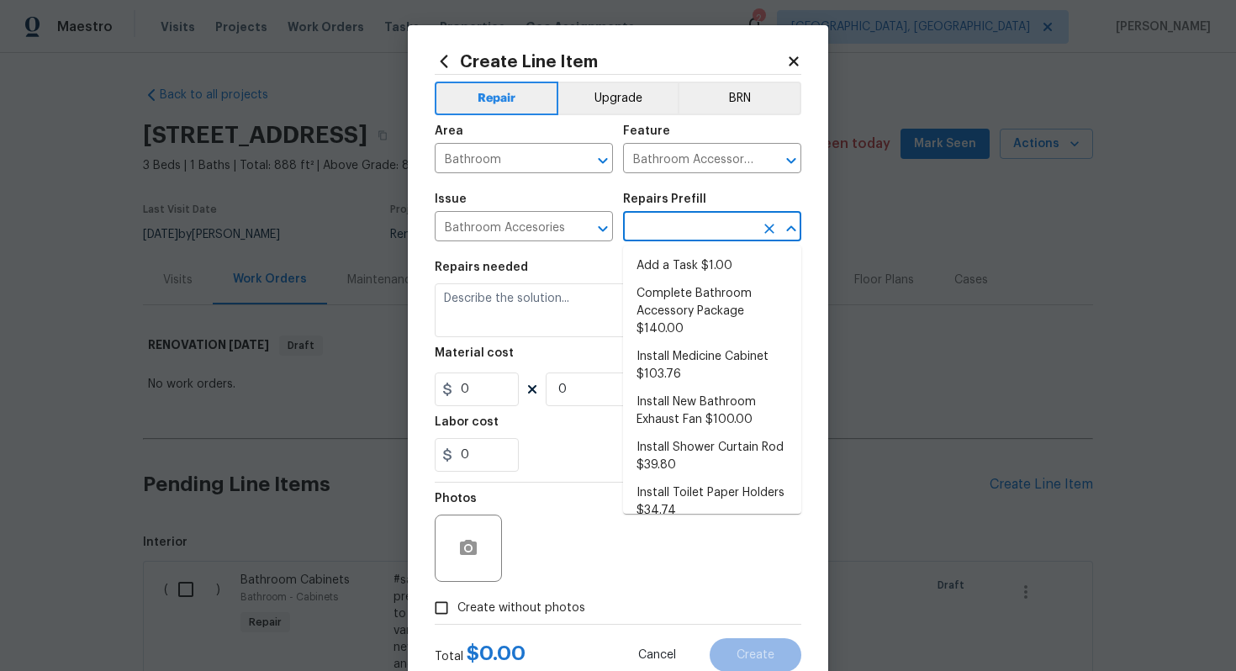
click at [668, 216] on input "text" at bounding box center [688, 228] width 131 height 26
click at [712, 315] on li "Complete Bathroom Accessory Package $140.00" at bounding box center [712, 311] width 178 height 63
type input "Interior Trim"
type input "Complete Bathroom Accessory Package $140.00"
type textarea "Install a new TP holder, shower towel bar and vanity towel bar in the locations…"
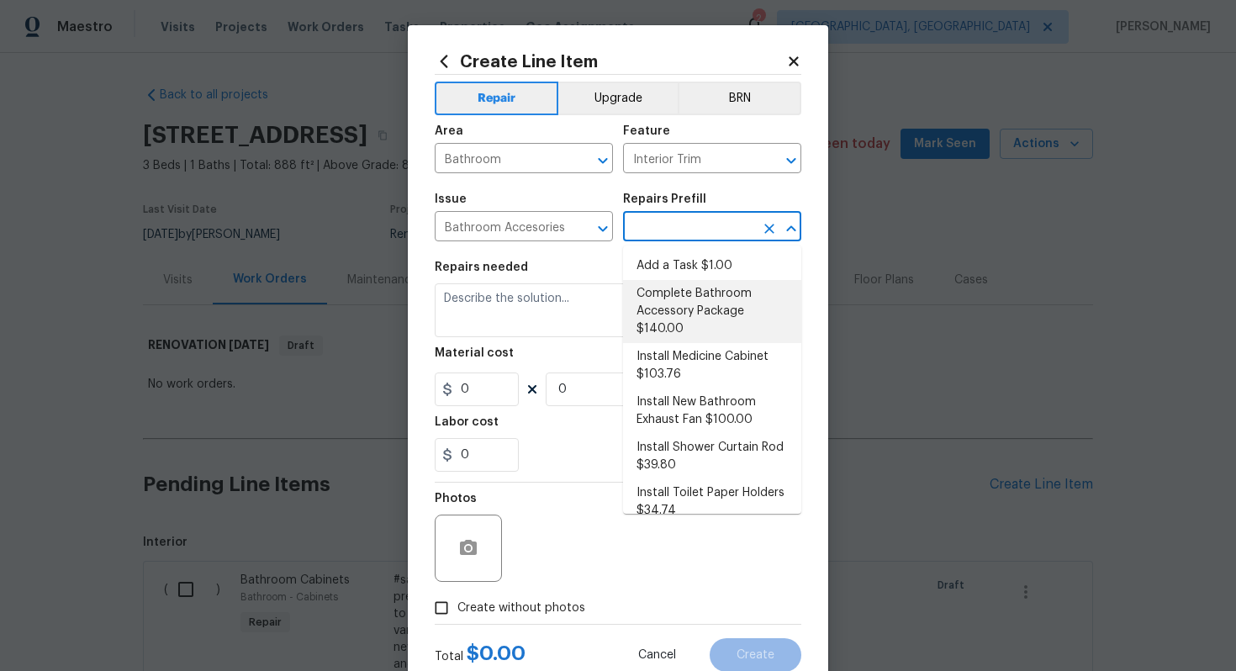
type input "140"
type input "1"
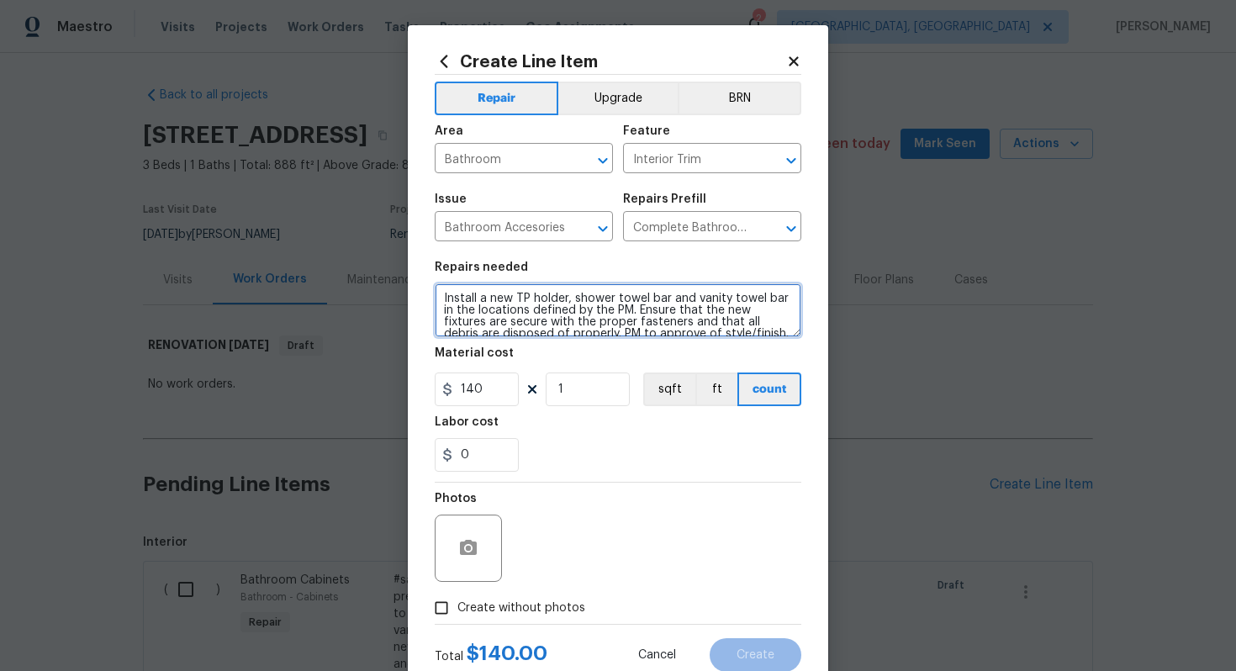
click at [440, 294] on textarea "Install a new TP holder, shower towel bar and vanity towel bar in the locations…" at bounding box center [618, 310] width 366 height 54
type textarea "#sala - Install a new TP holder, shower towel bar and vanity towel bar in the l…"
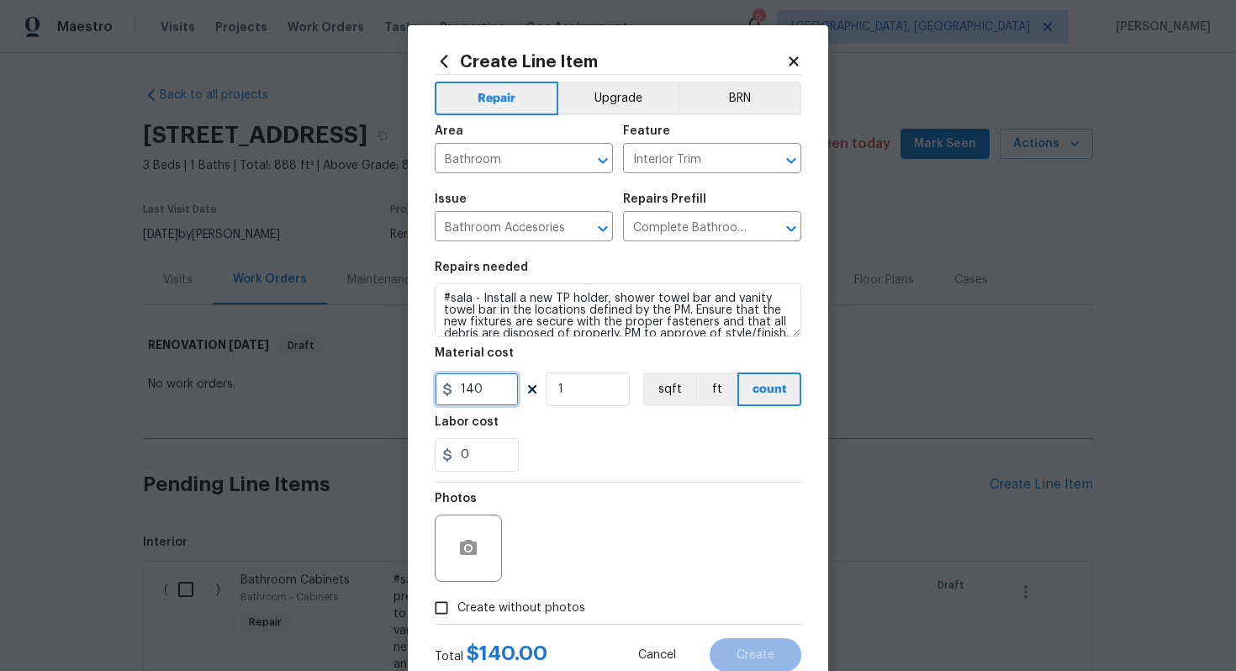
click at [488, 387] on input "140" at bounding box center [477, 389] width 84 height 34
type input "54"
click at [524, 610] on span "Create without photos" at bounding box center [521, 608] width 128 height 18
click at [457, 610] on input "Create without photos" at bounding box center [441, 608] width 32 height 32
checkbox input "true"
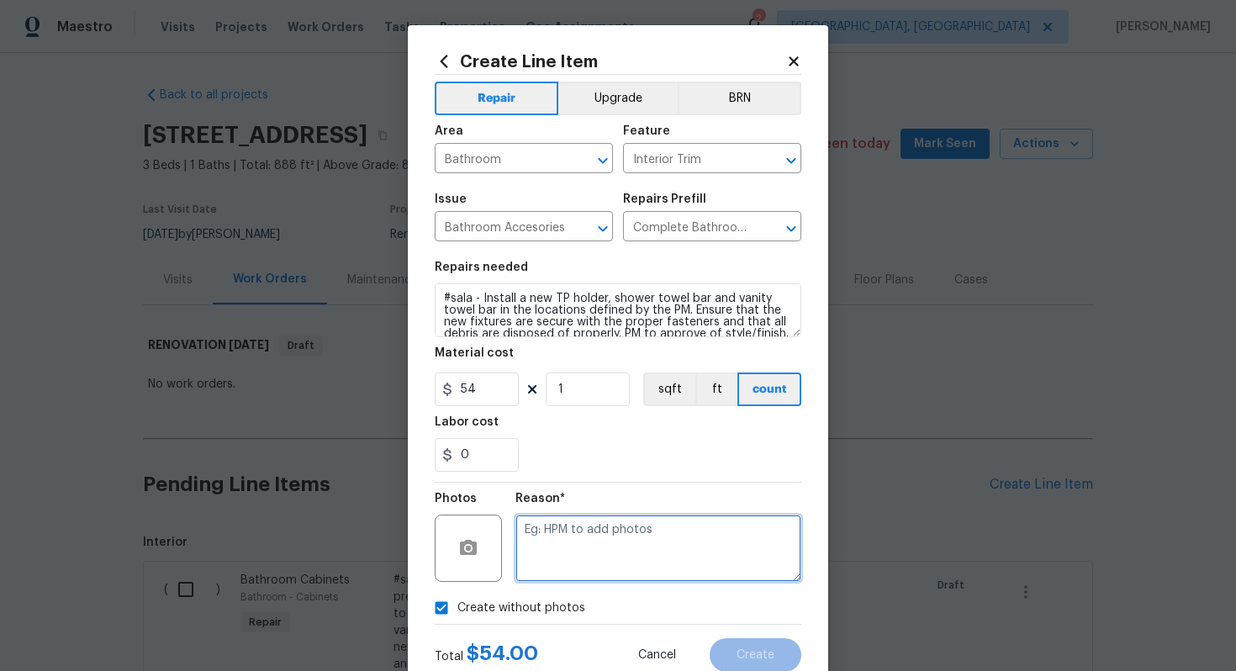
click at [565, 559] on textarea at bounding box center [658, 547] width 286 height 67
type textarea "n/a"
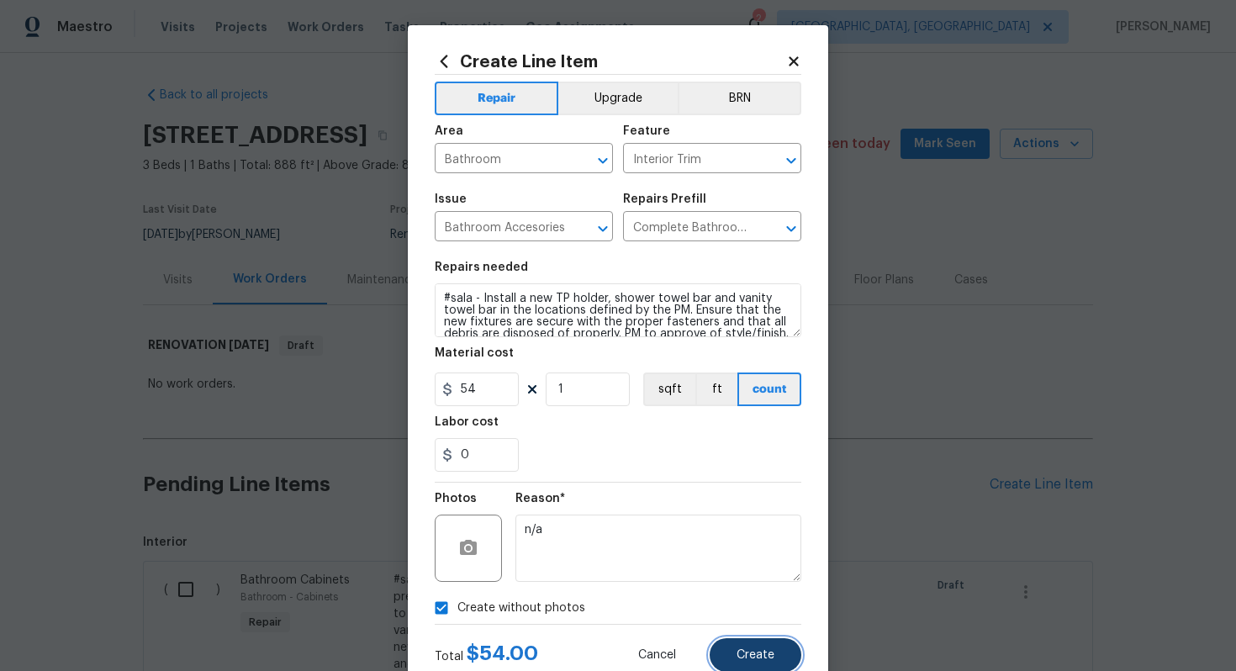
click at [740, 653] on span "Create" at bounding box center [755, 655] width 38 height 13
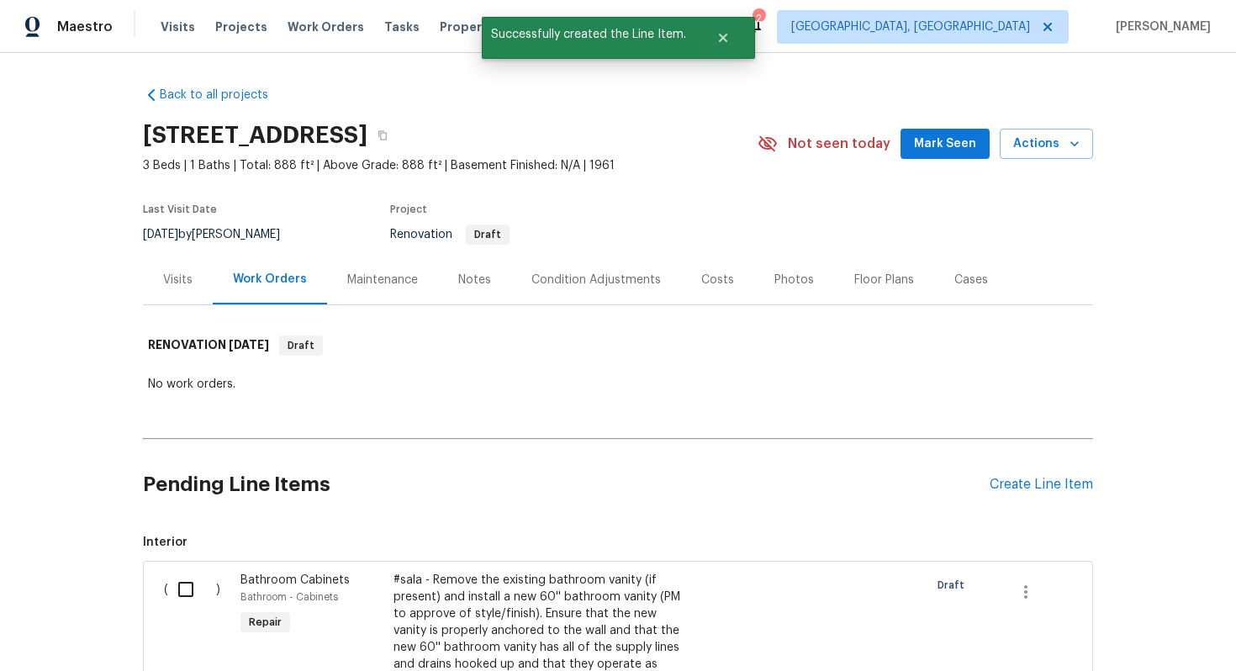
click at [1022, 473] on div "Pending Line Items Create Line Item" at bounding box center [618, 484] width 950 height 78
click at [998, 486] on div "Create Line Item" at bounding box center [1040, 485] width 103 height 16
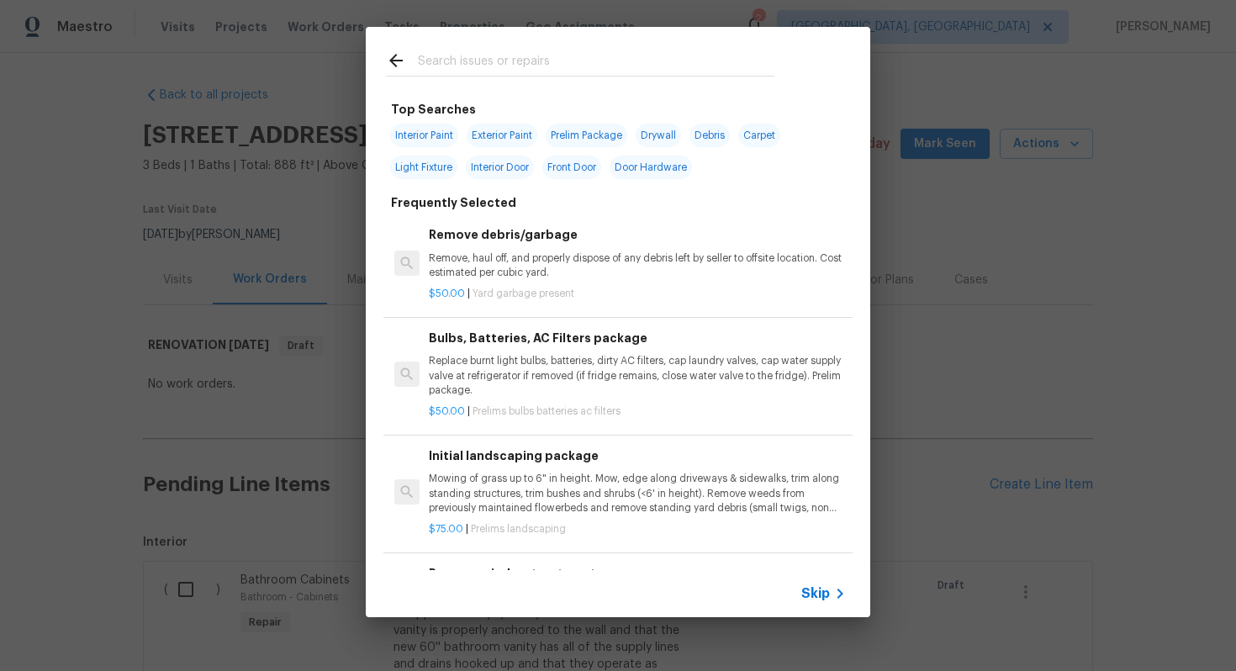
click at [811, 598] on span "Skip" at bounding box center [815, 593] width 29 height 17
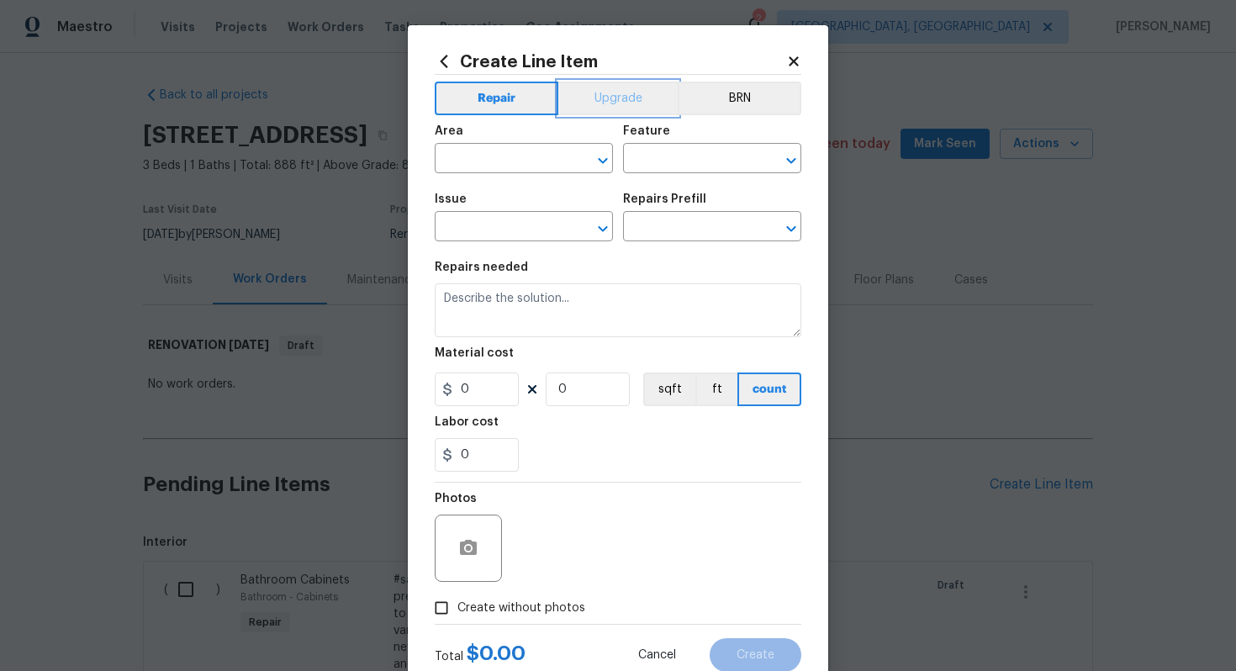
click at [603, 107] on button "Upgrade" at bounding box center [618, 99] width 120 height 34
click at [524, 155] on input "text" at bounding box center [500, 160] width 131 height 26
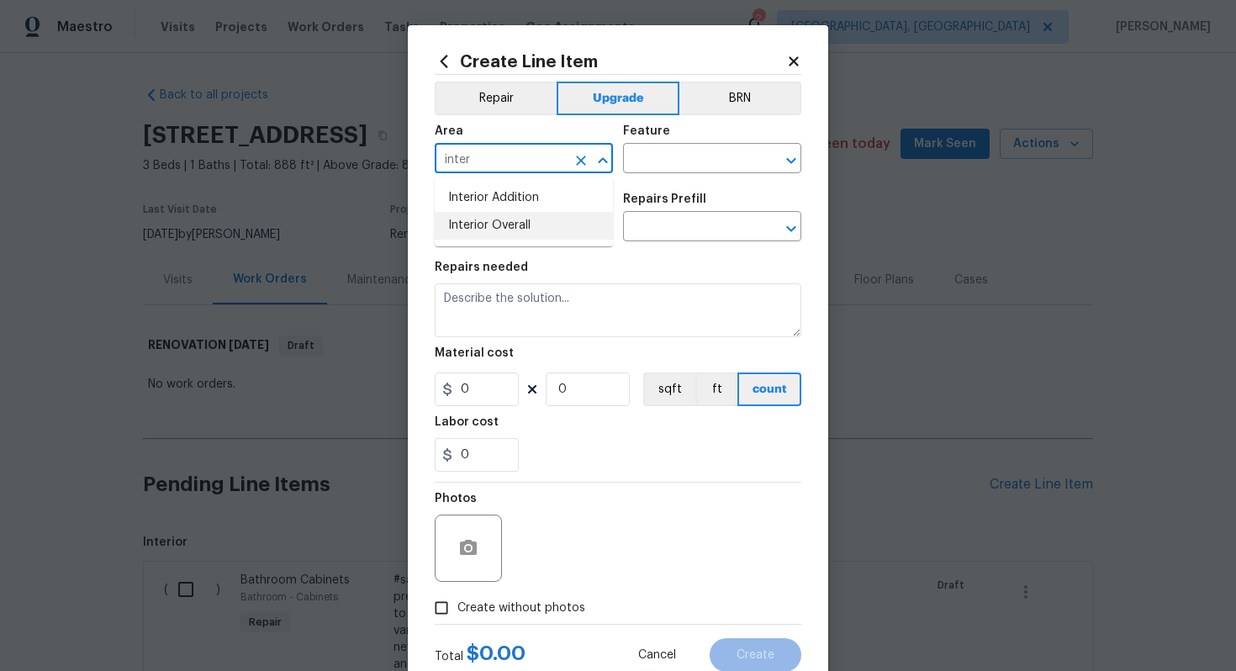
click at [493, 228] on li "Interior Overall" at bounding box center [524, 226] width 178 height 28
type input "Interior Overall"
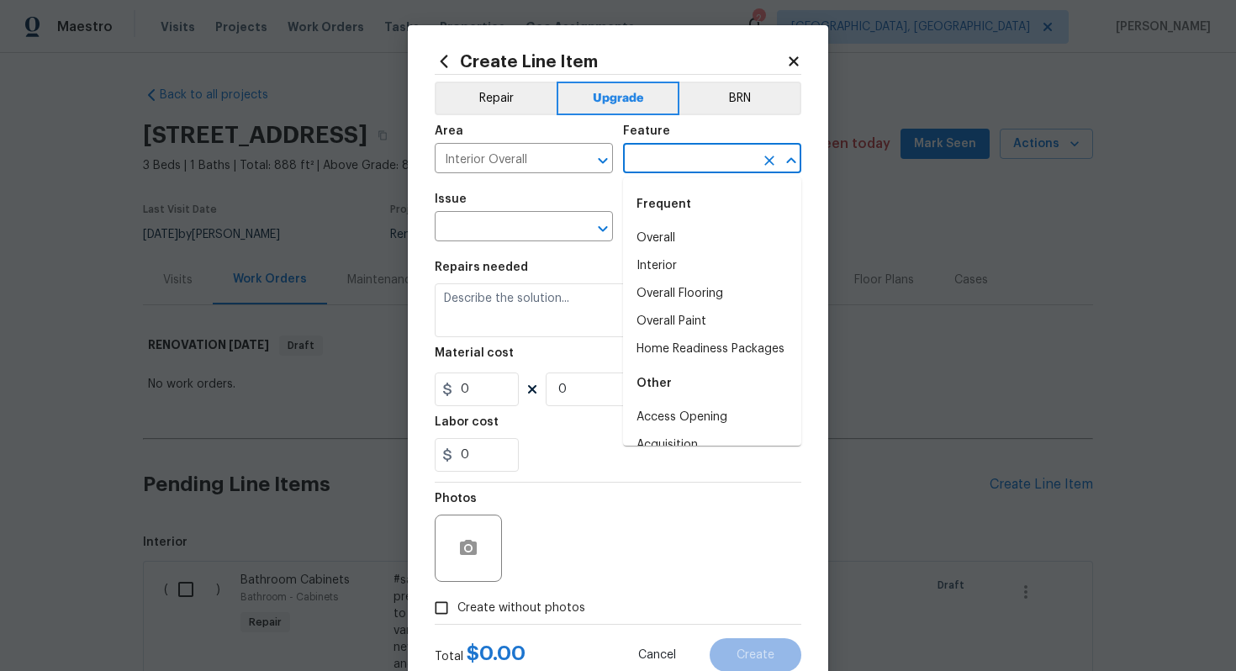
click at [689, 165] on input "text" at bounding box center [688, 160] width 131 height 26
type input "o"
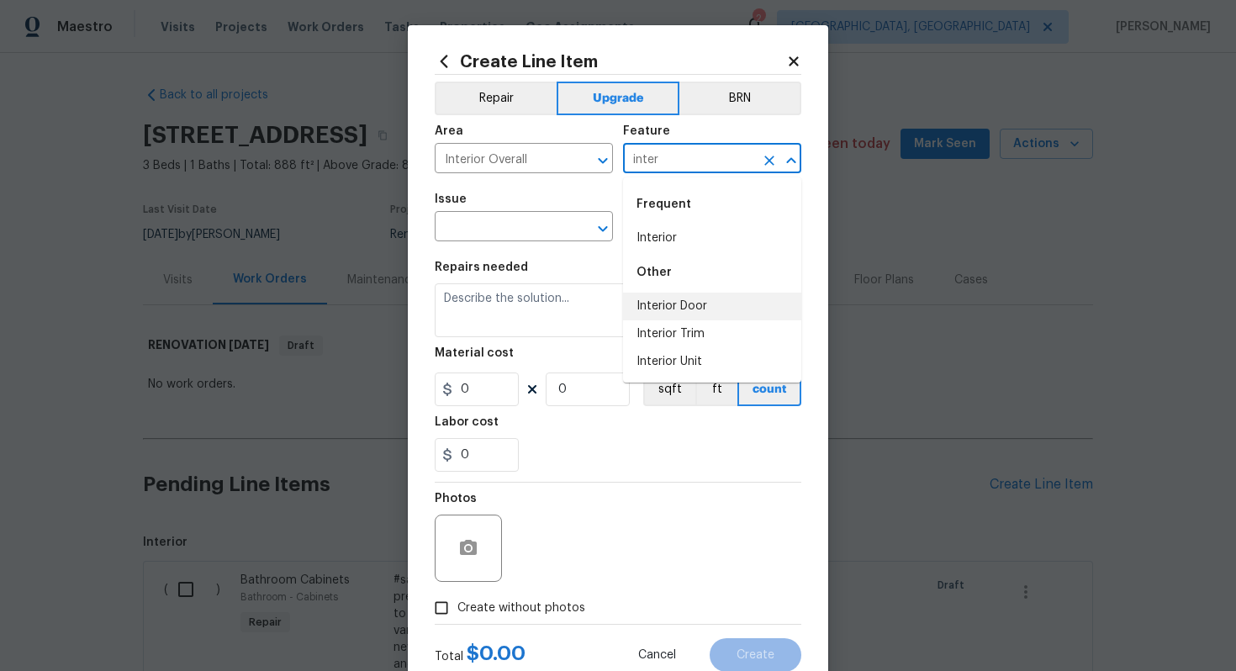
click at [673, 305] on li "Interior Door" at bounding box center [712, 306] width 178 height 28
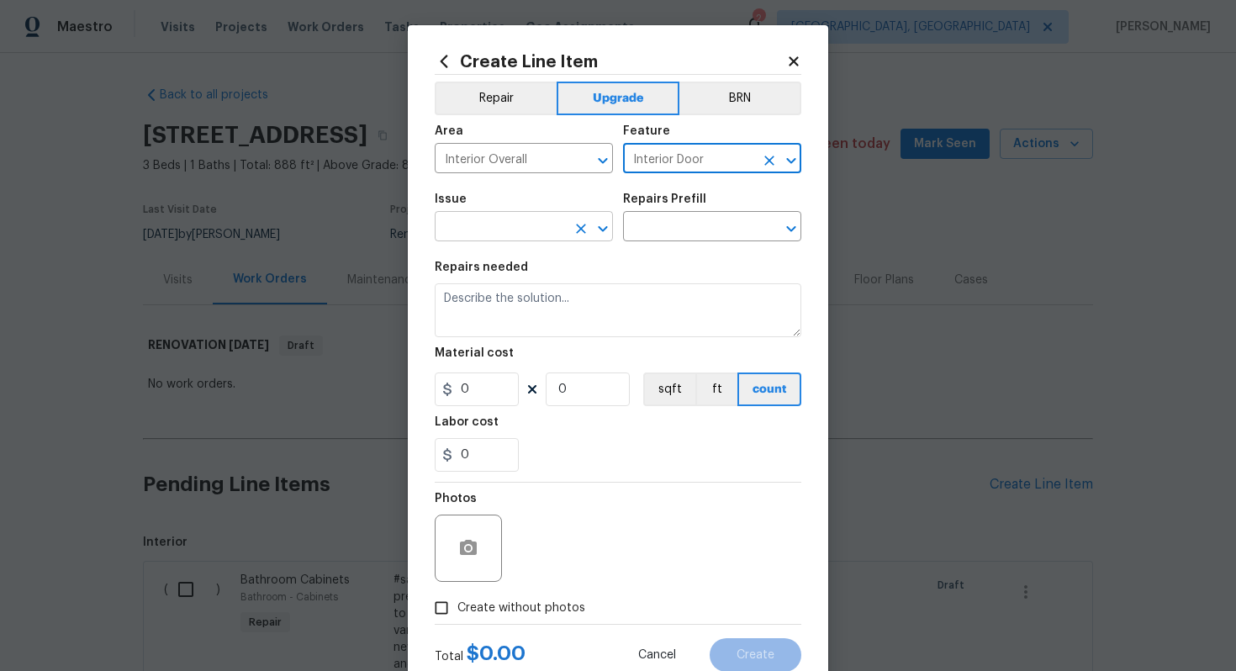
type input "Interior Door"
click at [453, 223] on input "text" at bounding box center [500, 228] width 131 height 26
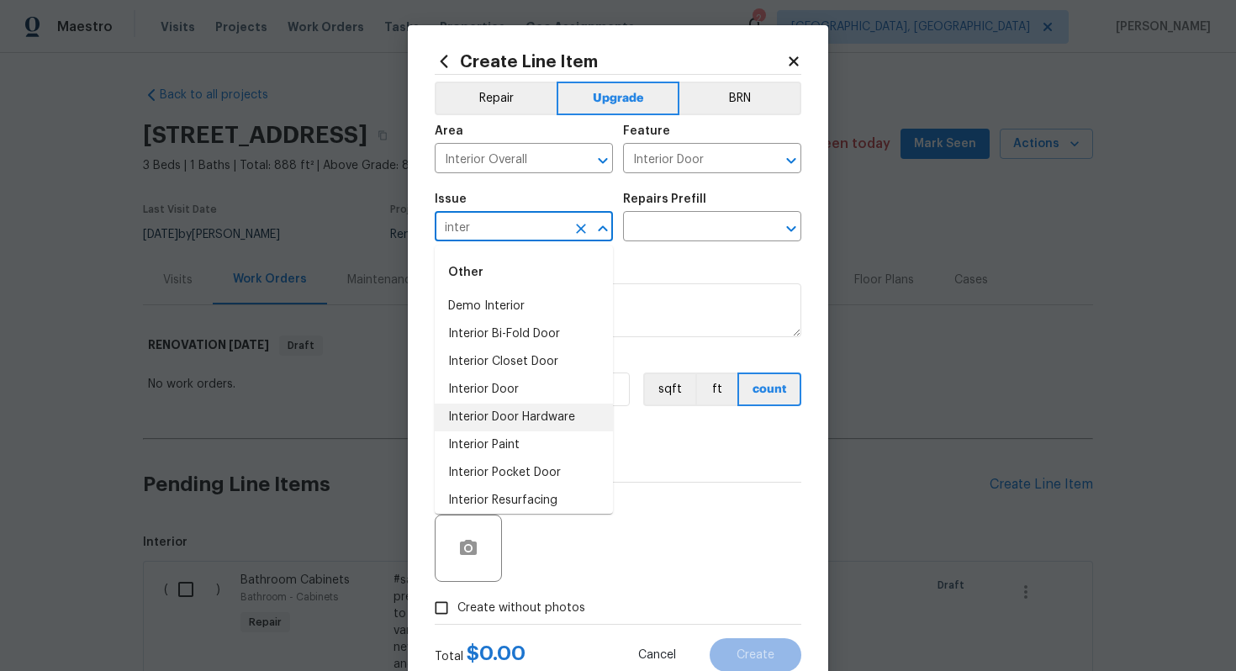
click at [572, 418] on li "Interior Door Hardware" at bounding box center [524, 417] width 178 height 28
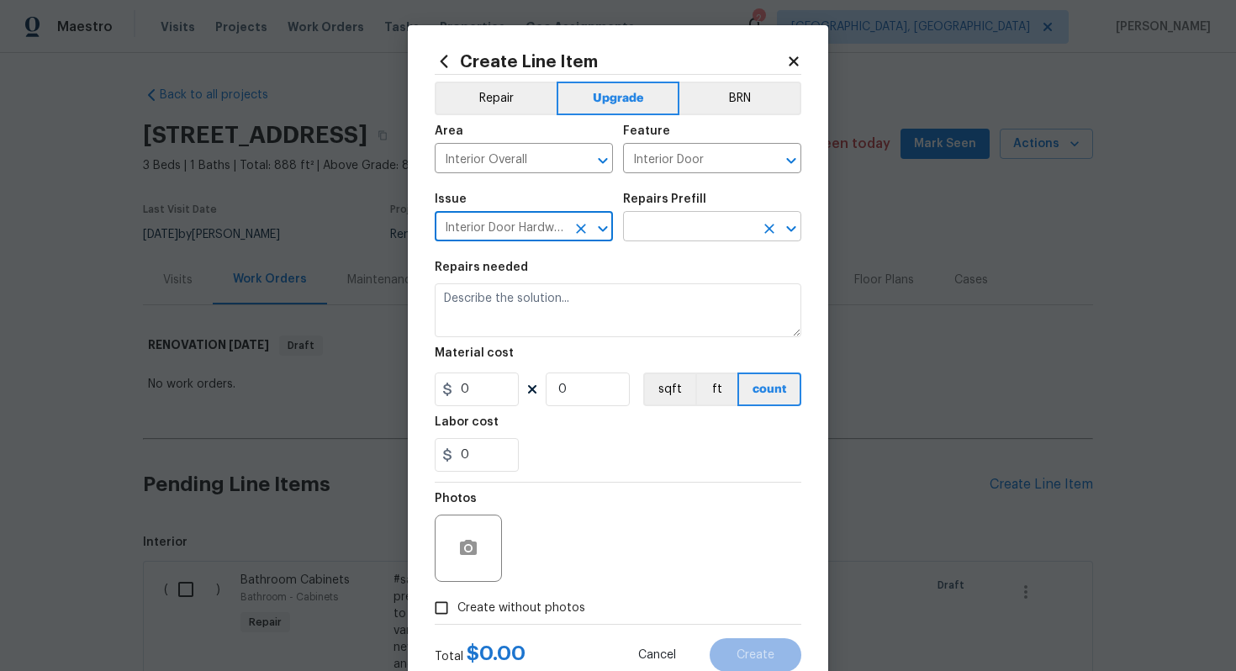
type input "Interior Door Hardware"
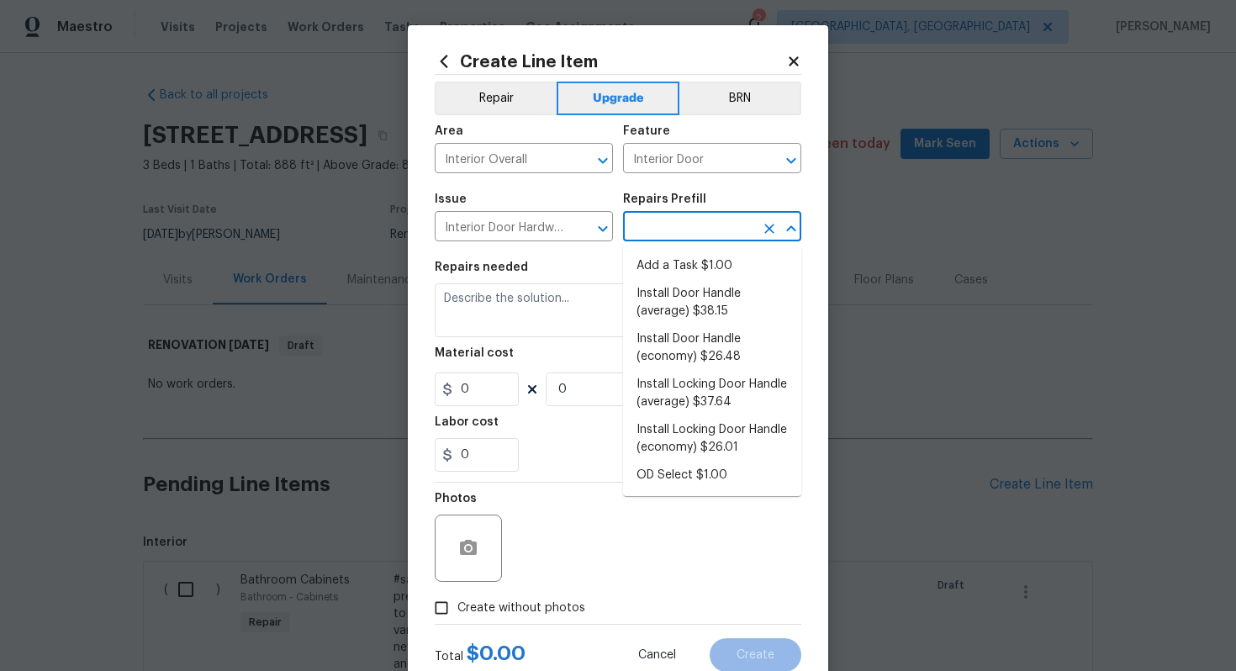
click at [687, 227] on input "text" at bounding box center [688, 228] width 131 height 26
click at [671, 292] on li "Install Door Handle (average) $38.15" at bounding box center [712, 302] width 178 height 45
type input "Install Door Handle (average) $38.15"
type textarea "Remove the existing interior door handle (if present). Install a new (average) …"
type input "38.15"
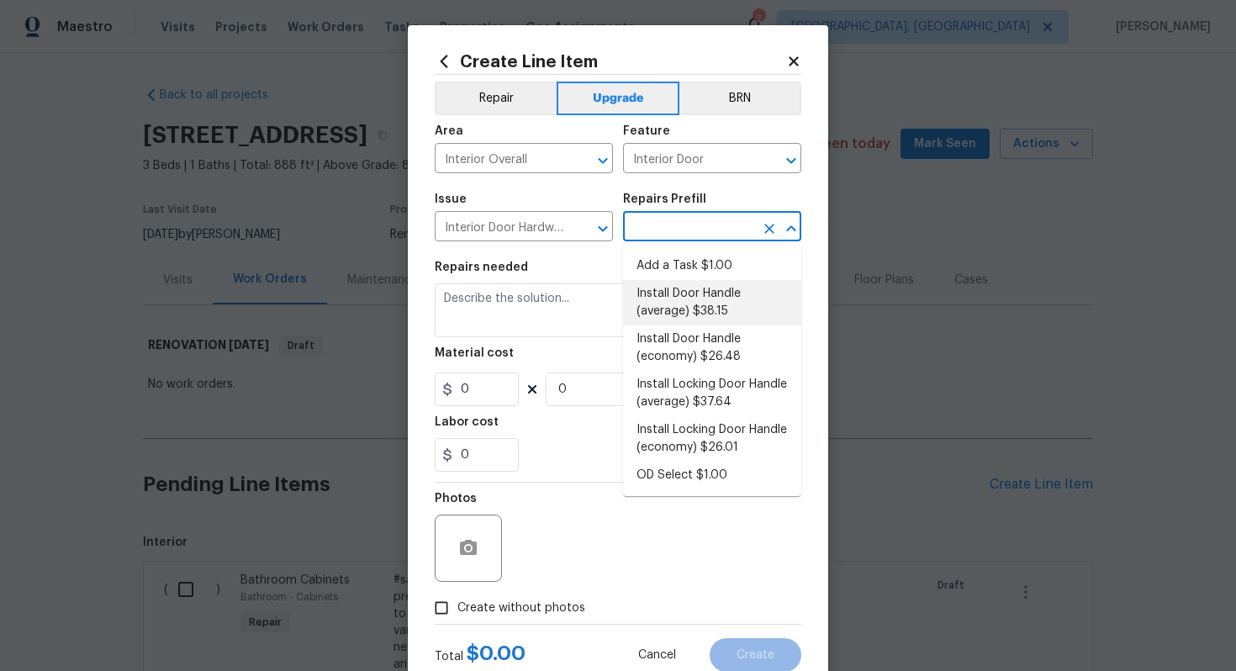
type input "1"
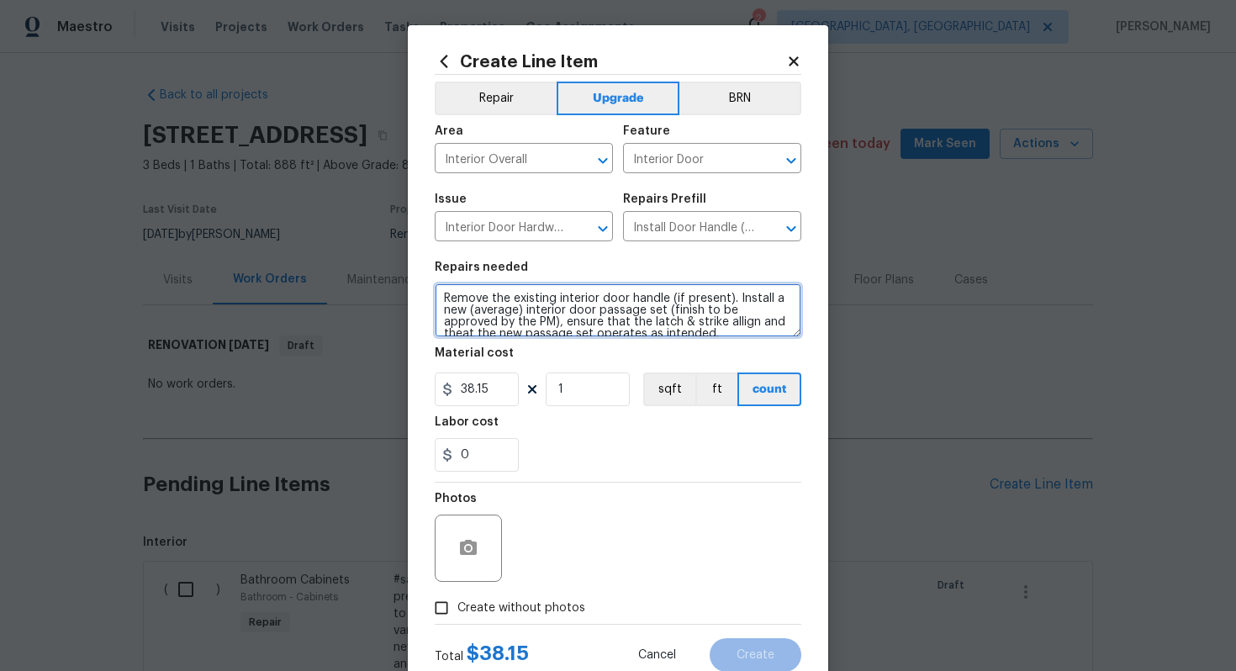
click at [440, 300] on textarea "Remove the existing interior door handle (if present). Install a new (average) …" at bounding box center [618, 310] width 366 height 54
type textarea "#sala - Remove the existing interior door handle (if present). Install a new (a…"
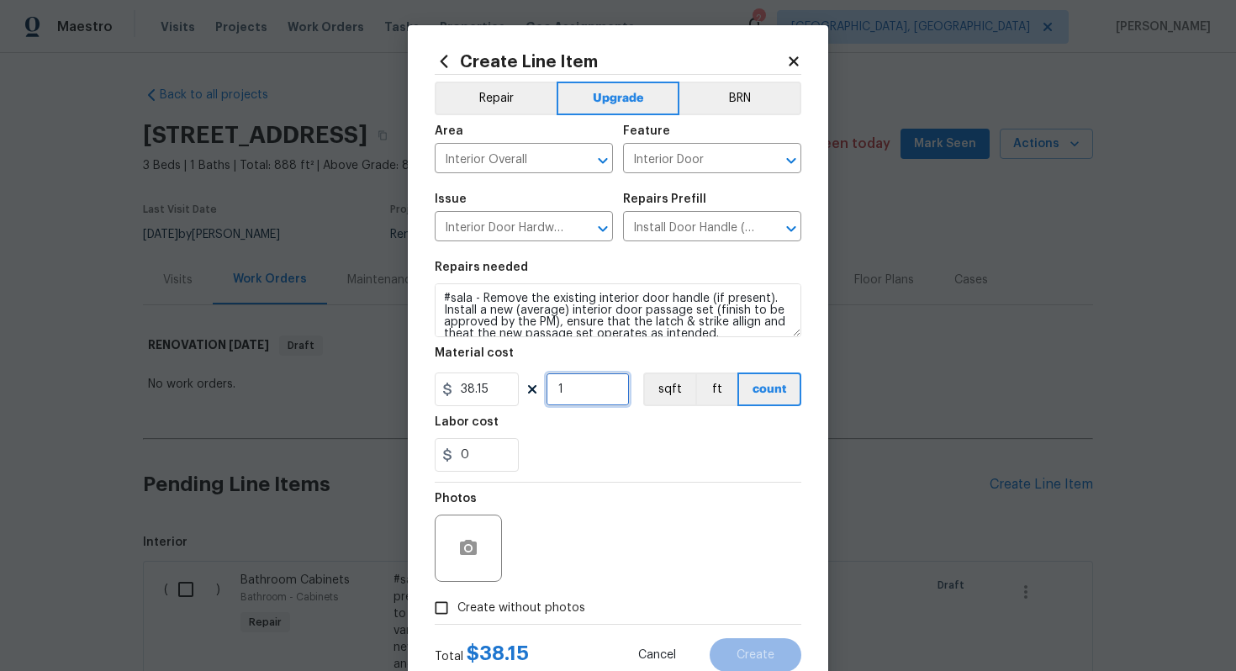
click at [583, 393] on input "1" at bounding box center [587, 389] width 84 height 34
type input "15"
click at [532, 608] on span "Create without photos" at bounding box center [521, 608] width 128 height 18
click at [457, 608] on input "Create without photos" at bounding box center [441, 608] width 32 height 32
checkbox input "true"
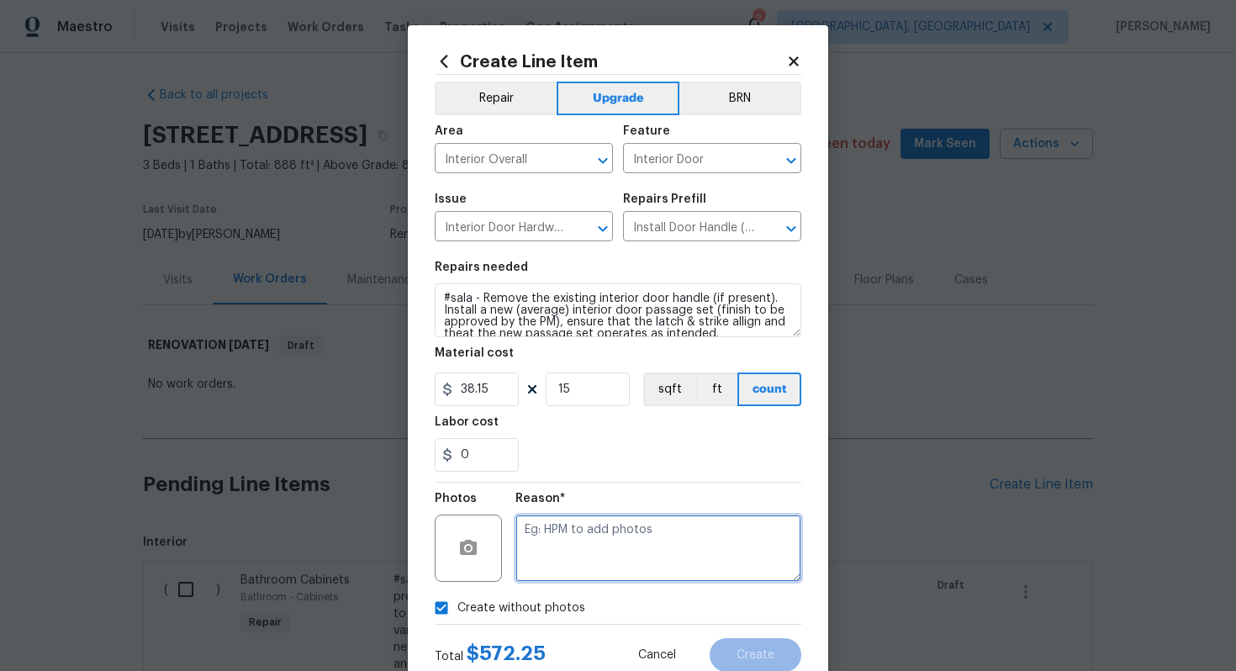
click at [566, 549] on textarea at bounding box center [658, 547] width 286 height 67
type textarea "n/a"
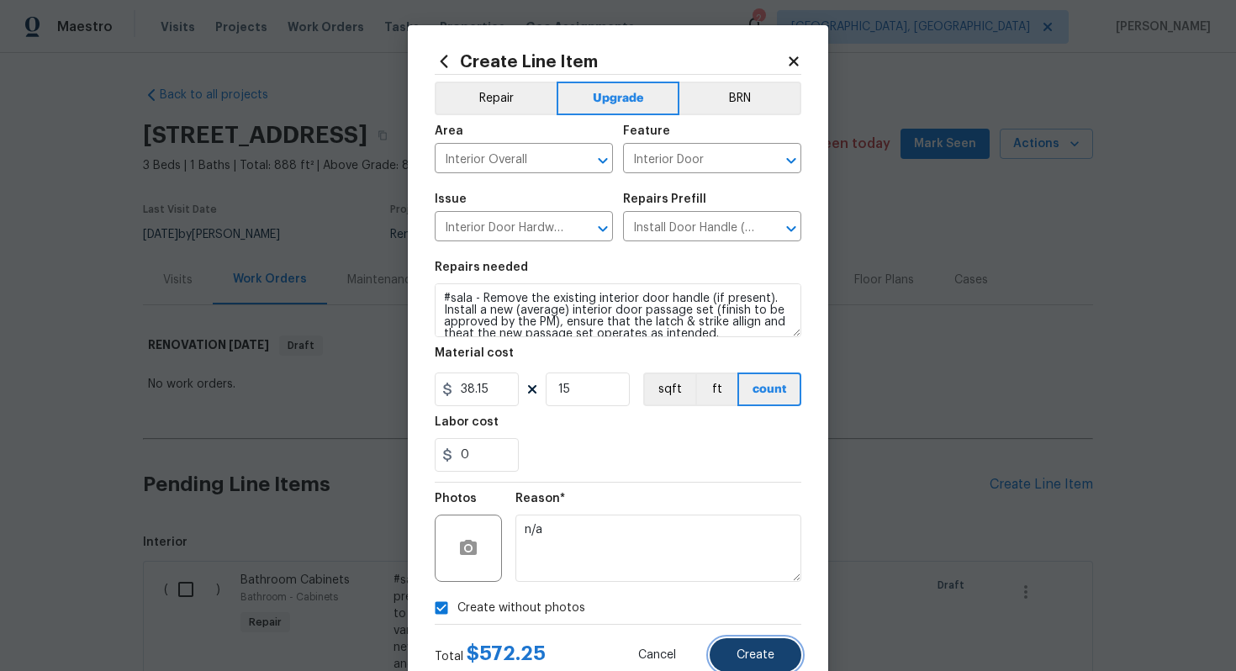
click at [762, 646] on button "Create" at bounding box center [755, 655] width 92 height 34
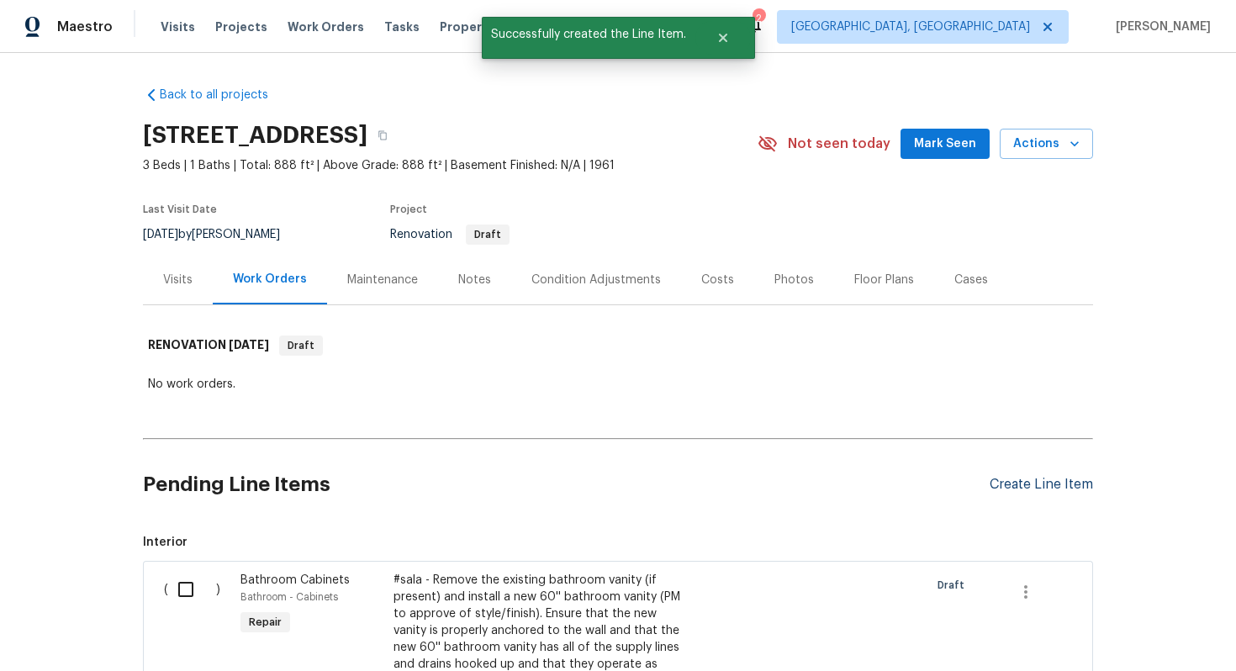
click at [1037, 481] on div "Create Line Item" at bounding box center [1040, 485] width 103 height 16
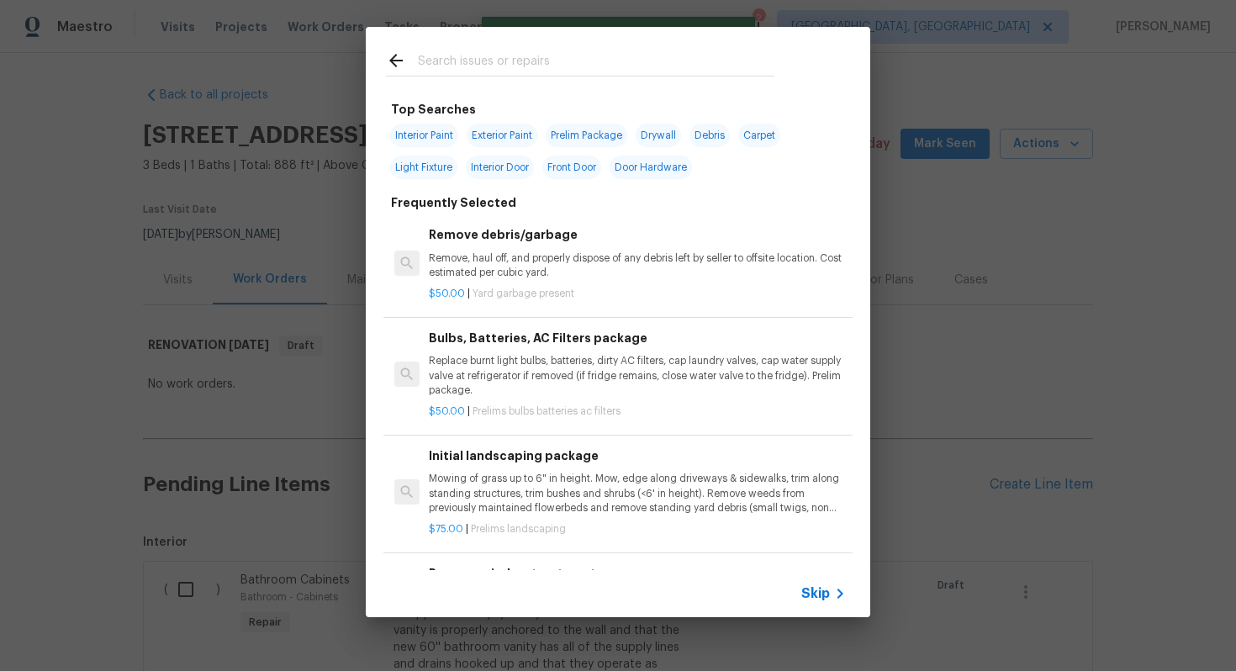
click at [817, 593] on span "Skip" at bounding box center [815, 593] width 29 height 17
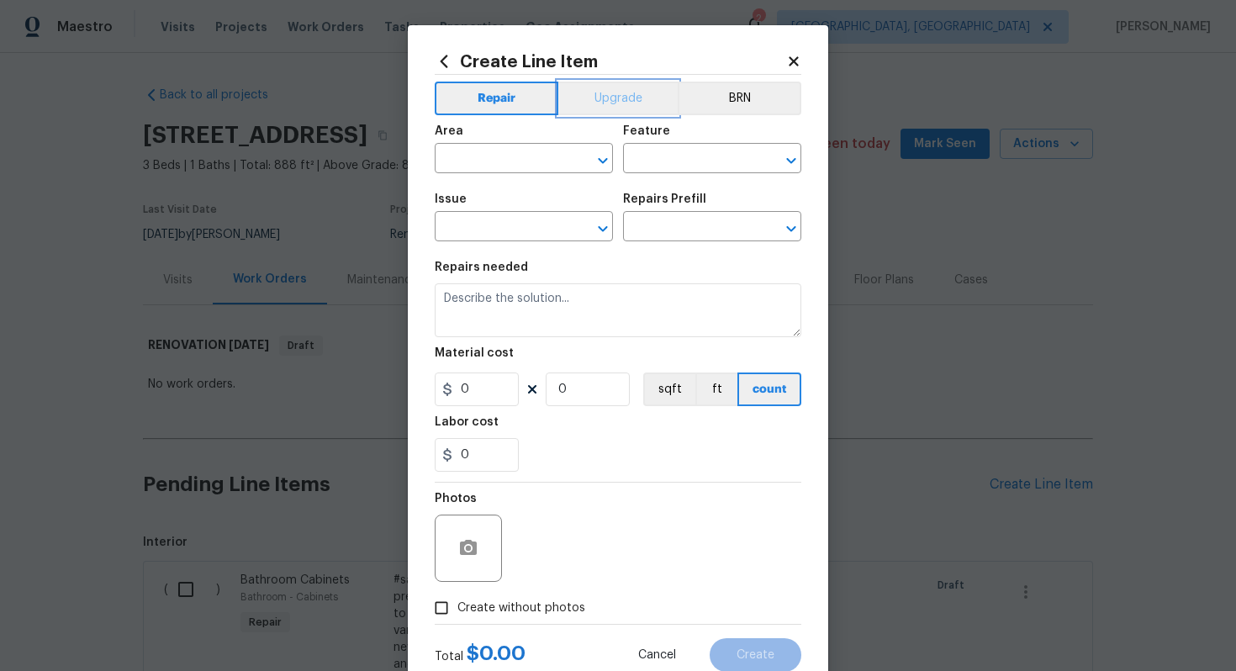
click at [614, 102] on button "Upgrade" at bounding box center [618, 99] width 120 height 34
click at [510, 159] on input "text" at bounding box center [500, 160] width 131 height 26
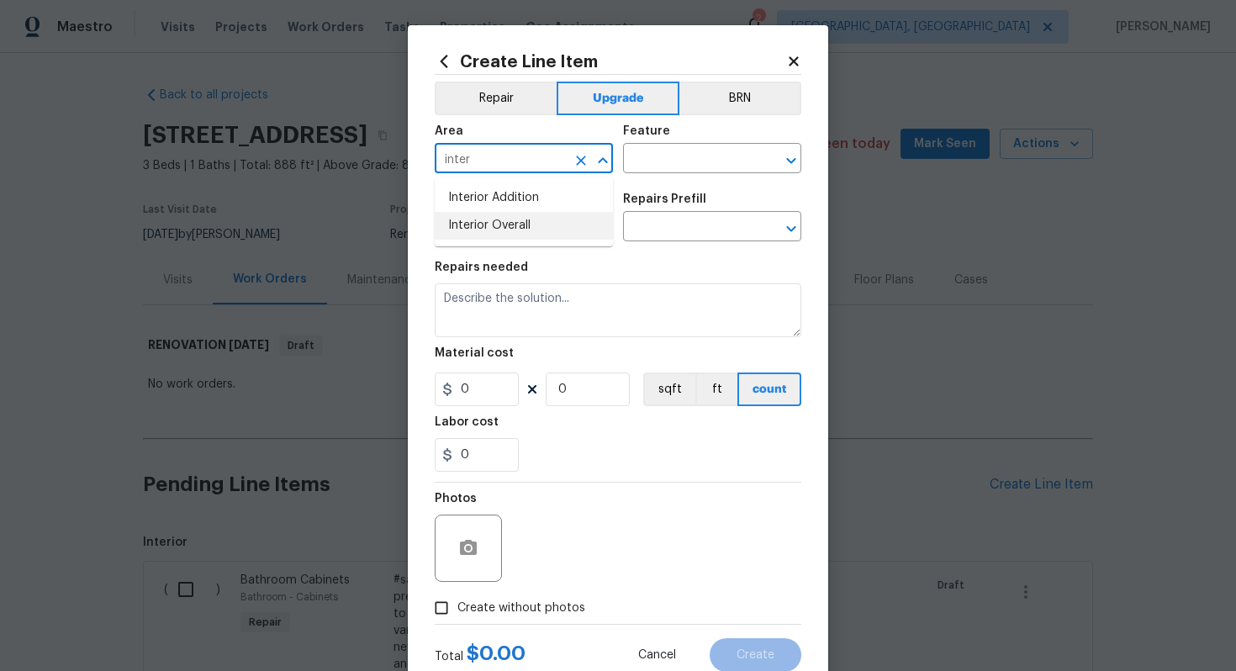
click at [528, 223] on li "Interior Overall" at bounding box center [524, 226] width 178 height 28
type input "Interior Overall"
click at [683, 158] on input "text" at bounding box center [688, 160] width 131 height 26
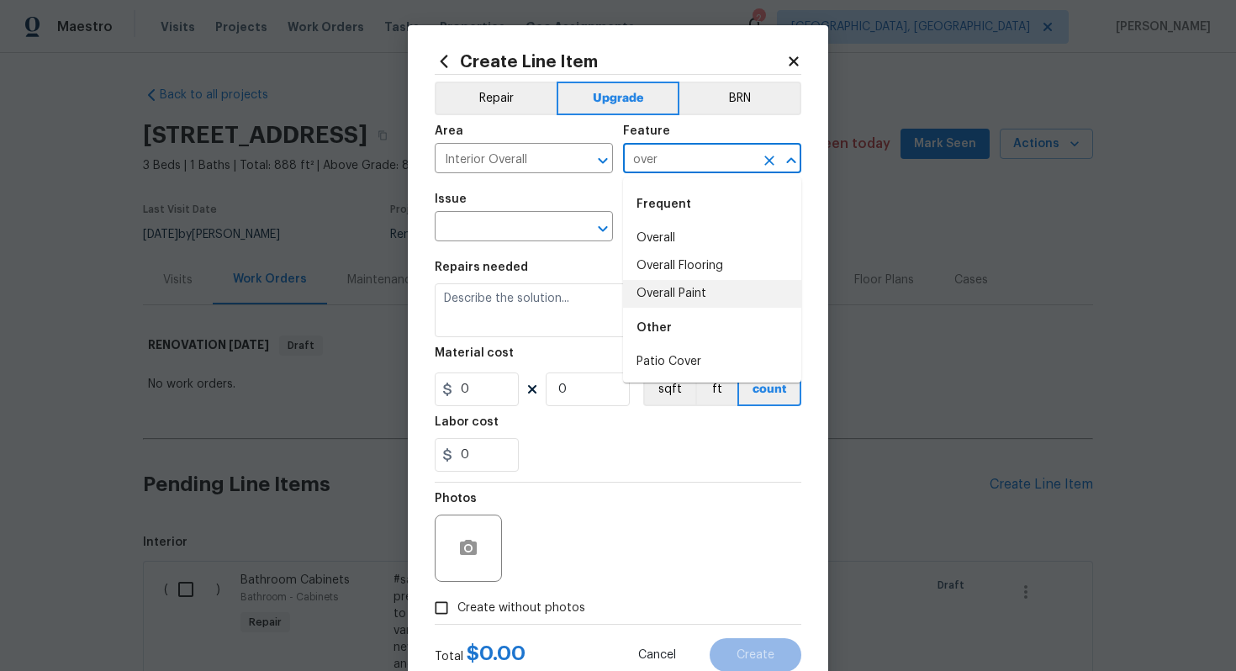
click at [686, 301] on li "Overall Paint" at bounding box center [712, 294] width 178 height 28
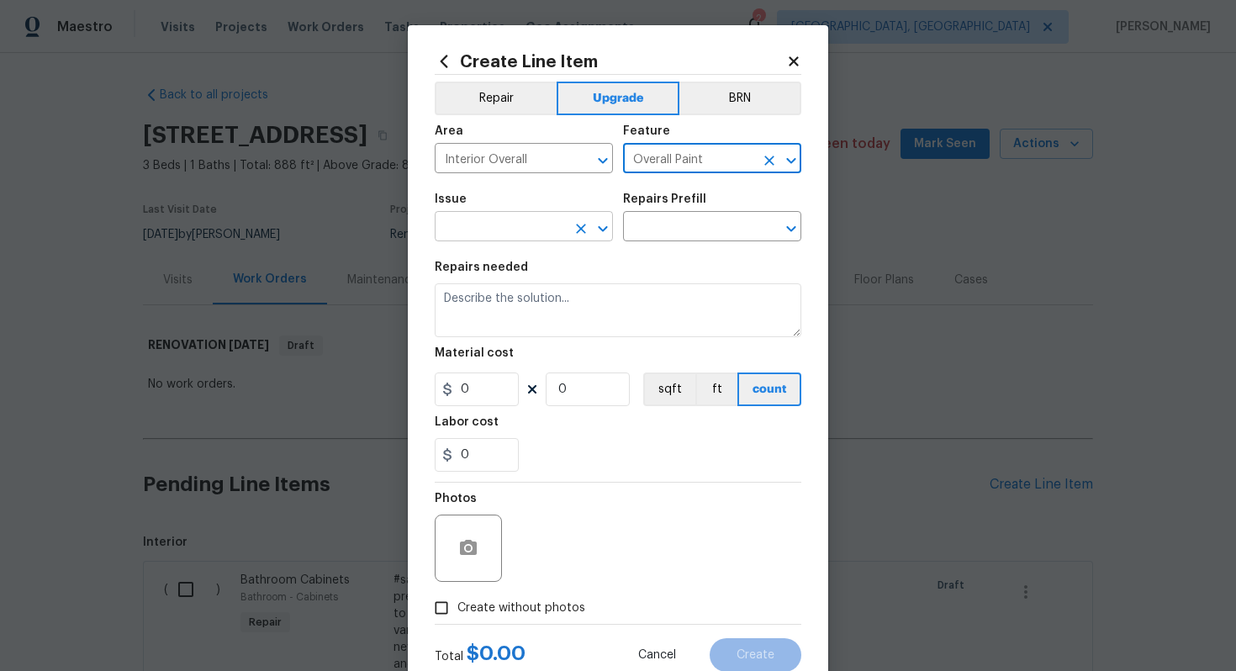
type input "Overall Paint"
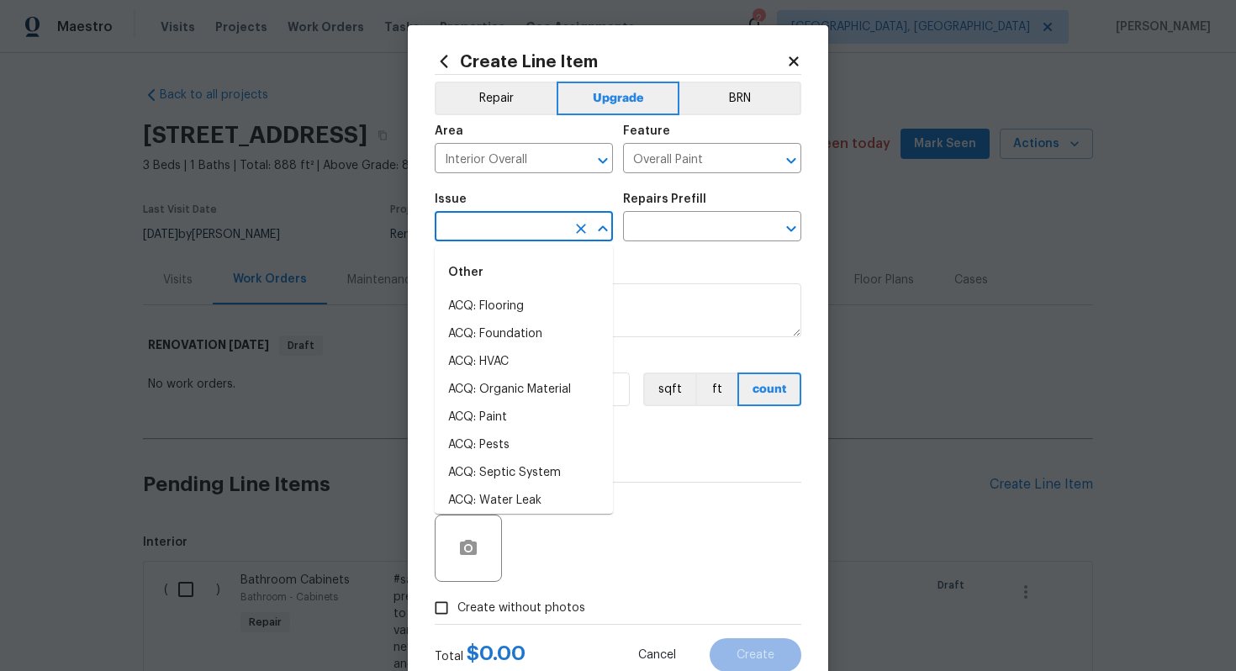
click at [483, 229] on input "text" at bounding box center [500, 228] width 131 height 26
click at [512, 435] on li "Interior Paint" at bounding box center [524, 445] width 178 height 28
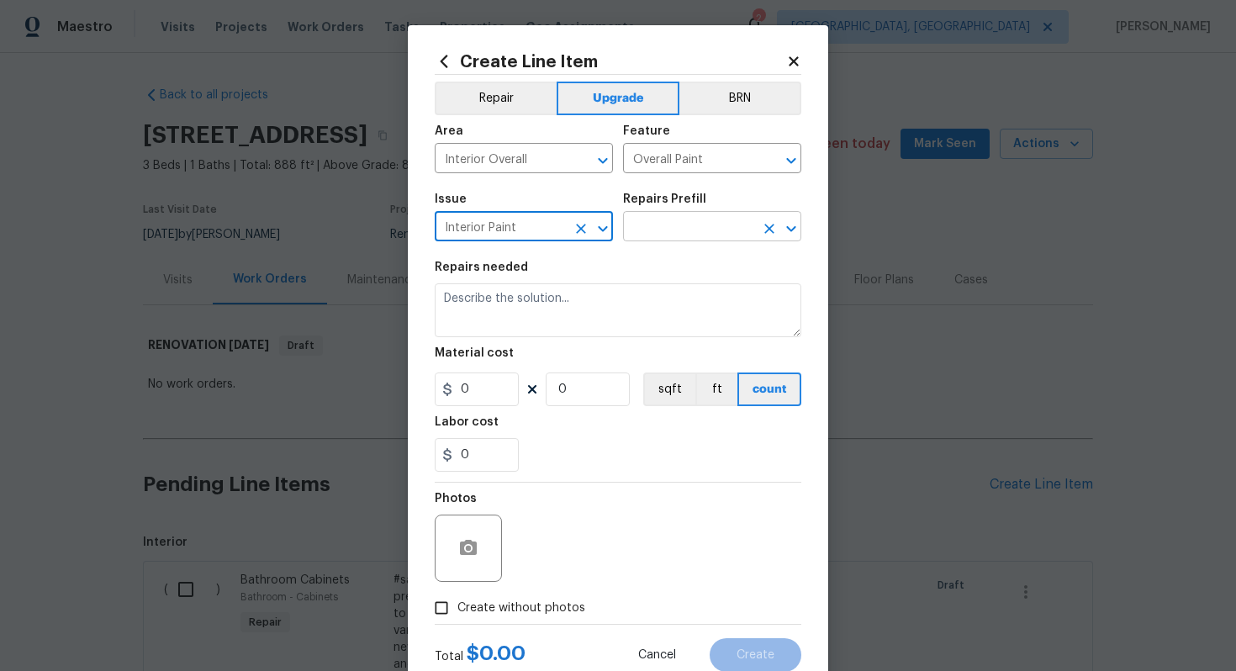
type input "Interior Paint"
click at [641, 229] on input "text" at bounding box center [688, 228] width 131 height 26
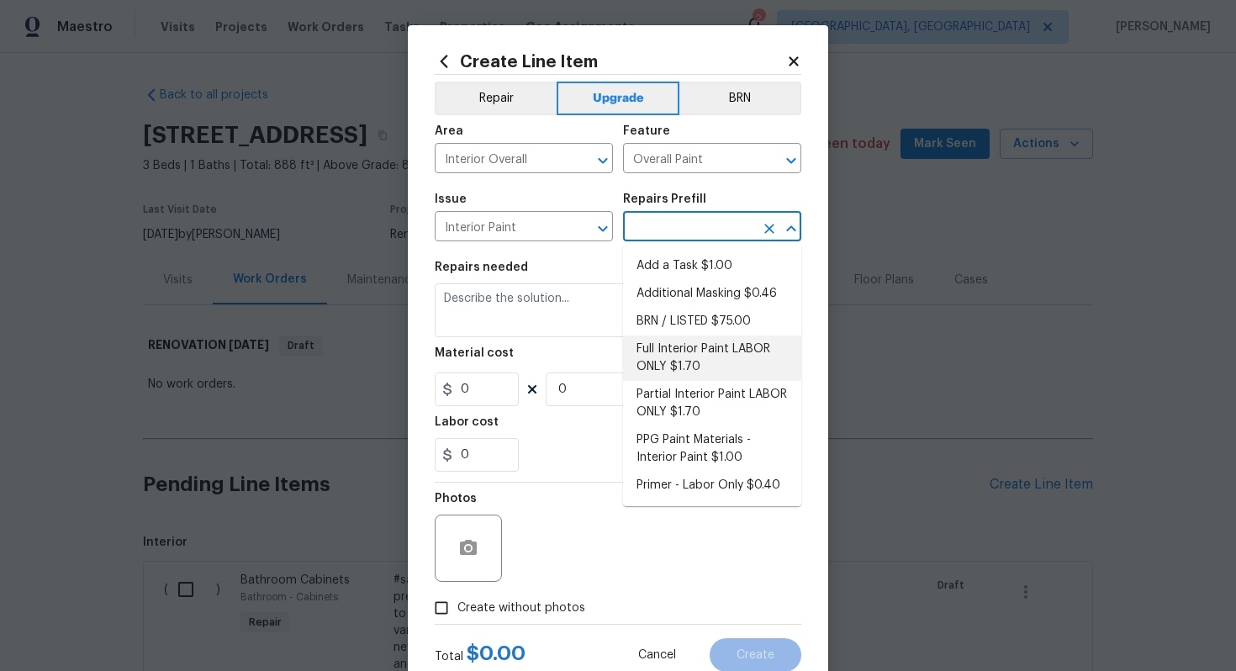
click at [714, 375] on li "Full Interior Paint LABOR ONLY $1.70" at bounding box center [712, 357] width 178 height 45
type input "Full Interior Paint LABOR ONLY $1.70"
type textarea "Full Interior paint - (walls, ceilings, trim, and doors) - PAINT PROVIDED BY OP…"
type input "1.7"
type input "1"
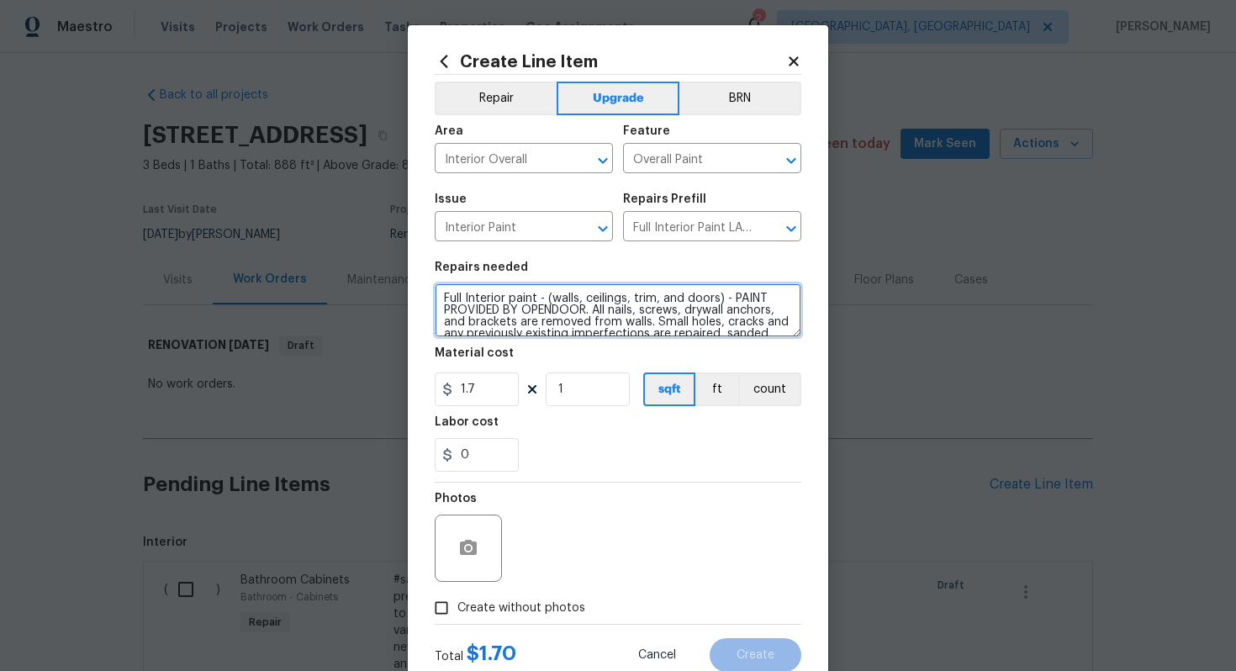
click at [440, 298] on textarea "Full Interior paint - (walls, ceilings, trim, and doors) - PAINT PROVIDED BY OP…" at bounding box center [618, 310] width 366 height 54
type textarea "#sala - Full Interior paint - (walls, ceilings, trim, and doors) - PAINT PROVID…"
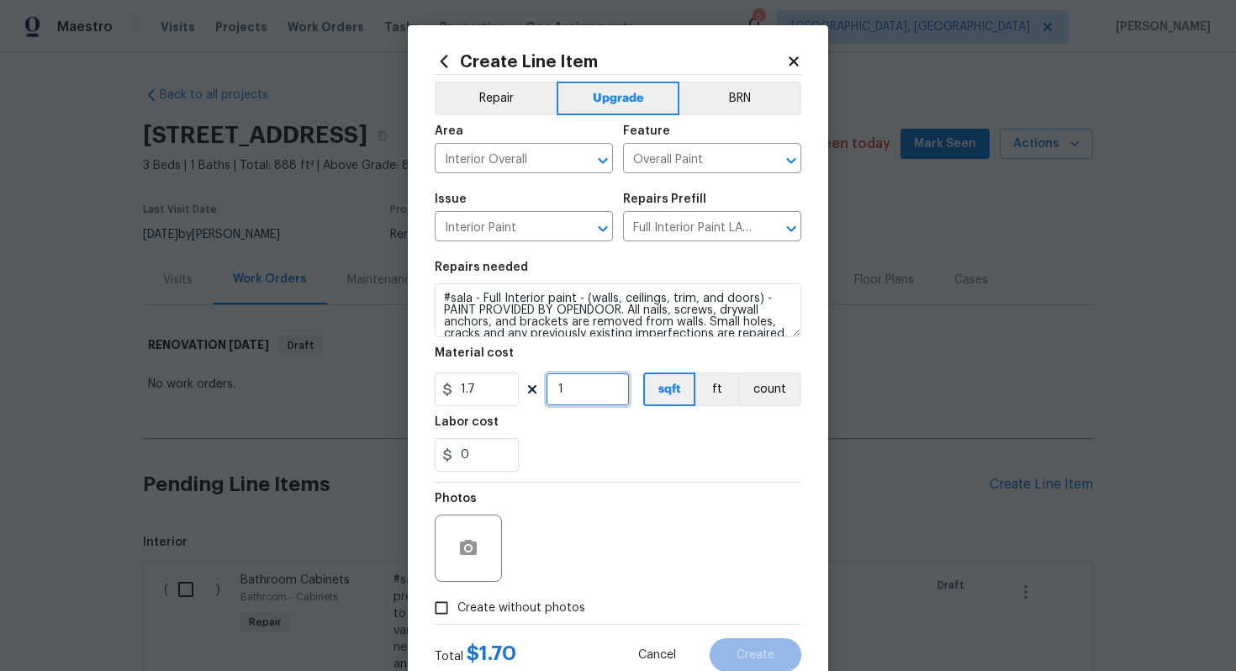
click at [606, 388] on input "1" at bounding box center [587, 389] width 84 height 34
type input "888"
click at [552, 598] on label "Create without photos" at bounding box center [505, 608] width 160 height 32
click at [457, 598] on input "Create without photos" at bounding box center [441, 608] width 32 height 32
checkbox input "true"
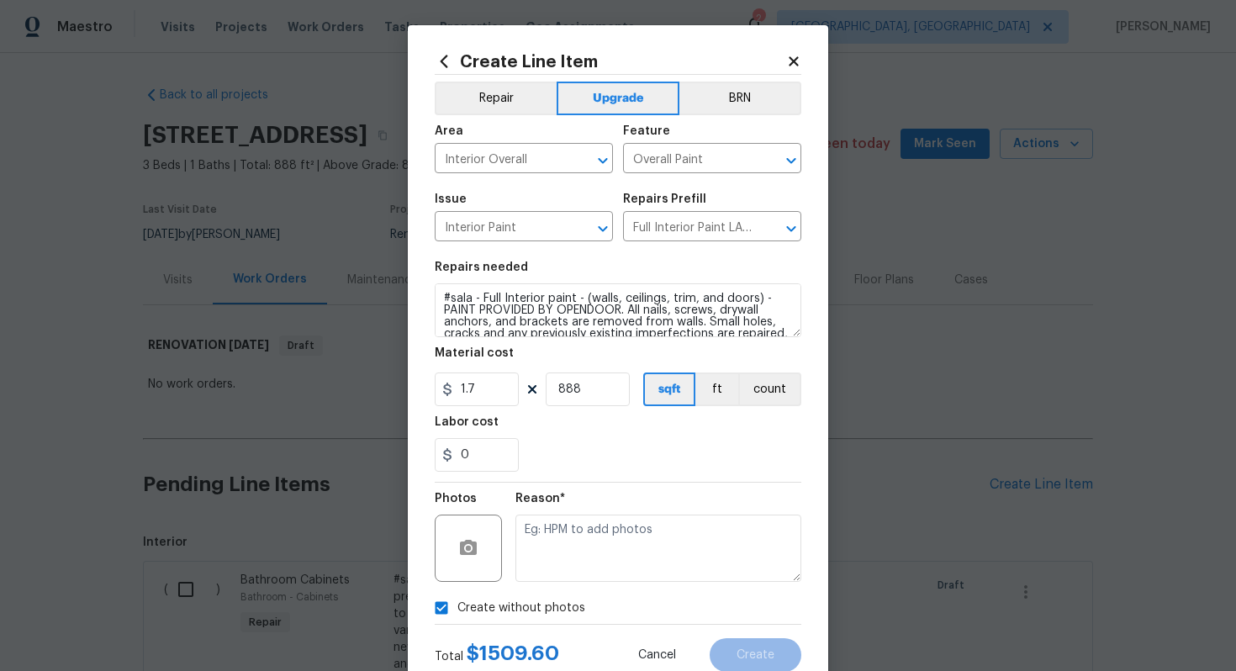
click at [638, 513] on div "Reason*" at bounding box center [658, 504] width 286 height 22
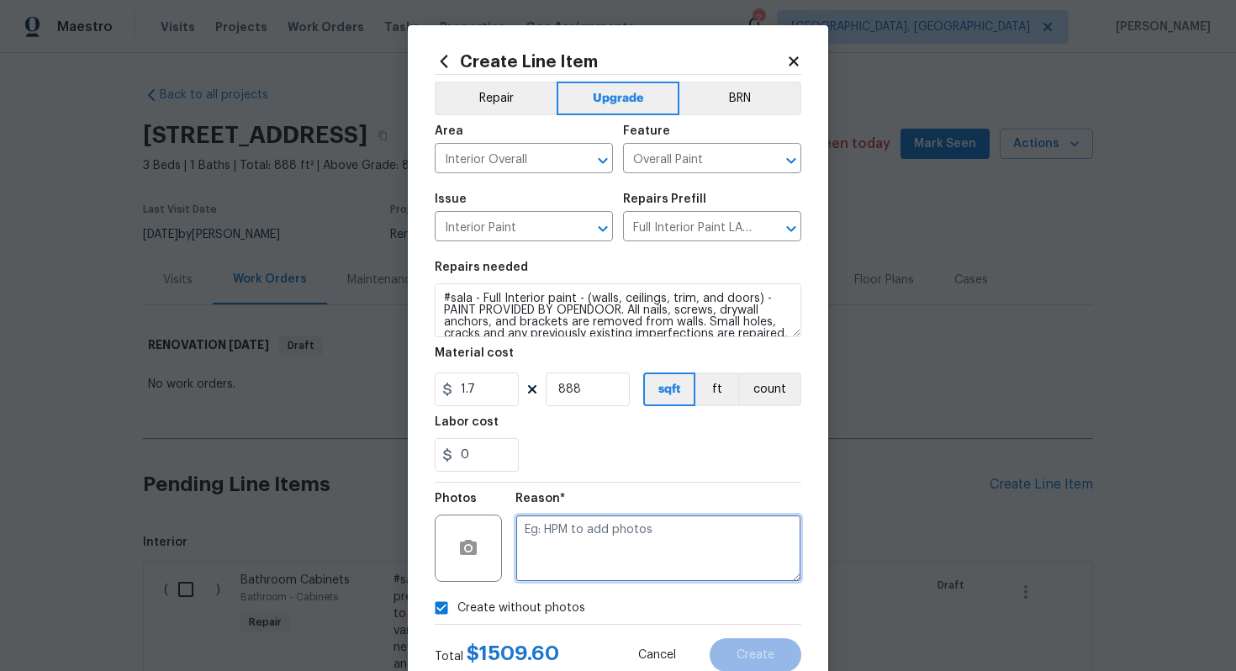
click at [609, 572] on textarea at bounding box center [658, 547] width 286 height 67
type textarea "n/a"
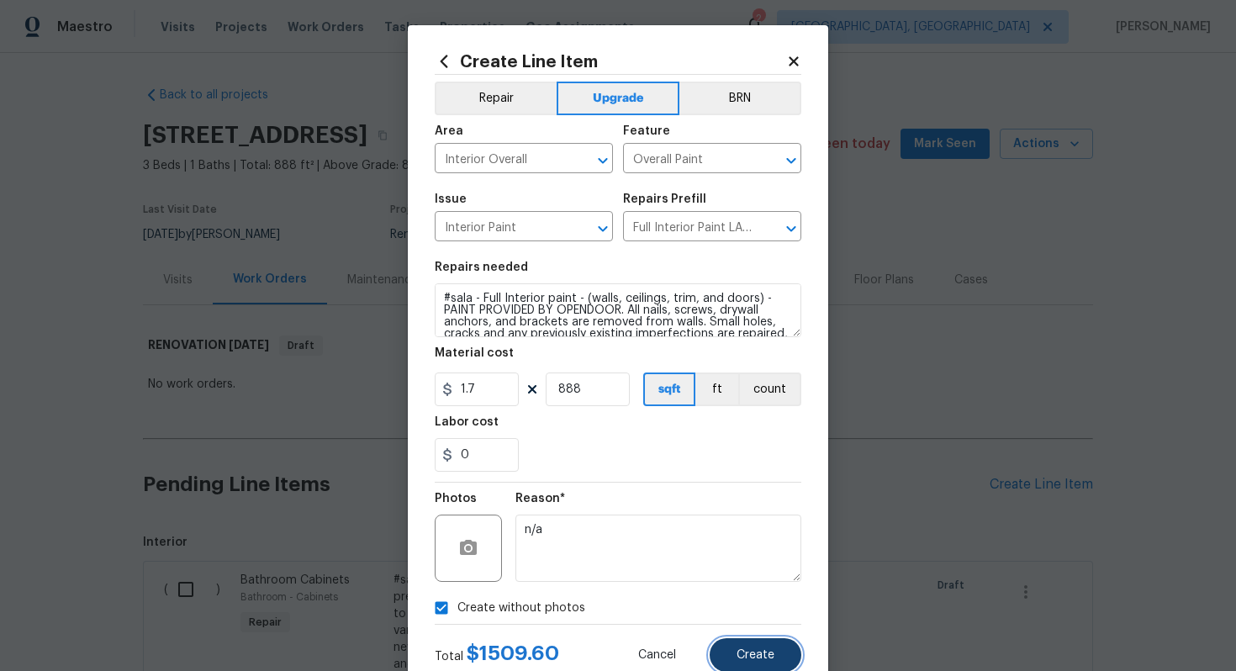
click at [746, 663] on button "Create" at bounding box center [755, 655] width 92 height 34
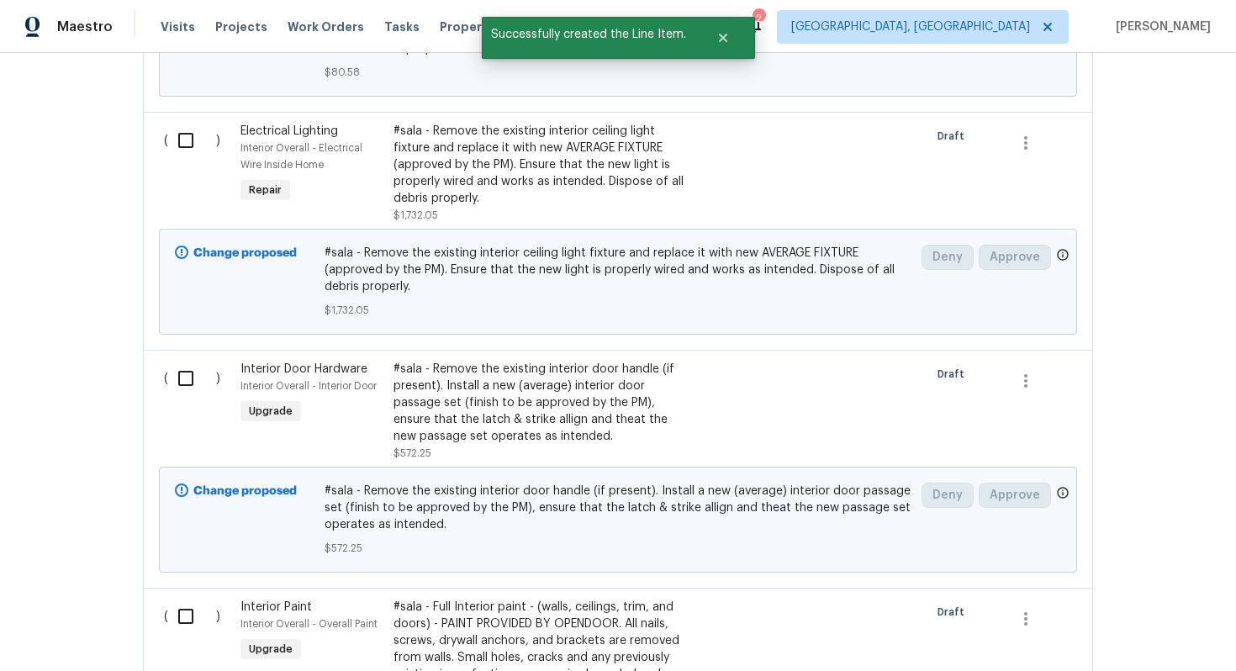
scroll to position [1226, 0]
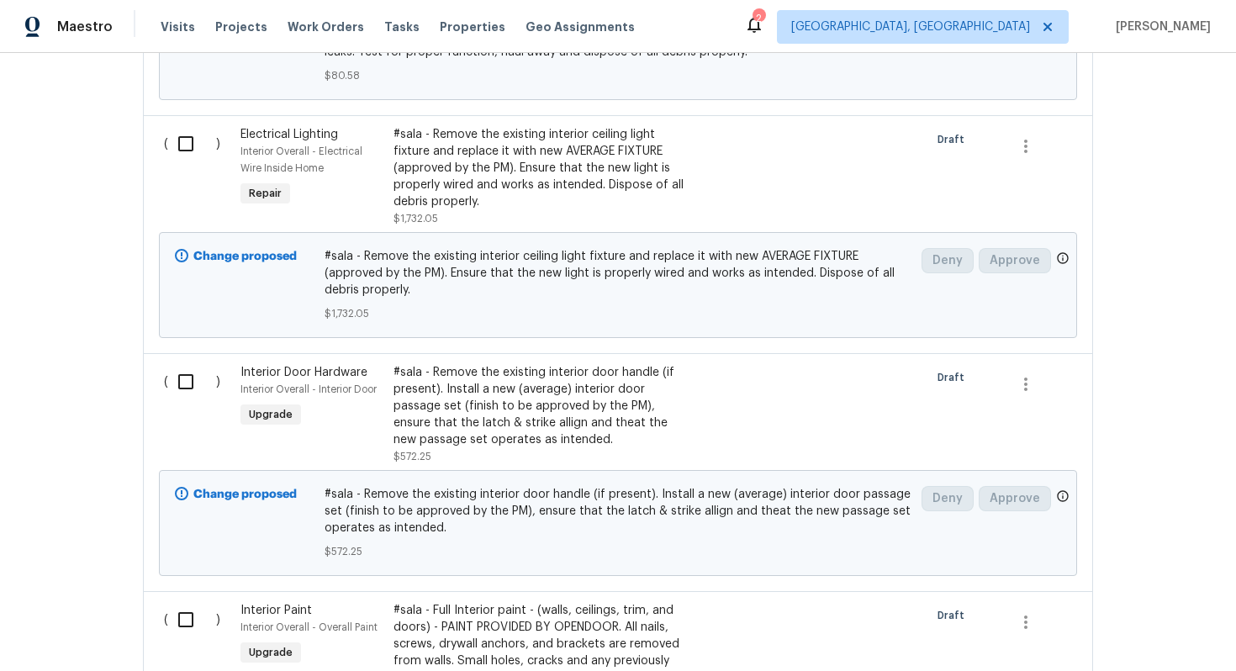
click at [334, 364] on div "Interior Door Hardware Interior Overall - Interior Door Upgrade" at bounding box center [311, 414] width 153 height 111
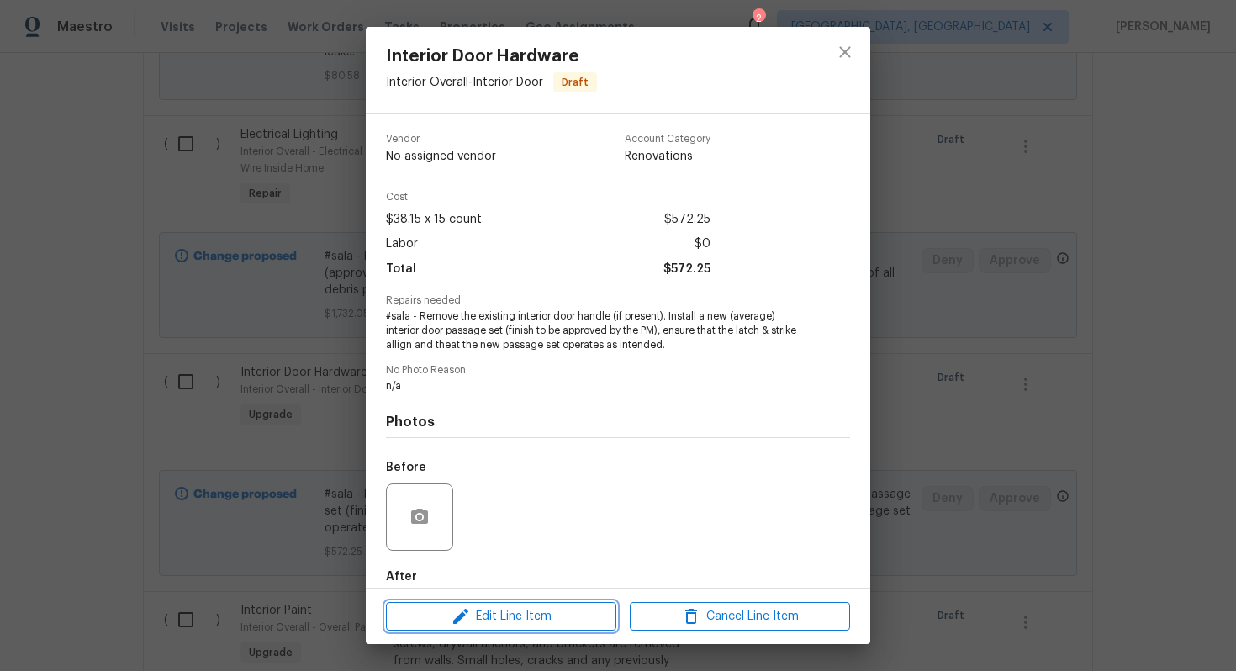
click at [527, 616] on span "Edit Line Item" at bounding box center [501, 616] width 220 height 21
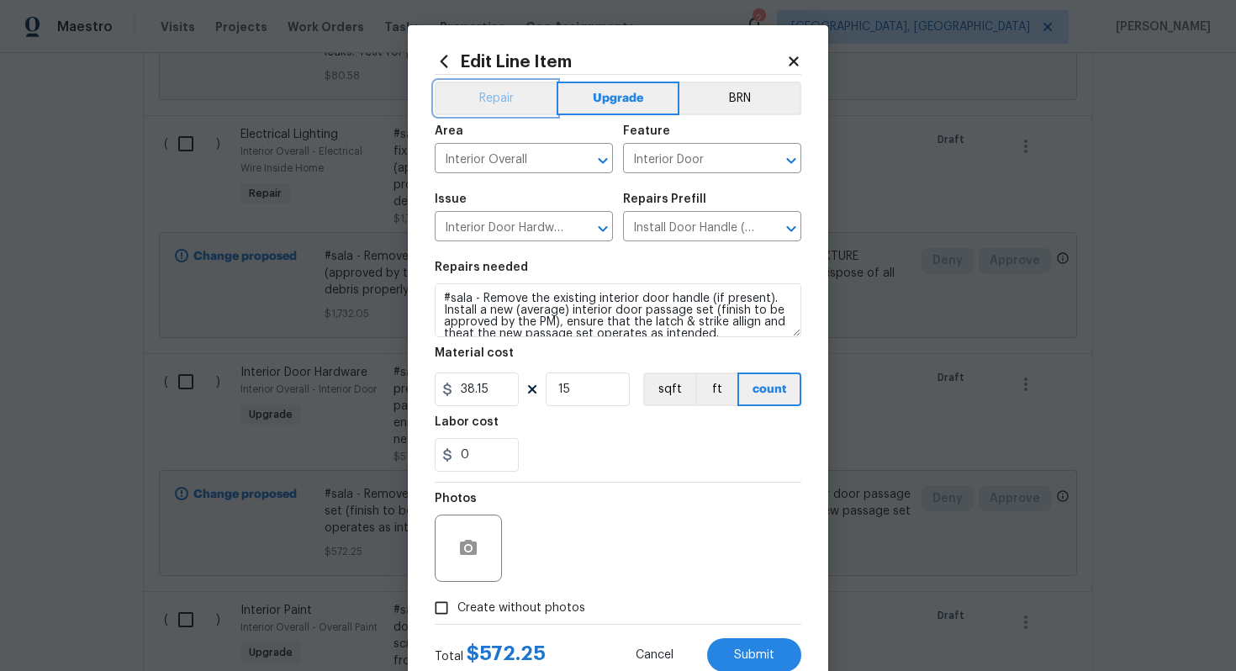
click at [481, 103] on button "Repair" at bounding box center [496, 99] width 122 height 34
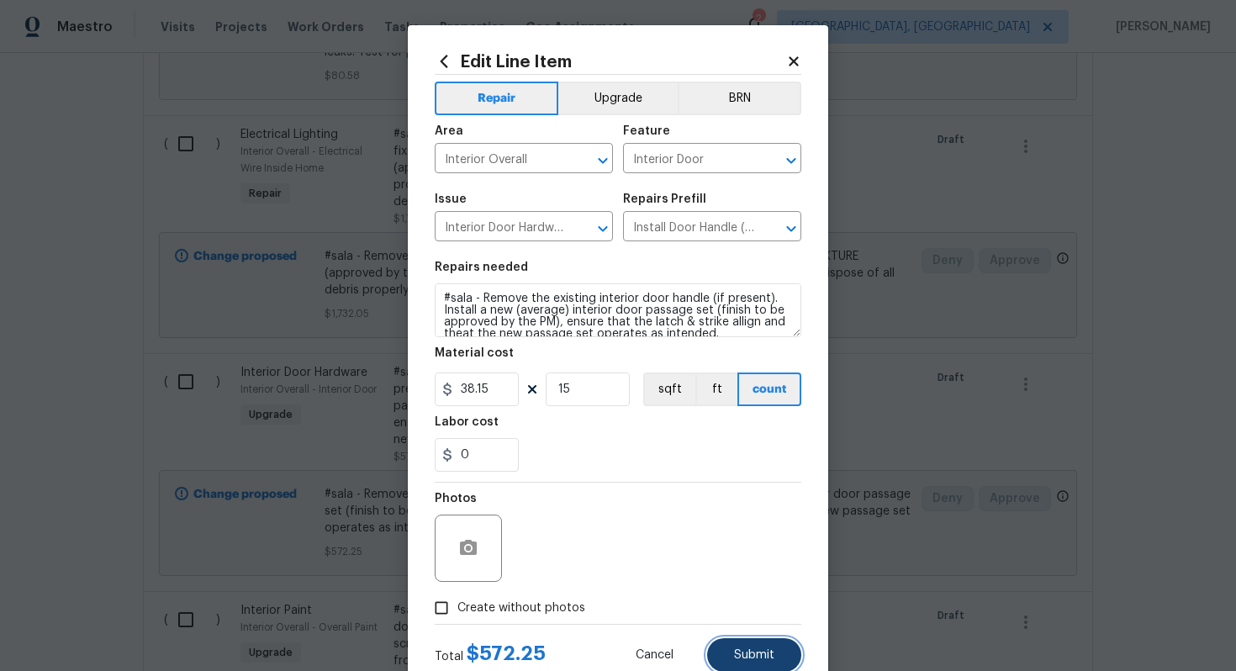
click at [771, 651] on span "Submit" at bounding box center [754, 655] width 40 height 13
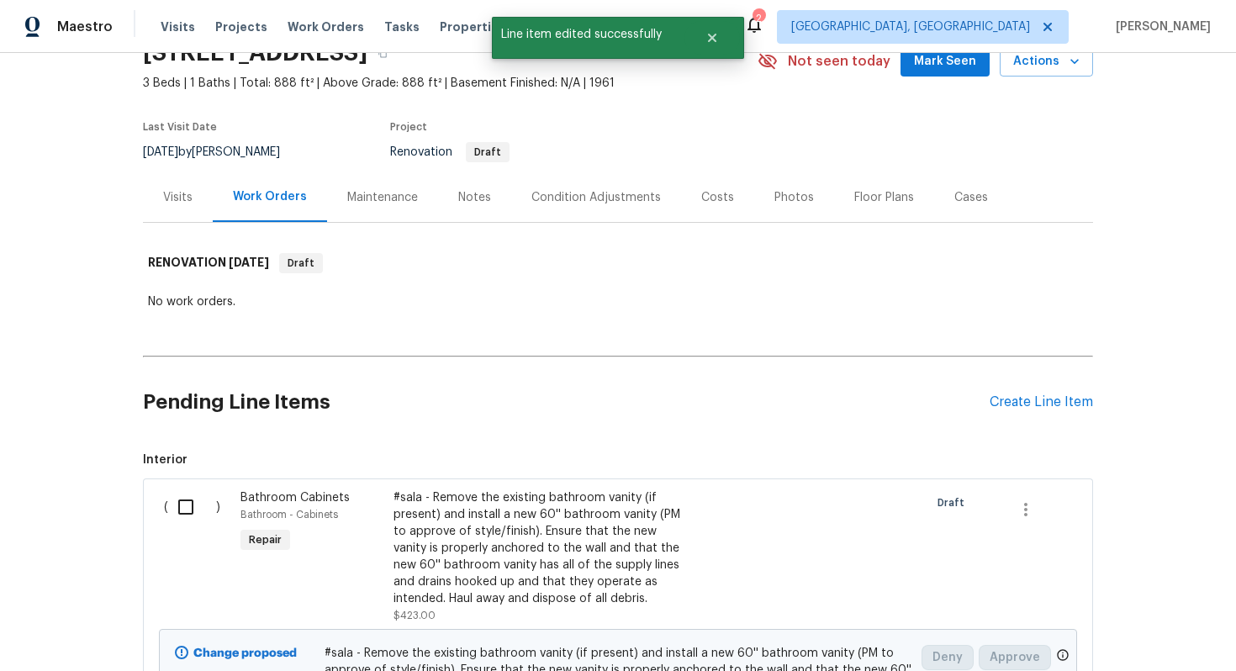
scroll to position [0, 0]
